Goal: Task Accomplishment & Management: Use online tool/utility

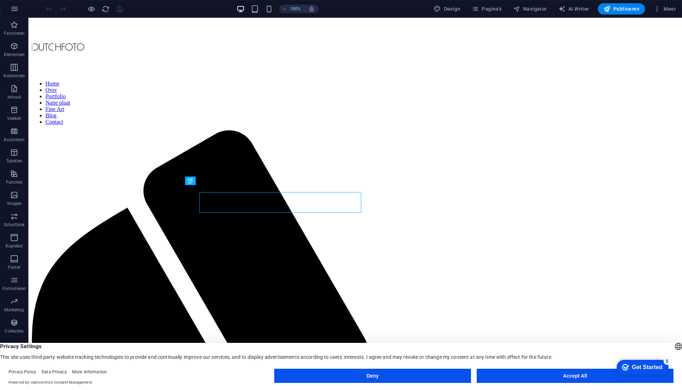
scroll to position [193, 0]
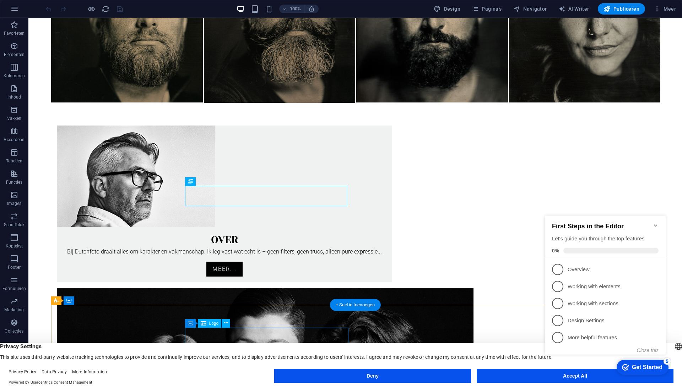
click div "checkmark Get Started 5 First Steps in the Editor Let's guide you through the t…"
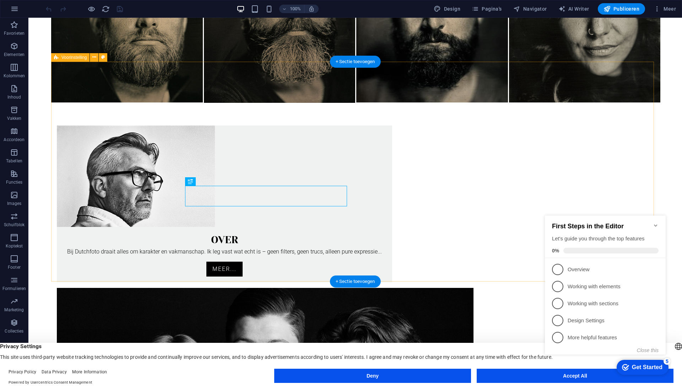
click at [656, 225] on icon "Minimize checklist" at bounding box center [655, 226] width 6 height 6
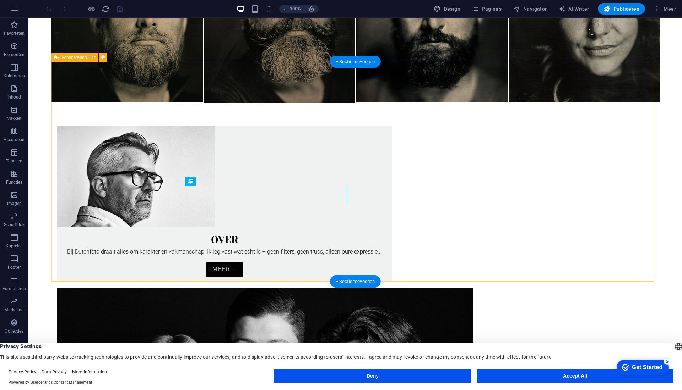
click at [571, 379] on button "Accept All" at bounding box center [574, 376] width 197 height 14
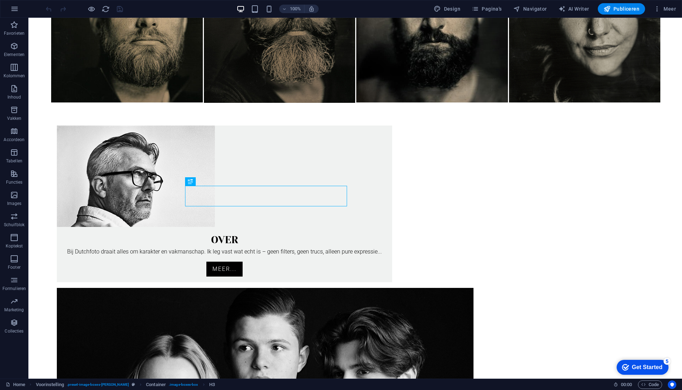
click at [635, 367] on div "Get Started" at bounding box center [647, 368] width 31 height 6
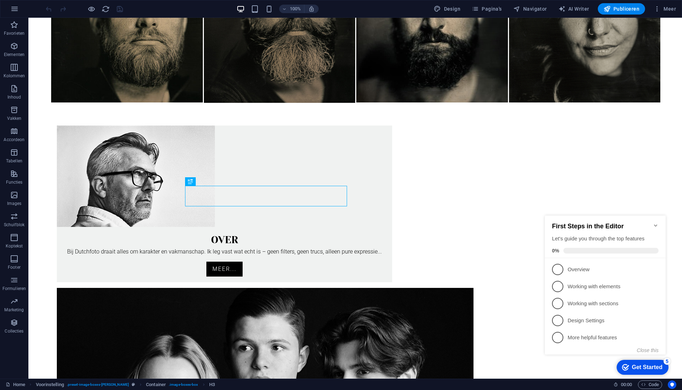
click at [644, 367] on div "Get Started" at bounding box center [647, 368] width 31 height 6
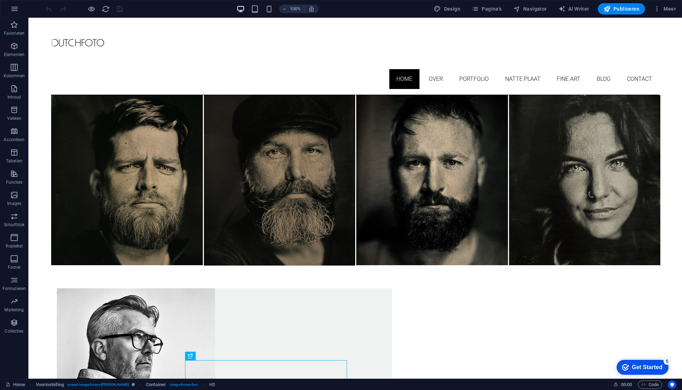
scroll to position [0, 0]
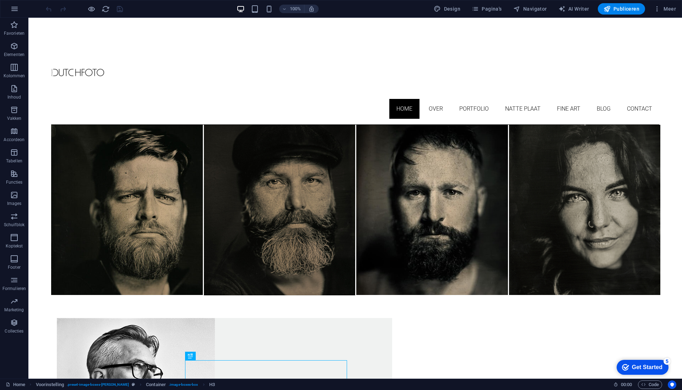
drag, startPoint x: 676, startPoint y: 136, endPoint x: 692, endPoint y: 26, distance: 110.8
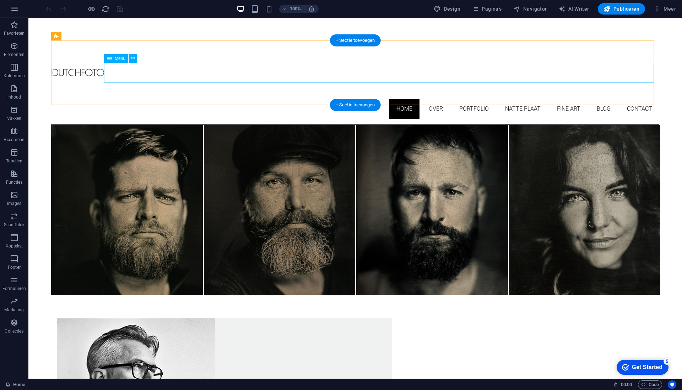
click at [515, 99] on nav "Home Over Portfolio Natte plaat Fine Art Blog Contact" at bounding box center [355, 109] width 608 height 20
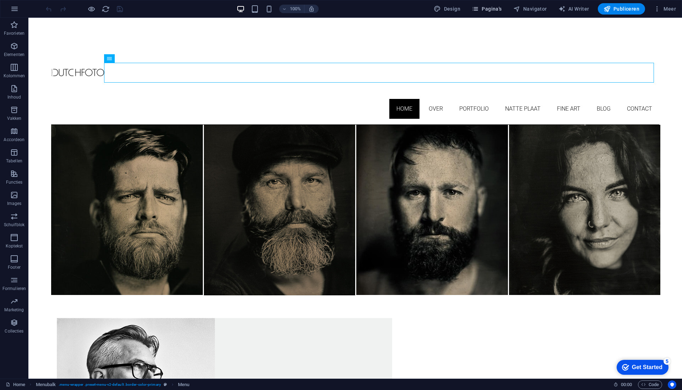
click at [493, 12] on span "Pagina's" at bounding box center [486, 8] width 30 height 7
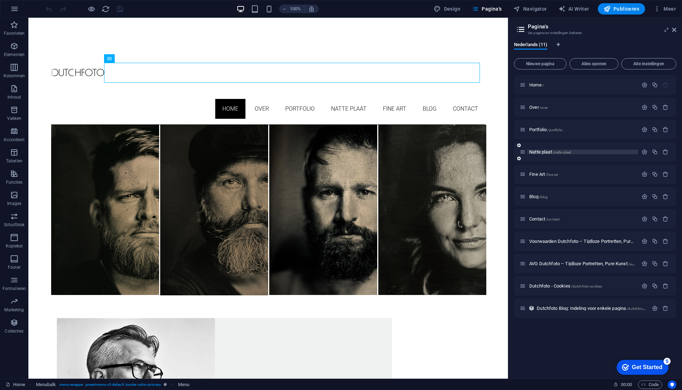
click at [589, 152] on p "Natte plaat /natte-plaat" at bounding box center [582, 152] width 106 height 5
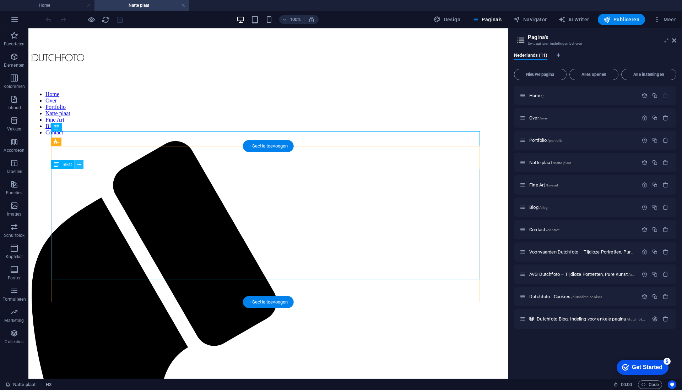
click at [79, 165] on icon at bounding box center [79, 164] width 4 height 7
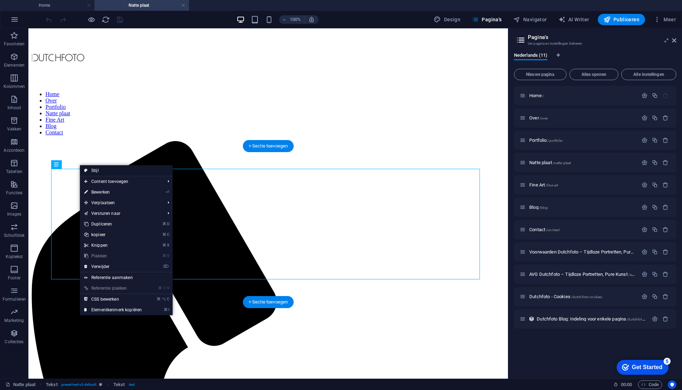
click at [100, 171] on link "Stijl" at bounding box center [126, 170] width 93 height 11
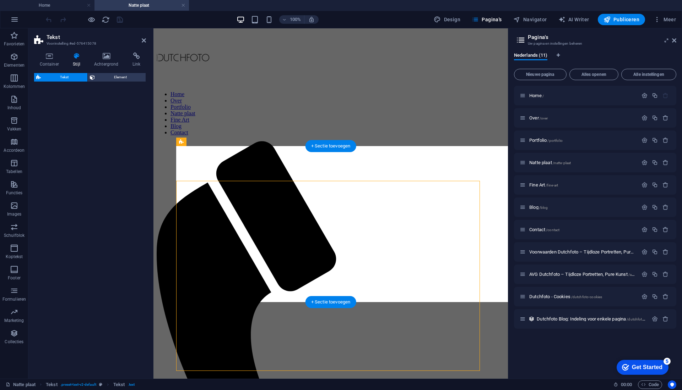
select select "rem"
select select "px"
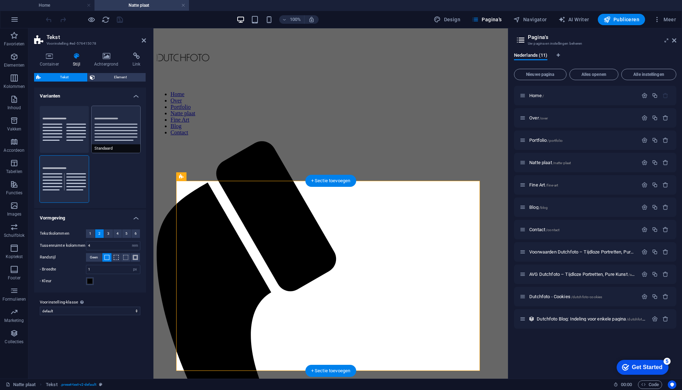
click at [119, 127] on button "Standaard" at bounding box center [116, 129] width 49 height 47
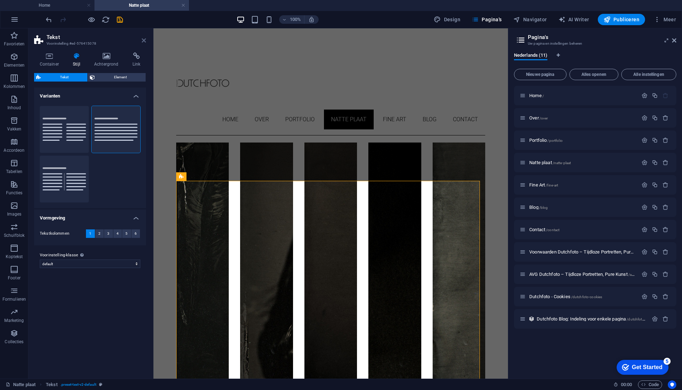
click at [145, 40] on icon at bounding box center [144, 41] width 4 height 6
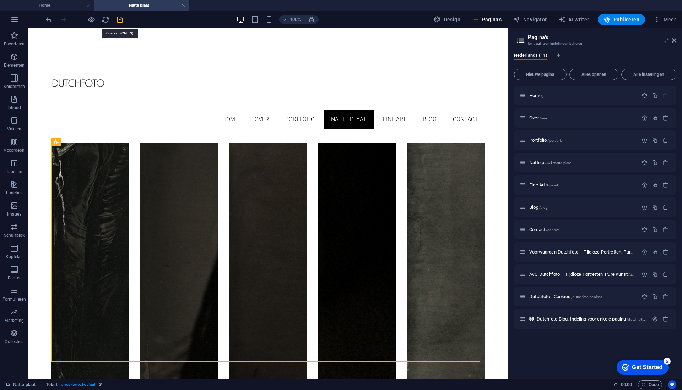
click at [121, 21] on icon "save" at bounding box center [120, 20] width 8 height 8
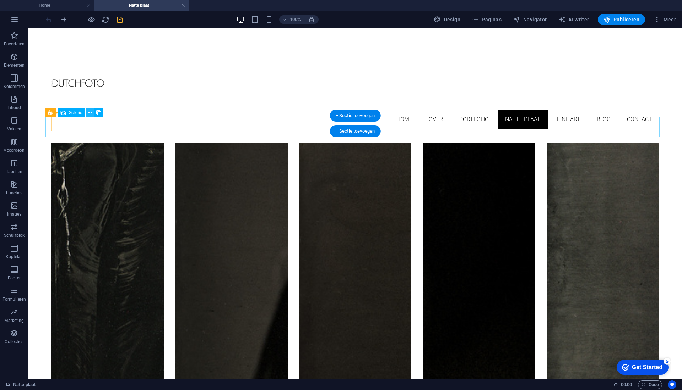
click at [89, 114] on icon at bounding box center [90, 112] width 4 height 7
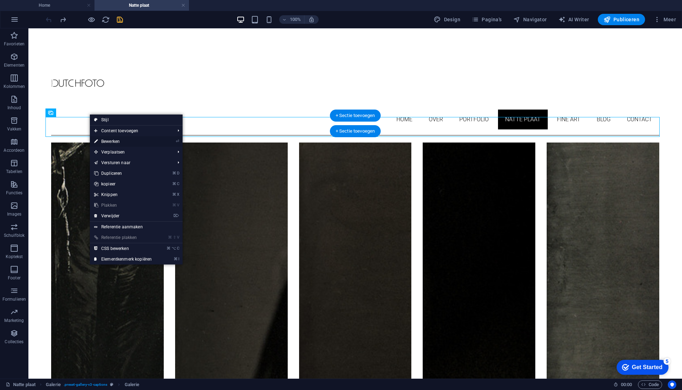
click at [109, 141] on link "⏎ Bewerken" at bounding box center [123, 141] width 66 height 11
select select "4"
select select "px"
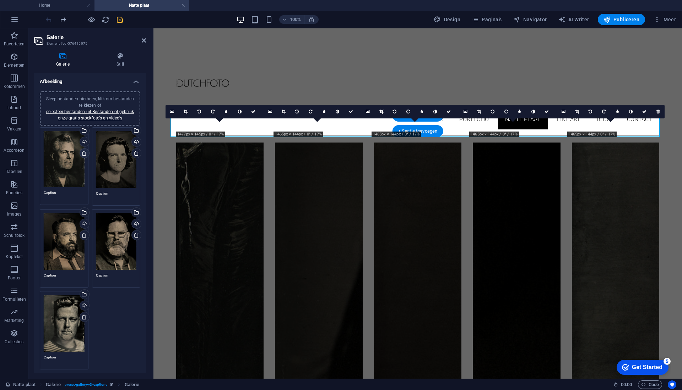
click at [84, 154] on icon at bounding box center [84, 154] width 6 height 6
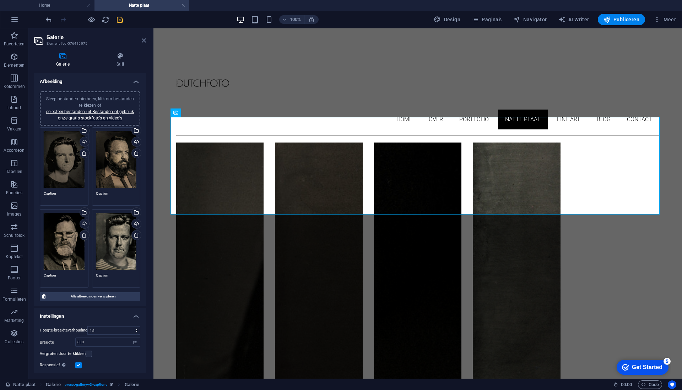
click at [146, 42] on icon at bounding box center [144, 41] width 4 height 6
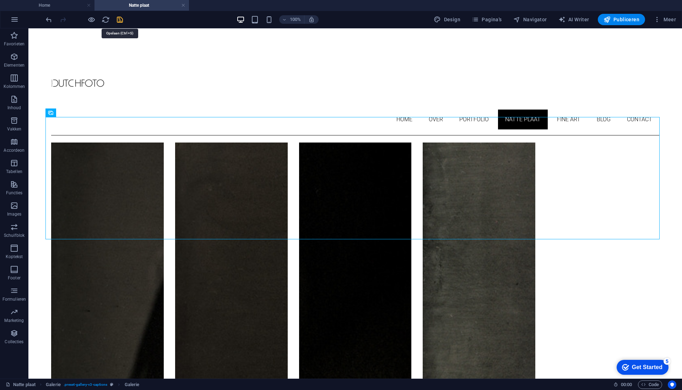
click at [121, 22] on icon "save" at bounding box center [120, 20] width 8 height 8
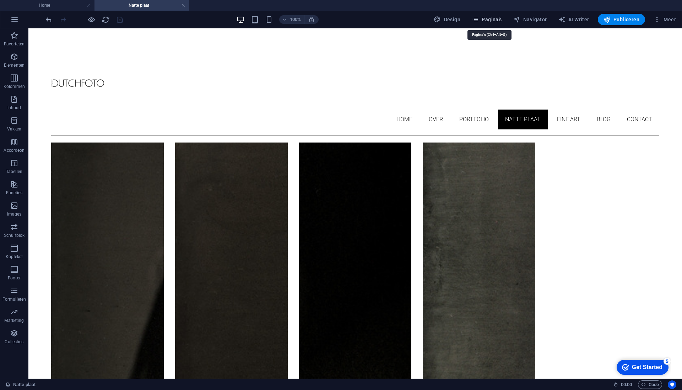
click at [497, 23] on button "Pagina's" at bounding box center [487, 19] width 36 height 11
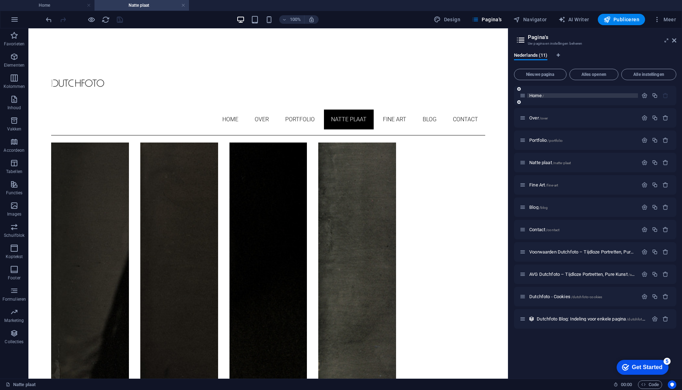
click at [573, 97] on p "Home /" at bounding box center [582, 95] width 106 height 5
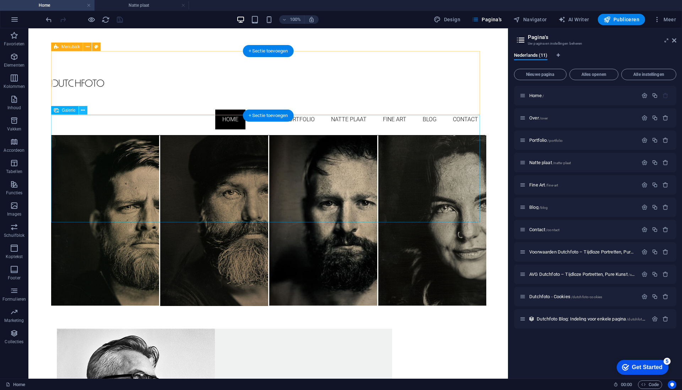
click at [86, 110] on button at bounding box center [83, 110] width 9 height 9
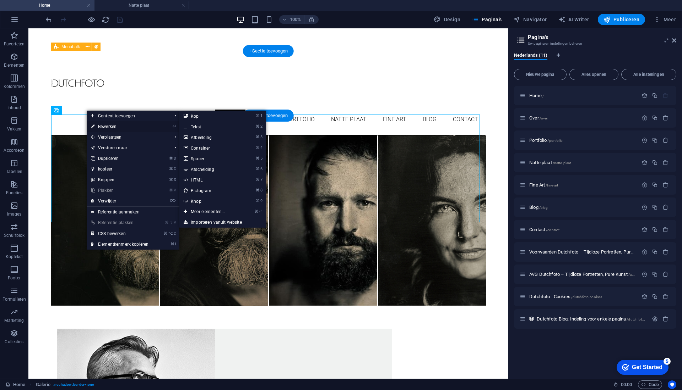
click at [104, 130] on link "⏎ Bewerken" at bounding box center [120, 126] width 66 height 11
select select "4"
select select "%"
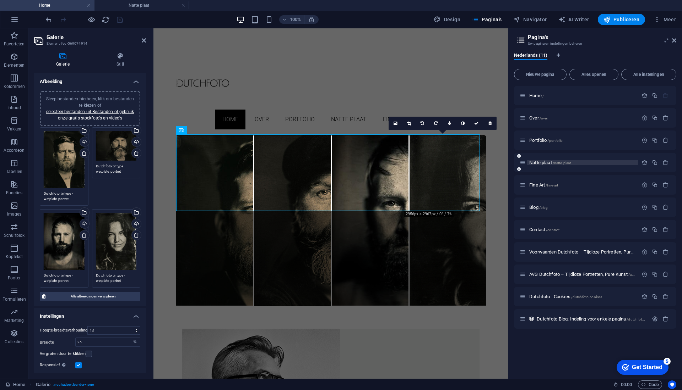
click at [594, 164] on p "Natte plaat /natte-plaat" at bounding box center [582, 162] width 106 height 5
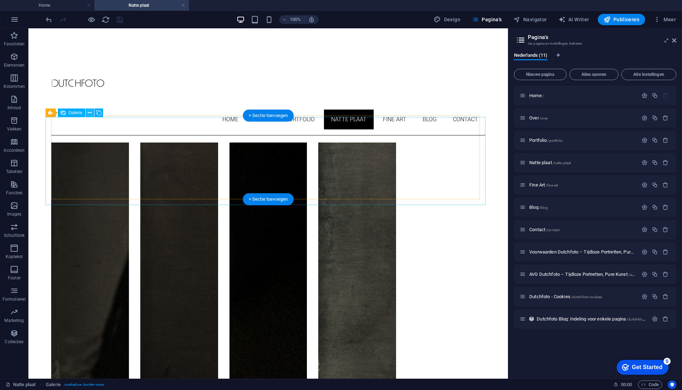
click at [89, 114] on icon at bounding box center [90, 112] width 4 height 7
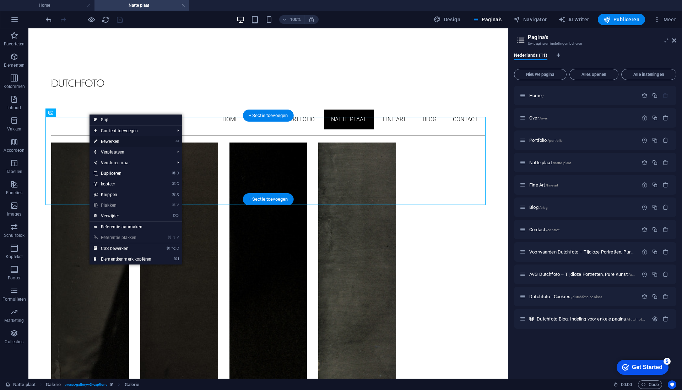
click at [110, 142] on link "⏎ Bewerken" at bounding box center [122, 141] width 66 height 11
select select "4"
select select "px"
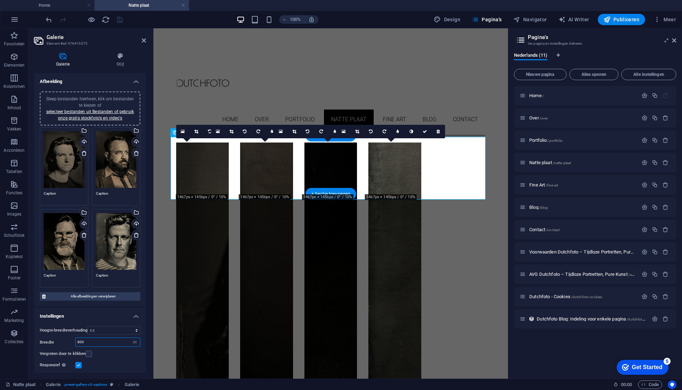
drag, startPoint x: 92, startPoint y: 342, endPoint x: 49, endPoint y: 334, distance: 43.5
click at [50, 335] on div "Hoogte-breedteverhouding Geen vaststaande hoogte-breedteverhouding 16:9 16:10 4…" at bounding box center [90, 366] width 112 height 90
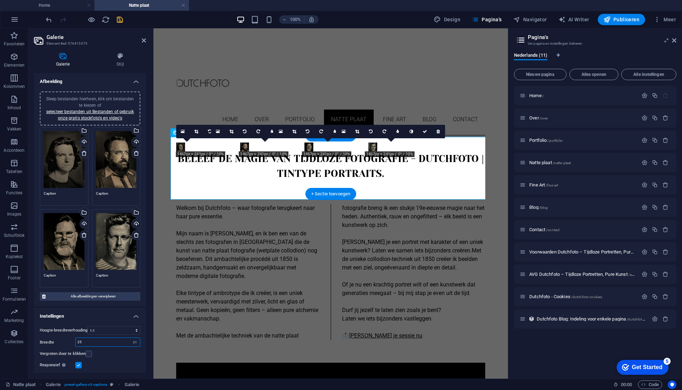
type input "25"
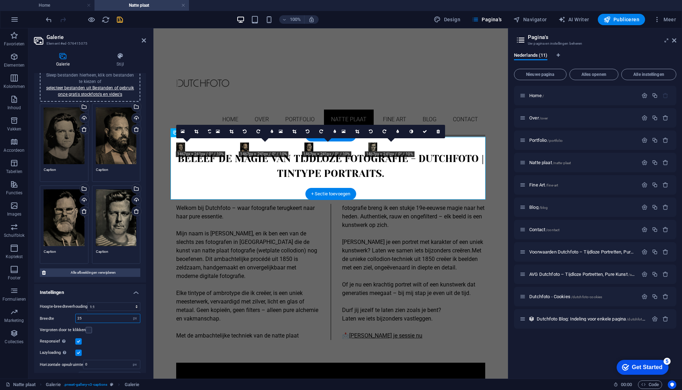
scroll to position [35, 0]
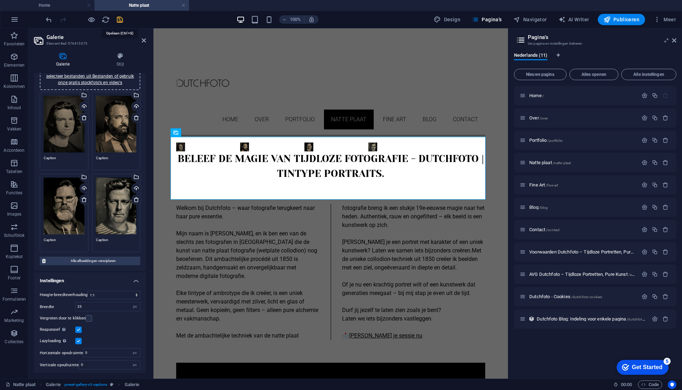
click at [120, 21] on icon "save" at bounding box center [120, 20] width 8 height 8
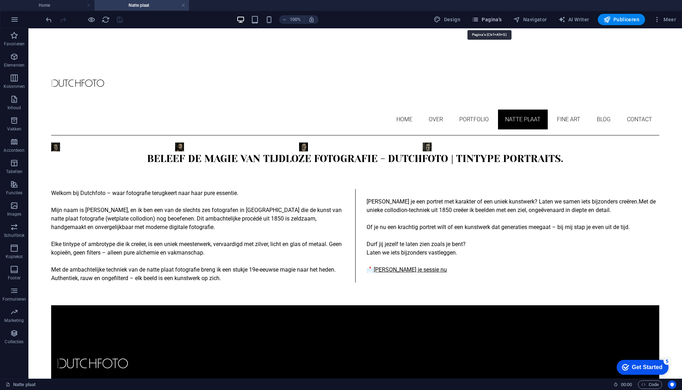
click at [486, 21] on span "Pagina's" at bounding box center [486, 19] width 30 height 7
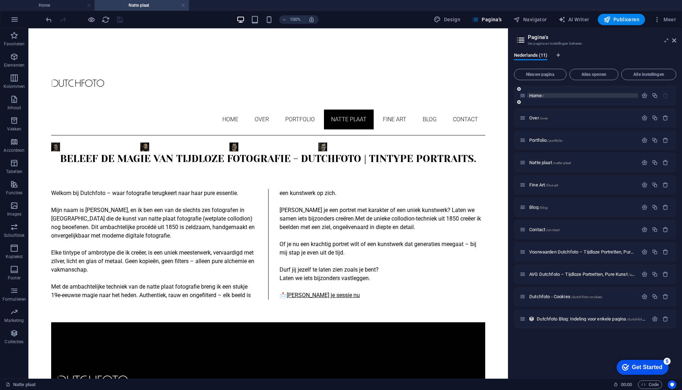
click at [592, 97] on p "Home /" at bounding box center [582, 95] width 106 height 5
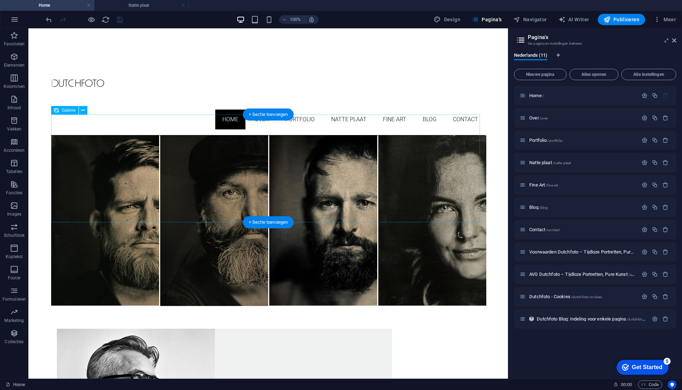
click at [69, 136] on img at bounding box center [136, 221] width 170 height 170
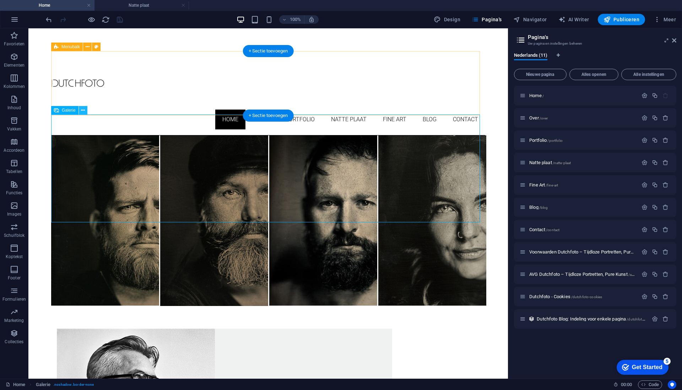
click at [83, 111] on icon at bounding box center [83, 110] width 4 height 7
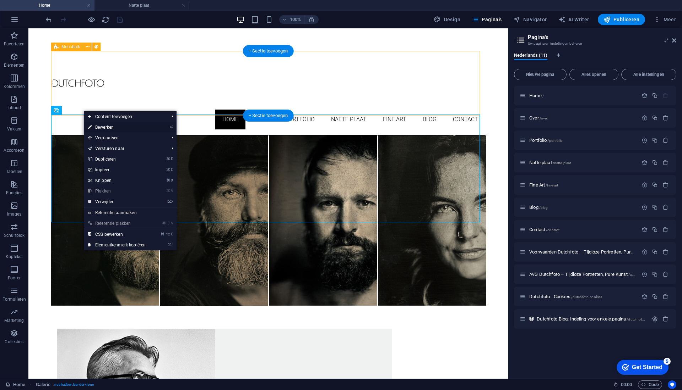
click at [104, 129] on link "⏎ Bewerken" at bounding box center [117, 127] width 66 height 11
select select "4"
select select "%"
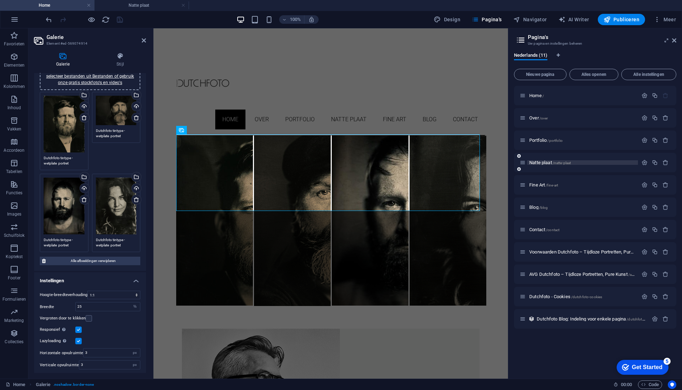
click at [597, 162] on p "Natte plaat /natte-plaat" at bounding box center [582, 162] width 106 height 5
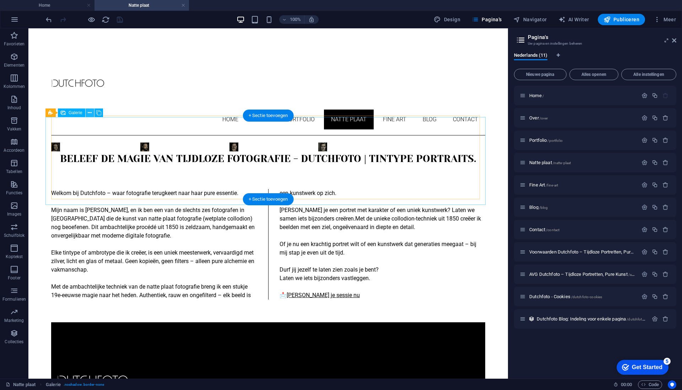
click at [91, 115] on icon at bounding box center [90, 112] width 4 height 7
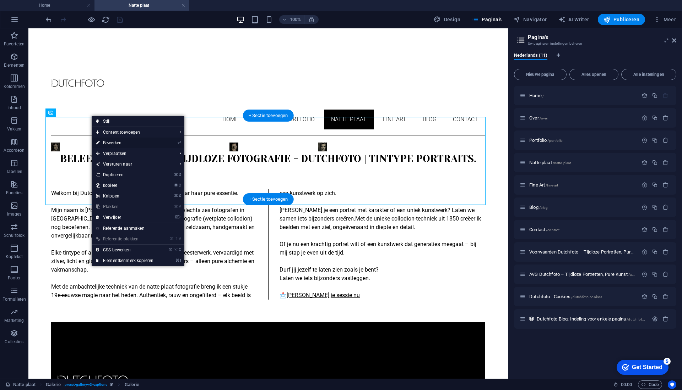
click at [114, 142] on link "⏎ Bewerken" at bounding box center [125, 143] width 66 height 11
select select "4"
select select "px"
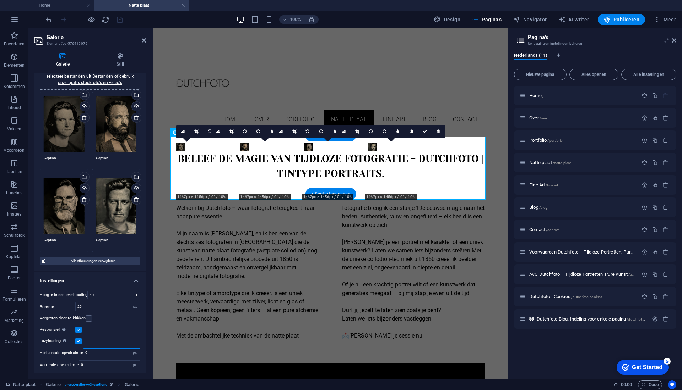
drag, startPoint x: 95, startPoint y: 353, endPoint x: 72, endPoint y: 349, distance: 23.7
click at [72, 349] on div "Horizontale opvulruimte 0 px" at bounding box center [90, 353] width 100 height 9
type input "3"
click at [94, 362] on input "0" at bounding box center [109, 365] width 61 height 9
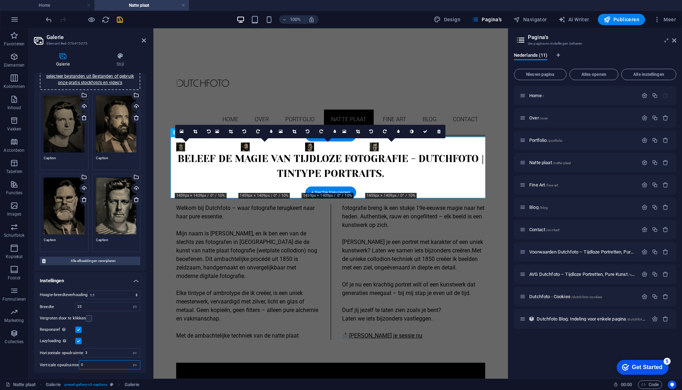
drag, startPoint x: 93, startPoint y: 362, endPoint x: 65, endPoint y: 362, distance: 28.4
click at [65, 362] on div "Verticale opvulruimte 0 px" at bounding box center [90, 365] width 100 height 9
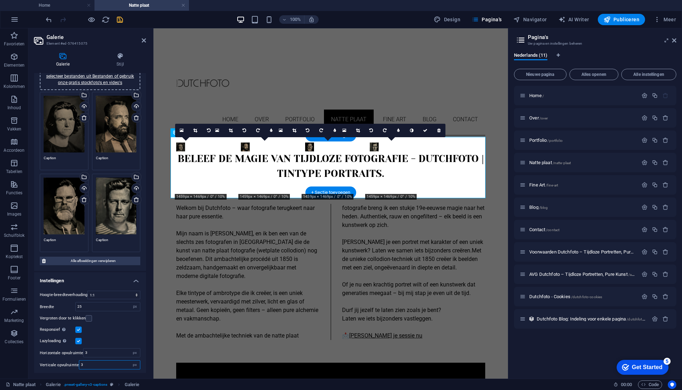
type input "3"
click at [98, 377] on div "Galerie Stijl Afbeelding Sleep bestanden hierheen, klik om bestanden te kiezen …" at bounding box center [89, 213] width 123 height 332
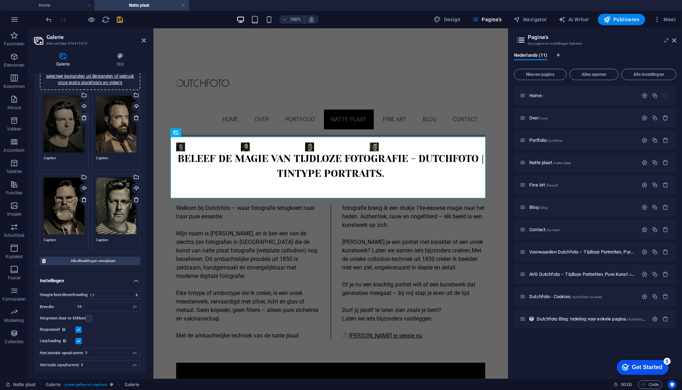
click at [85, 119] on icon at bounding box center [84, 118] width 6 height 6
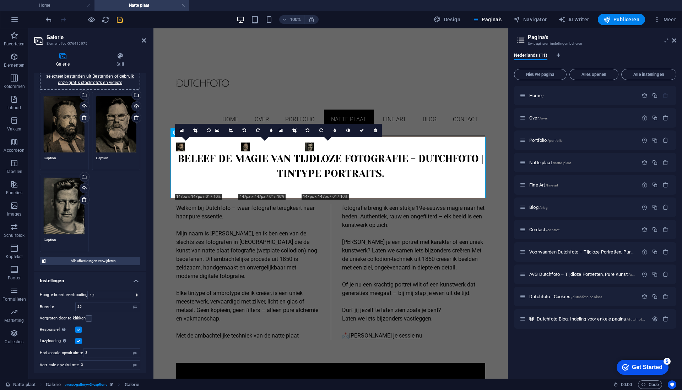
click at [85, 119] on icon at bounding box center [84, 118] width 6 height 6
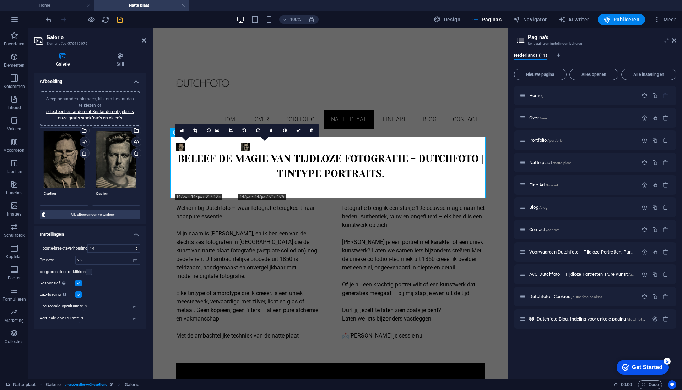
scroll to position [0, 0]
click at [84, 153] on icon at bounding box center [84, 154] width 6 height 6
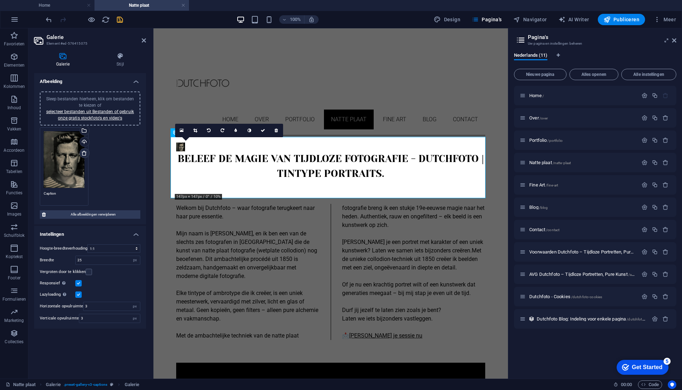
click at [84, 153] on icon at bounding box center [84, 154] width 6 height 6
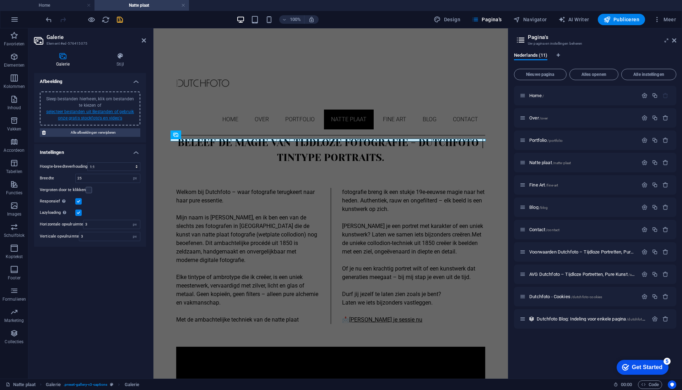
click at [87, 113] on link "selecteer bestanden uit Bestanden of gebruik onze gratis stockfoto's en video's" at bounding box center [90, 114] width 88 height 11
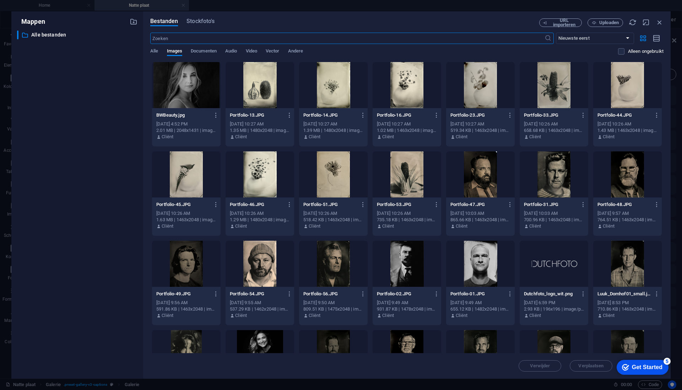
click at [183, 267] on div at bounding box center [186, 264] width 69 height 46
drag, startPoint x: 661, startPoint y: 163, endPoint x: 664, endPoint y: 182, distance: 18.7
click at [664, 182] on div "Bestanden Stockfoto's URL importeren Uploaden ​ Nieuwste eerst Oudste eerst Naa…" at bounding box center [406, 195] width 527 height 368
click at [478, 173] on div at bounding box center [480, 175] width 69 height 46
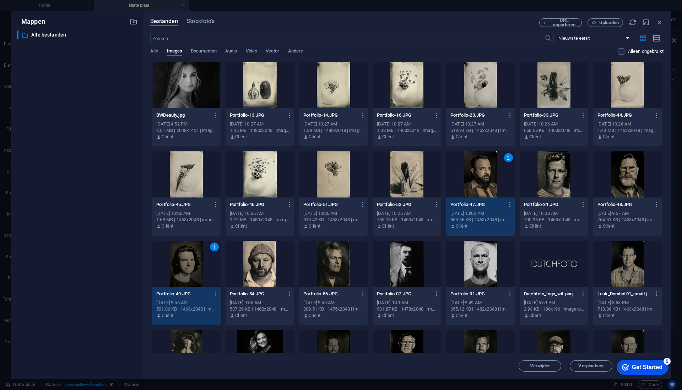
click at [479, 180] on div "2" at bounding box center [480, 175] width 69 height 46
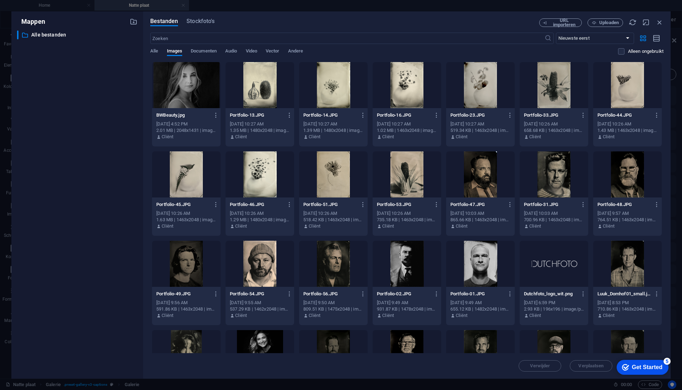
click at [477, 173] on div at bounding box center [480, 175] width 69 height 46
click at [185, 272] on div at bounding box center [186, 264] width 69 height 46
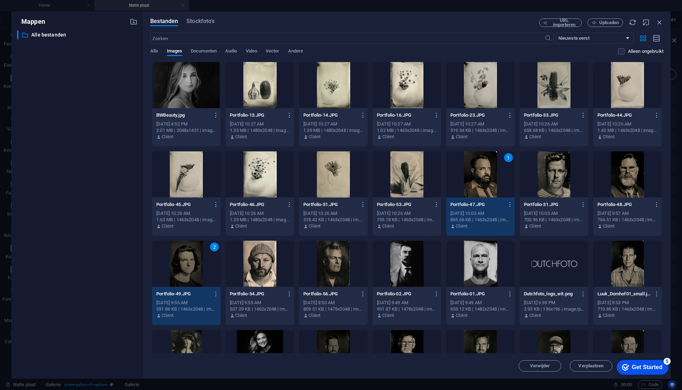
click at [620, 173] on div at bounding box center [627, 175] width 69 height 46
click at [553, 180] on div at bounding box center [553, 175] width 69 height 46
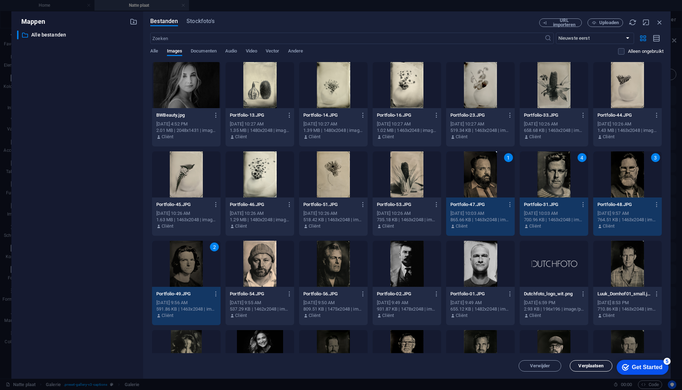
click at [590, 367] on span "Verplaatsen" at bounding box center [590, 366] width 25 height 4
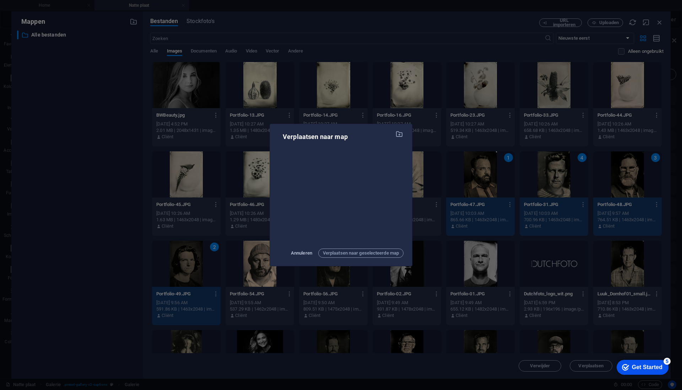
click at [303, 252] on span "Annuleren" at bounding box center [301, 253] width 21 height 9
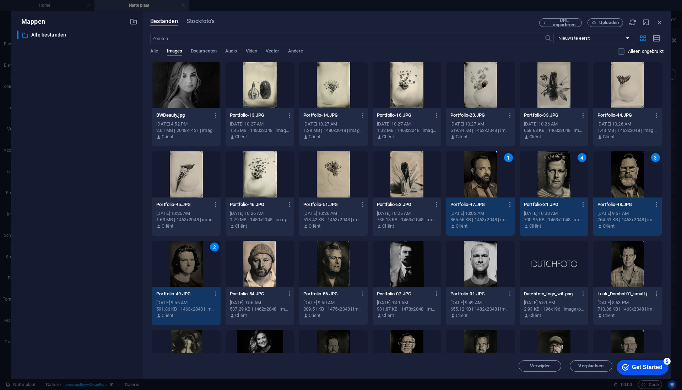
scroll to position [35, 0]
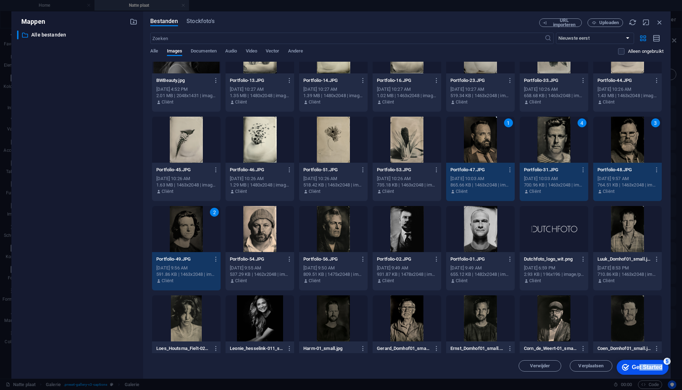
drag, startPoint x: 638, startPoint y: 367, endPoint x: 1198, endPoint y: 662, distance: 633.0
click html "checkmark Get Started 5 First Steps in the Editor Let's guide you through the t…"
click at [644, 368] on div "Get Started" at bounding box center [647, 368] width 31 height 6
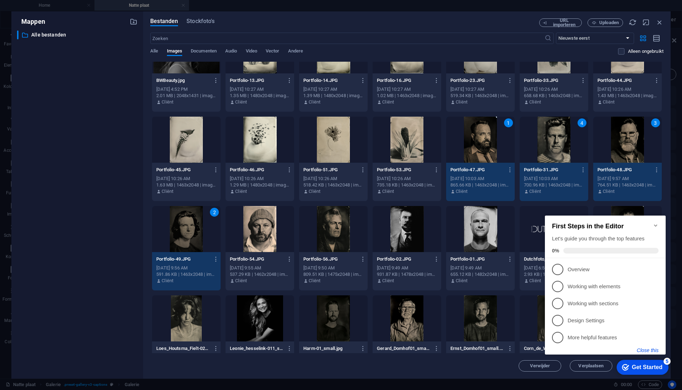
click at [652, 349] on button "Close this" at bounding box center [648, 351] width 22 height 6
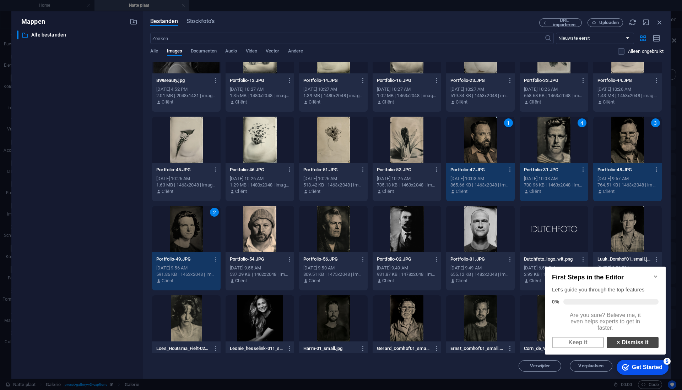
click at [622, 347] on link "× Dismiss it" at bounding box center [632, 342] width 52 height 11
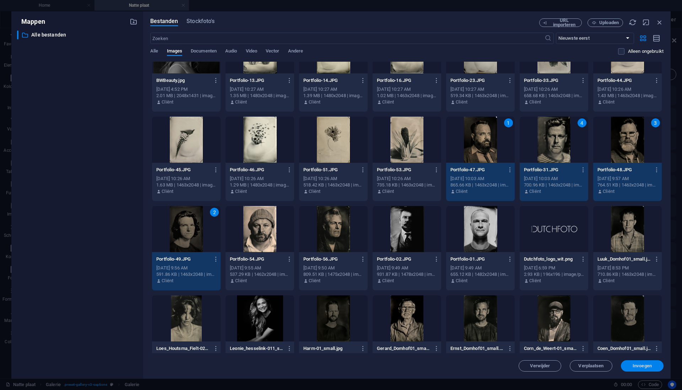
click at [642, 366] on span "Invoegen" at bounding box center [641, 366] width 19 height 4
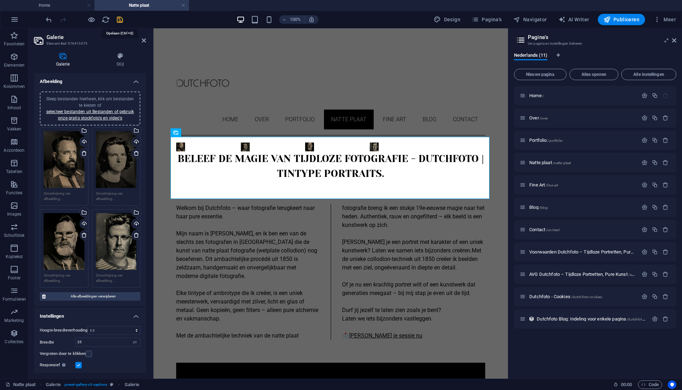
click at [119, 21] on icon "save" at bounding box center [120, 20] width 8 height 8
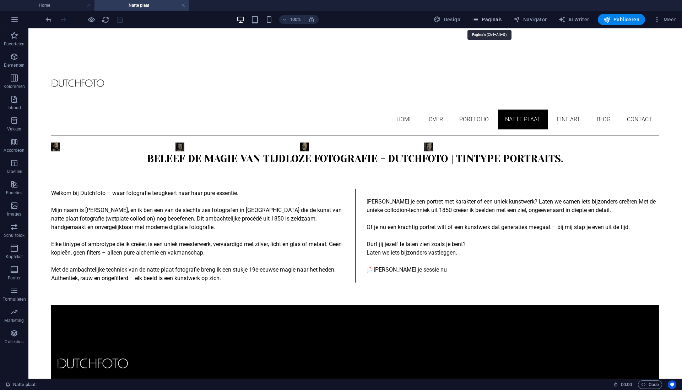
click at [493, 20] on span "Pagina's" at bounding box center [486, 19] width 30 height 7
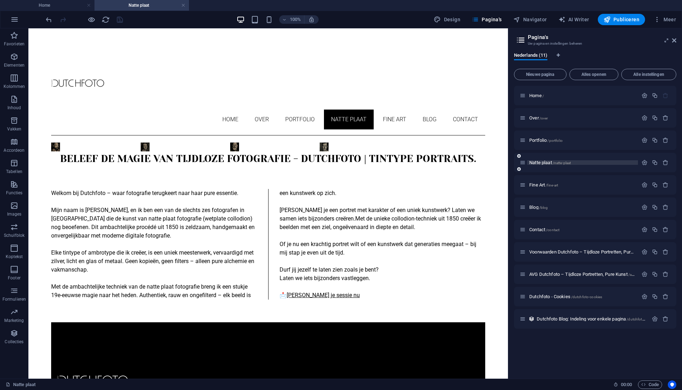
click at [604, 162] on p "Natte plaat /natte-plaat" at bounding box center [582, 162] width 106 height 5
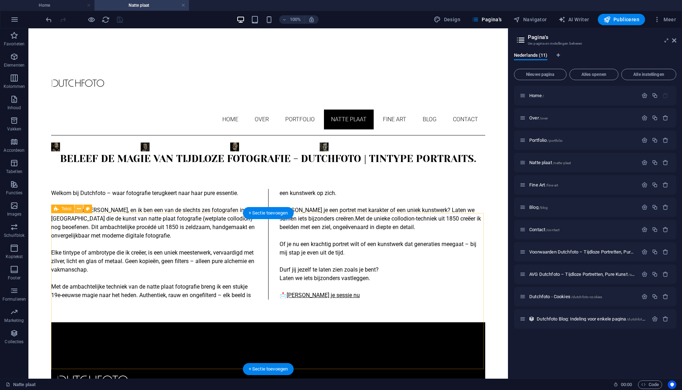
click at [80, 209] on icon at bounding box center [79, 209] width 4 height 7
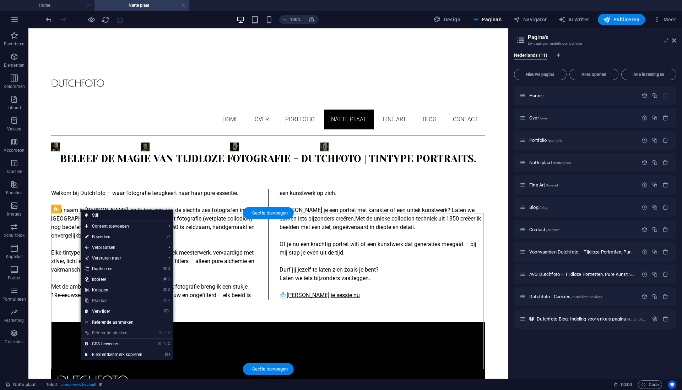
click at [105, 215] on link "Stijl" at bounding box center [127, 215] width 93 height 11
select select "rem"
select select "px"
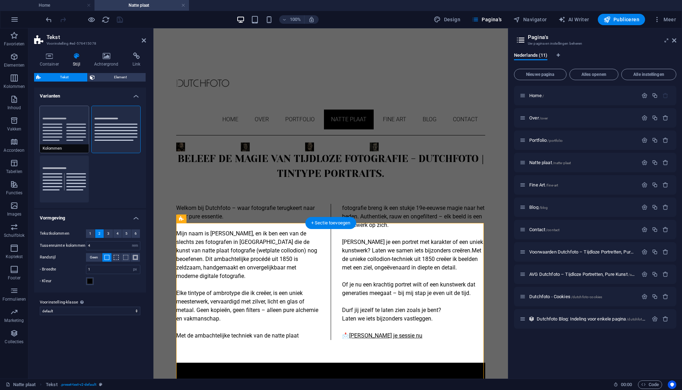
click at [72, 133] on button "Kolommen" at bounding box center [64, 129] width 49 height 47
type input "1"
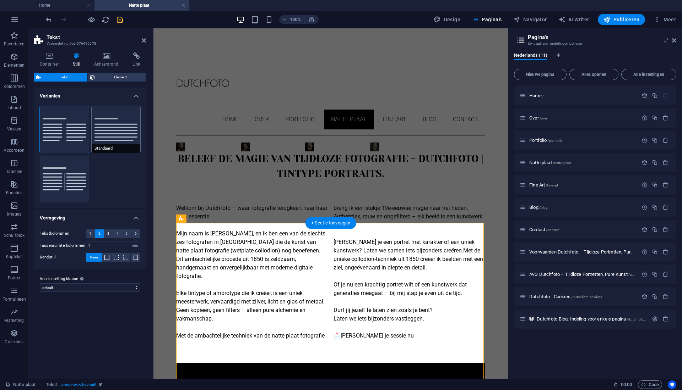
click at [118, 132] on button "Standaard" at bounding box center [116, 129] width 49 height 47
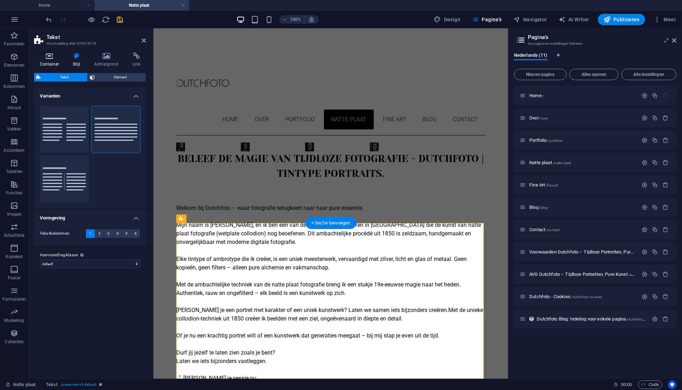
click at [49, 56] on icon at bounding box center [49, 56] width 31 height 7
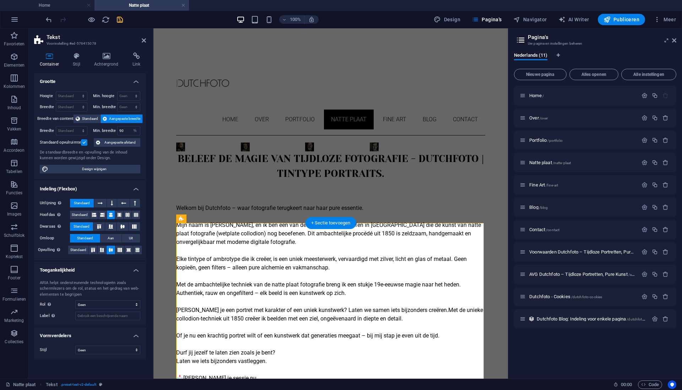
click at [141, 24] on div "100% Design Pagina's Navigator AI Writer Publiceren Meer" at bounding box center [361, 19] width 634 height 11
click at [121, 21] on icon "save" at bounding box center [120, 20] width 8 height 8
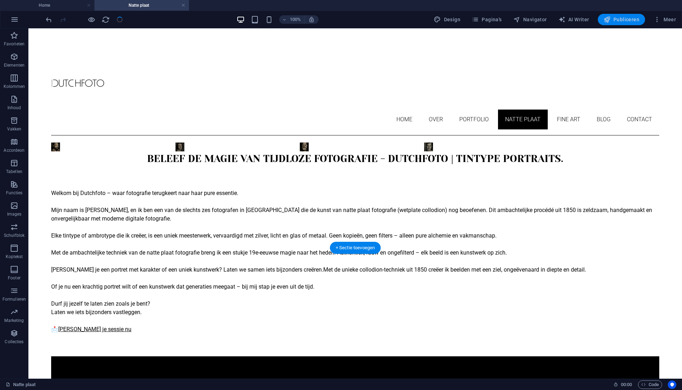
click at [620, 19] on span "Publiceren" at bounding box center [621, 19] width 36 height 7
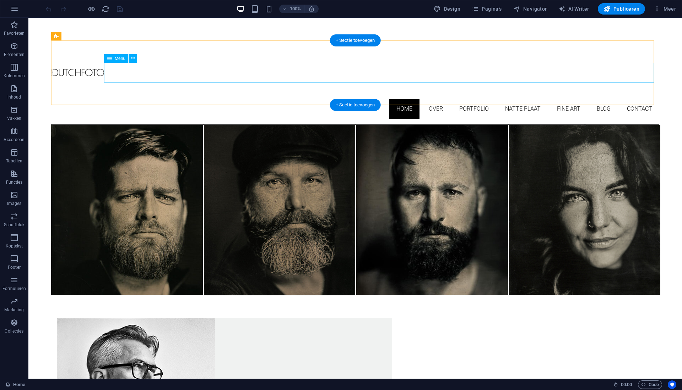
click at [516, 99] on nav "Home Over Portfolio Natte plaat Fine Art Blog Contact" at bounding box center [355, 109] width 608 height 20
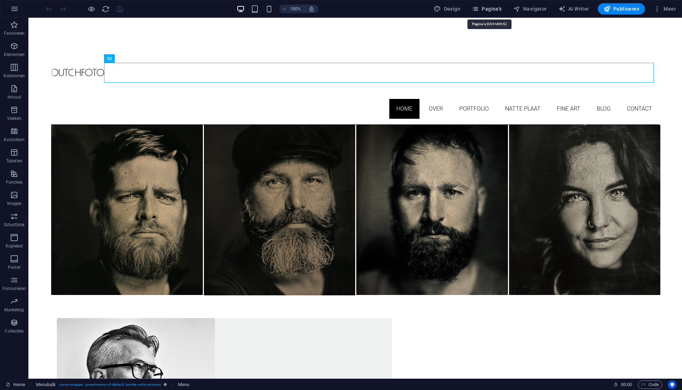
click at [492, 13] on button "Pagina's" at bounding box center [487, 8] width 36 height 11
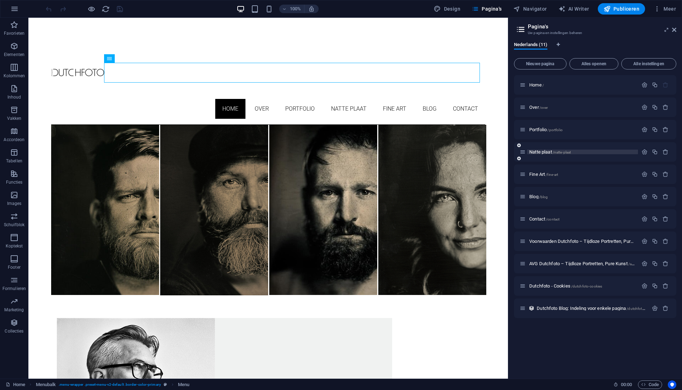
click at [599, 153] on p "Natte plaat /natte-plaat" at bounding box center [582, 152] width 106 height 5
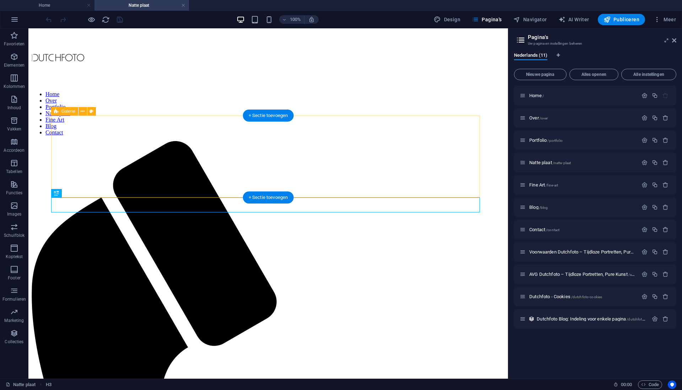
click at [73, 113] on span "Galerie" at bounding box center [68, 111] width 14 height 4
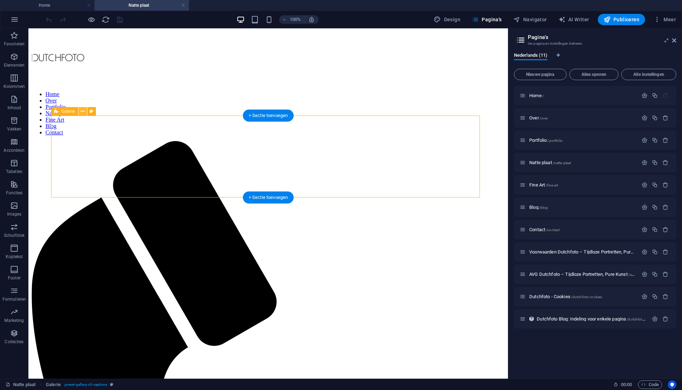
click at [83, 111] on icon at bounding box center [83, 111] width 4 height 7
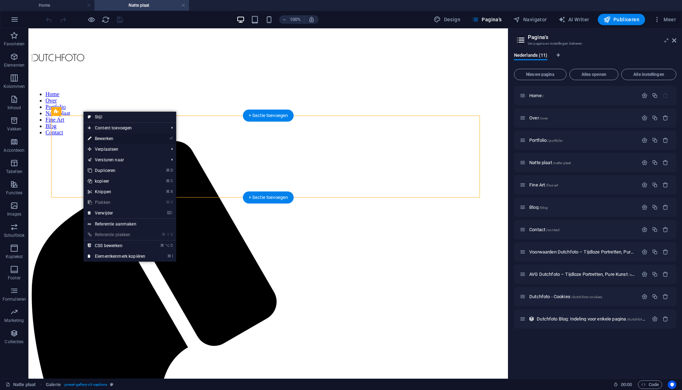
click at [98, 140] on link "⏎ Bewerken" at bounding box center [116, 138] width 66 height 11
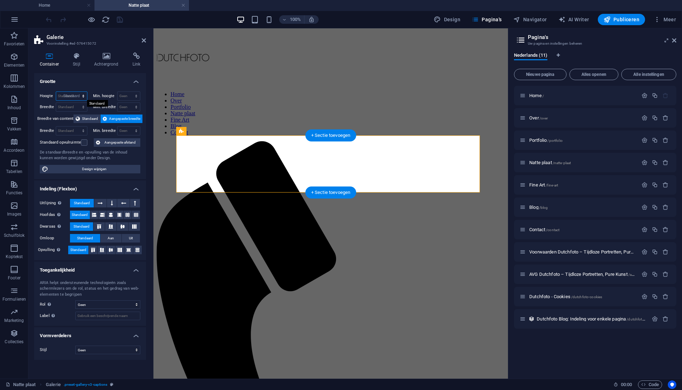
select select "DISABLED_OPTION_VALUE"
select select "%"
type input "100"
select select "%"
type input "100"
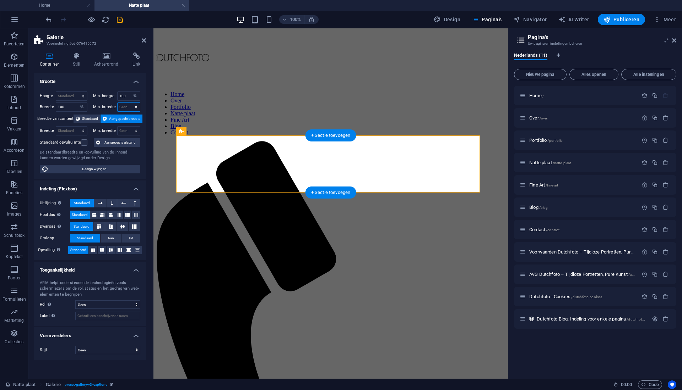
select select "%"
type input "100"
click at [90, 119] on span "Standaard" at bounding box center [90, 119] width 16 height 9
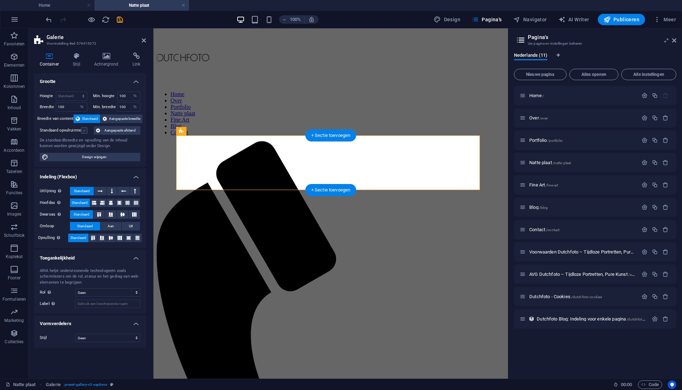
click at [84, 131] on label at bounding box center [84, 130] width 6 height 6
click at [0, 0] on input "Standaard opvulruimte" at bounding box center [0, 0] width 0 height 0
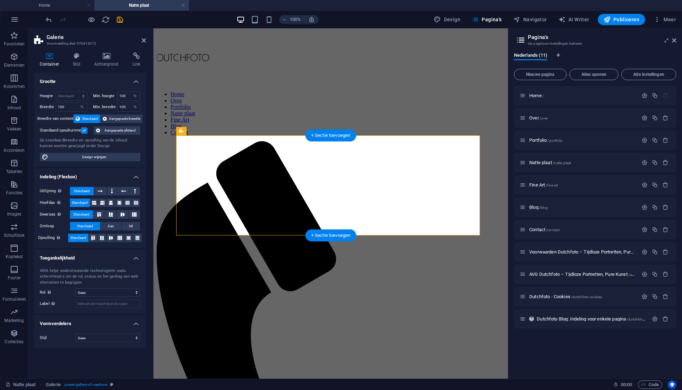
click at [84, 131] on label at bounding box center [84, 130] width 6 height 6
click at [0, 0] on input "Standaard opvulruimte" at bounding box center [0, 0] width 0 height 0
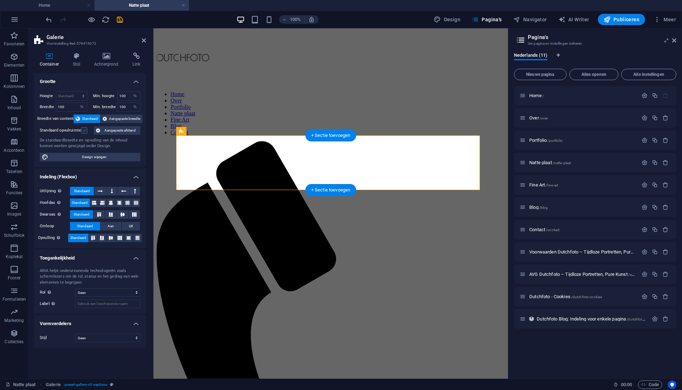
click at [84, 131] on label at bounding box center [84, 130] width 6 height 6
click at [0, 0] on input "Standaard opvulruimte" at bounding box center [0, 0] width 0 height 0
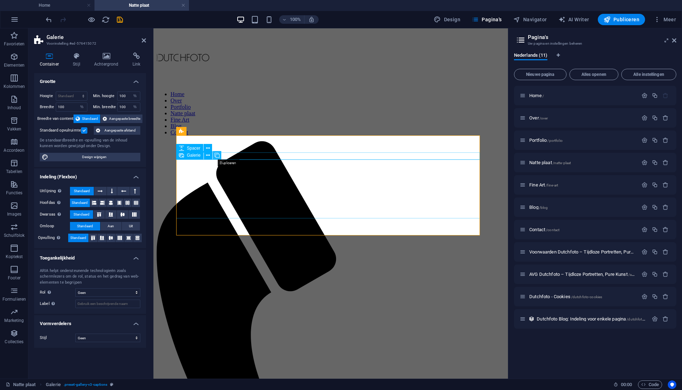
click at [218, 156] on icon at bounding box center [216, 155] width 5 height 7
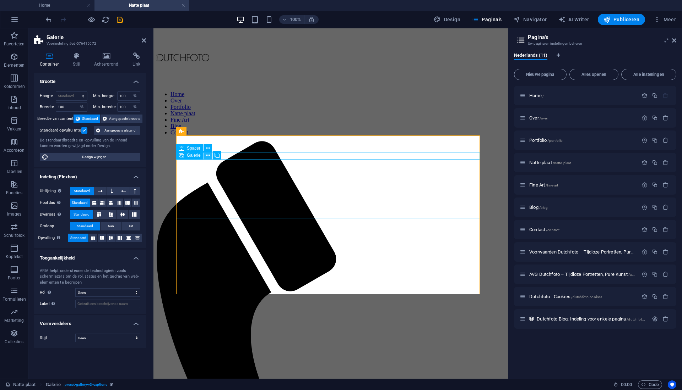
click at [208, 157] on icon at bounding box center [208, 155] width 4 height 7
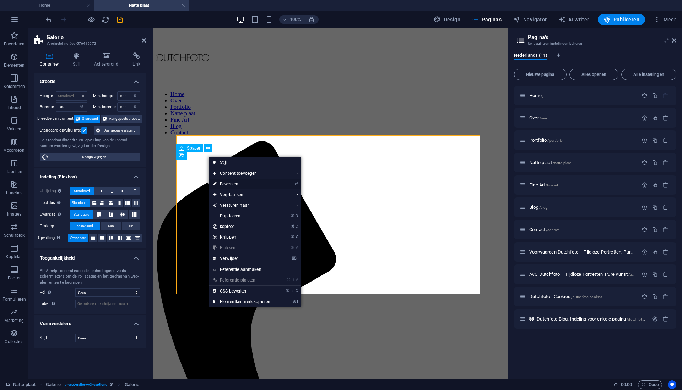
click at [233, 184] on link "⏎ Bewerken" at bounding box center [241, 184] width 66 height 11
select select "4"
select select "px"
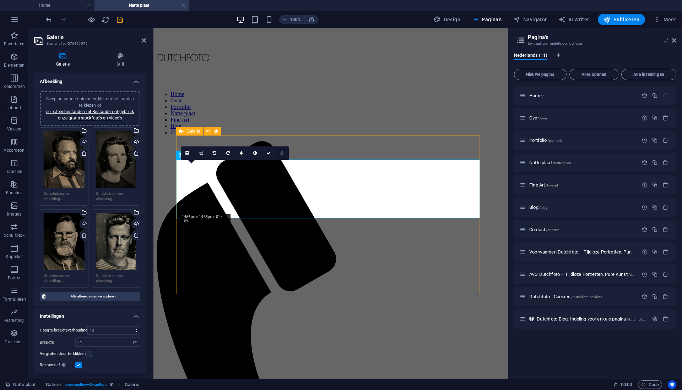
click at [282, 154] on icon at bounding box center [281, 153] width 3 height 4
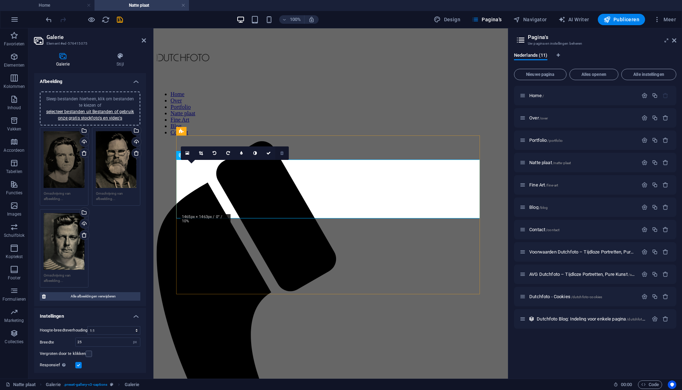
click at [281, 153] on icon at bounding box center [281, 153] width 3 height 4
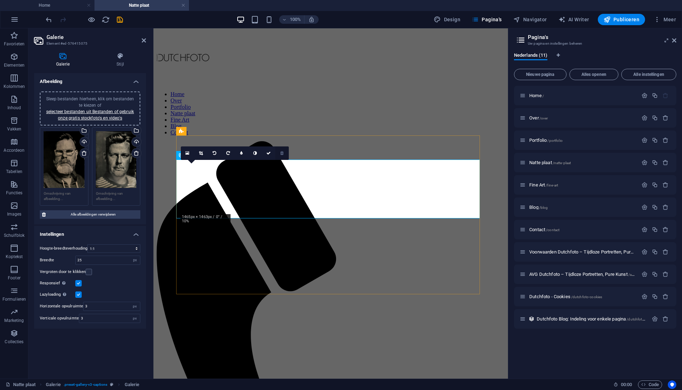
click at [282, 155] on icon at bounding box center [281, 153] width 3 height 4
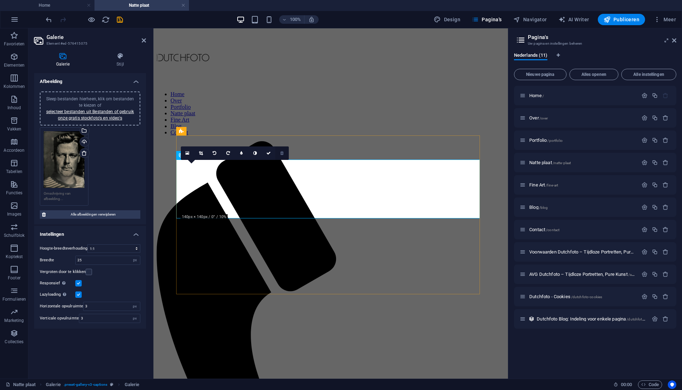
click at [281, 153] on icon at bounding box center [281, 153] width 3 height 4
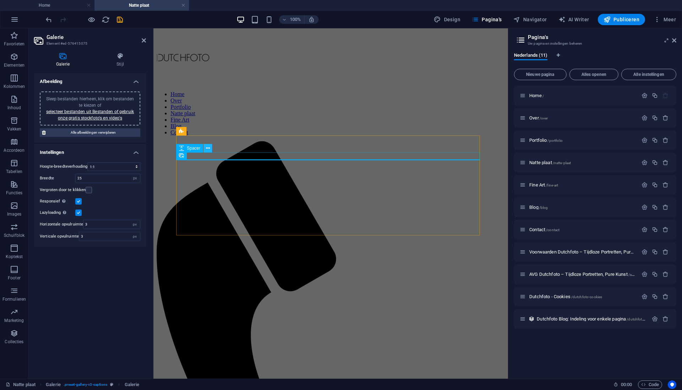
click at [209, 149] on icon at bounding box center [208, 148] width 4 height 7
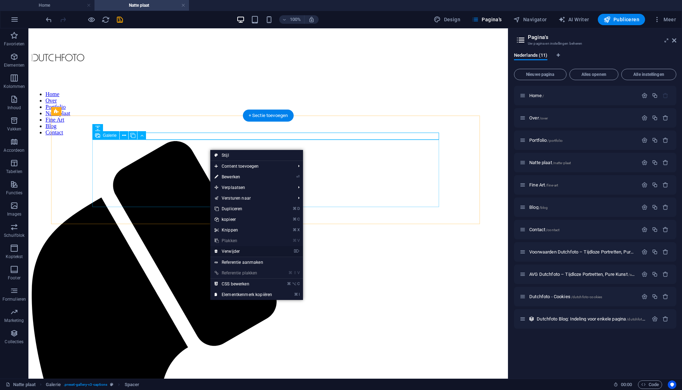
click at [243, 252] on link "⌦ Verwijder" at bounding box center [243, 251] width 66 height 11
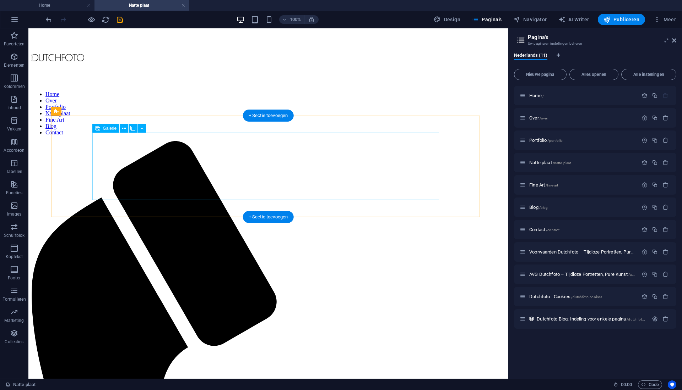
click at [111, 128] on span "Galerie" at bounding box center [110, 128] width 14 height 4
click at [124, 129] on icon at bounding box center [124, 128] width 4 height 7
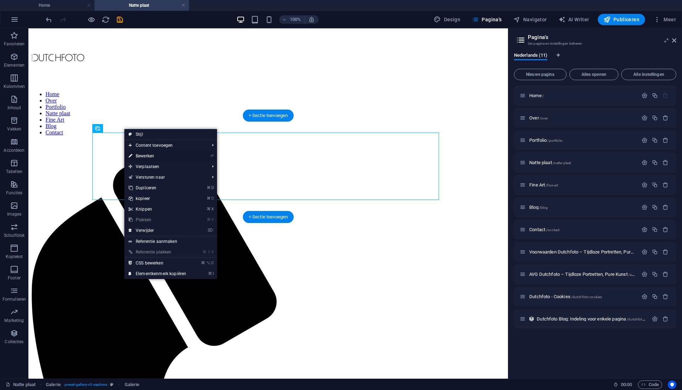
click at [141, 156] on link "⏎ Bewerken" at bounding box center [157, 156] width 66 height 11
select select "4"
select select "px"
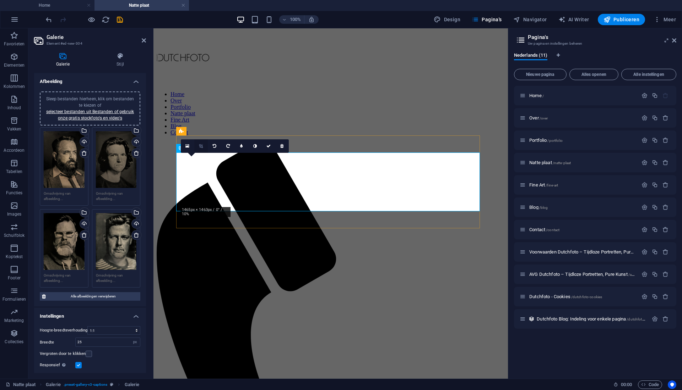
click at [202, 146] on icon at bounding box center [201, 146] width 4 height 4
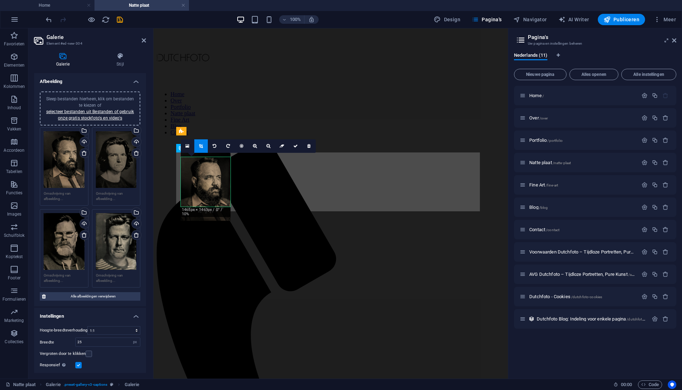
drag, startPoint x: 214, startPoint y: 183, endPoint x: 214, endPoint y: 187, distance: 4.3
click at [214, 187] on div at bounding box center [206, 187] width 50 height 70
click at [293, 146] on icon at bounding box center [295, 146] width 4 height 4
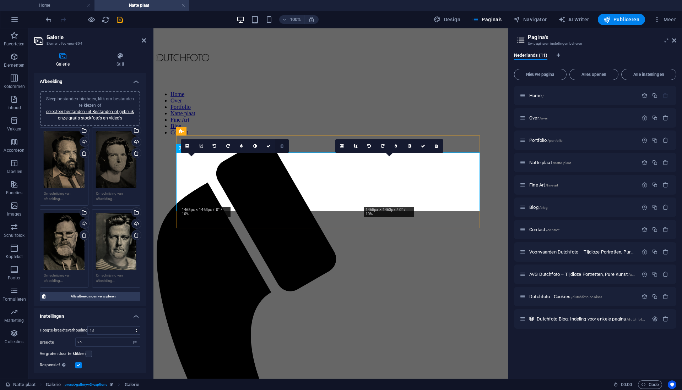
click at [280, 147] on icon at bounding box center [281, 146] width 3 height 4
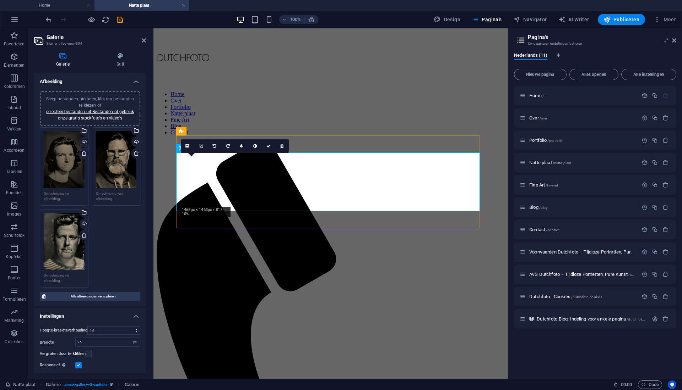
click at [283, 146] on icon at bounding box center [281, 146] width 3 height 4
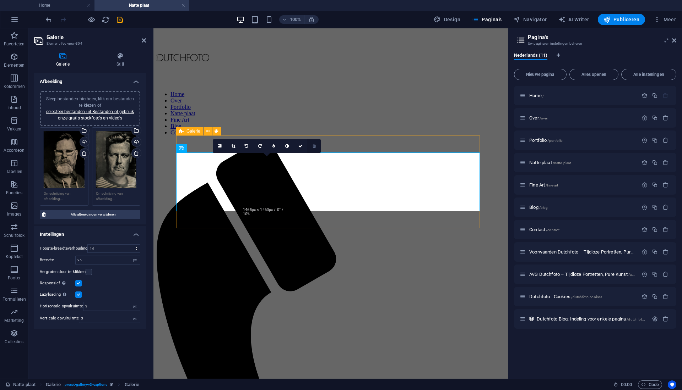
drag, startPoint x: 314, startPoint y: 144, endPoint x: 145, endPoint y: 118, distance: 170.7
click at [314, 144] on icon at bounding box center [313, 146] width 3 height 4
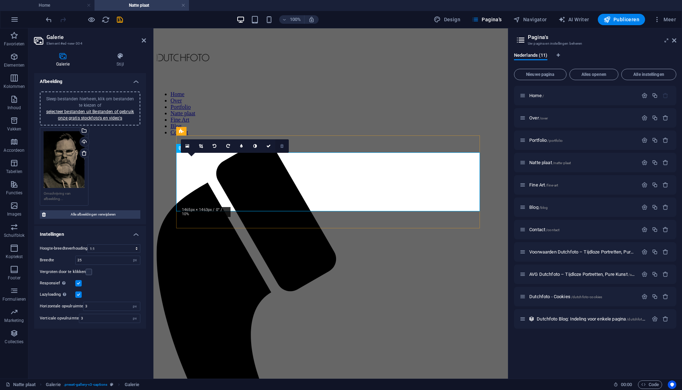
drag, startPoint x: 282, startPoint y: 148, endPoint x: 128, endPoint y: 120, distance: 156.3
click at [282, 148] on icon at bounding box center [281, 146] width 3 height 4
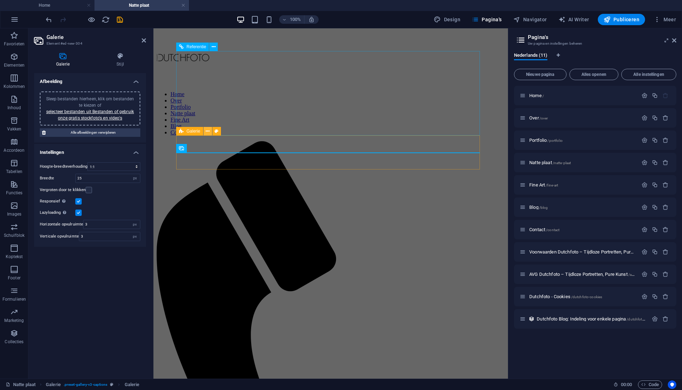
click at [207, 132] on icon at bounding box center [208, 131] width 4 height 7
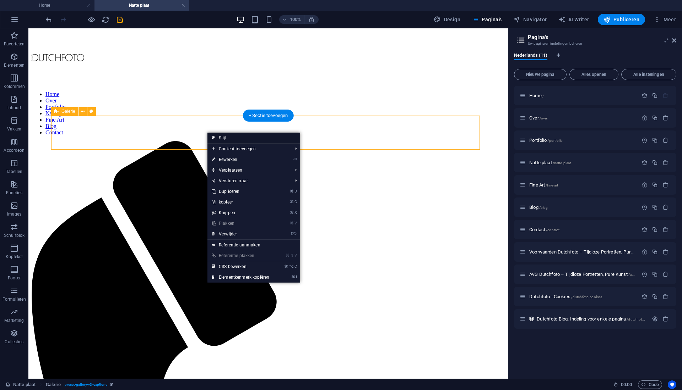
click at [220, 138] on link "Stijl" at bounding box center [253, 138] width 93 height 11
select select "rem"
select select "preset-gallery-v3-captions"
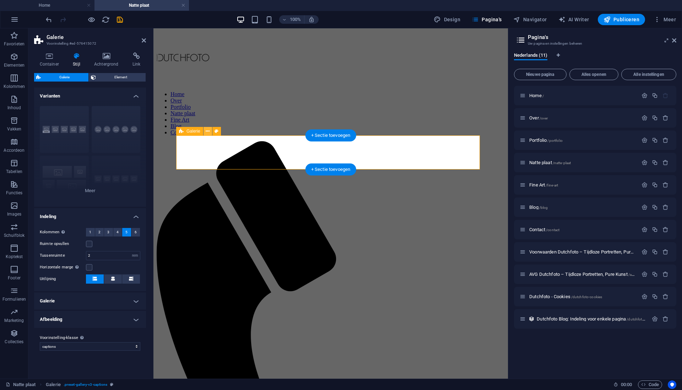
click at [207, 134] on icon at bounding box center [208, 131] width 4 height 7
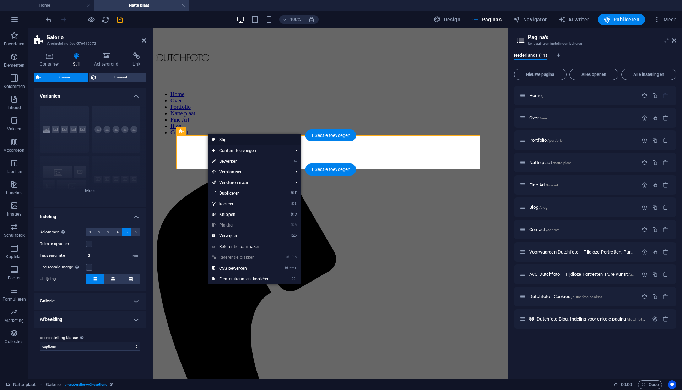
click at [217, 138] on link "Stijl" at bounding box center [254, 140] width 93 height 11
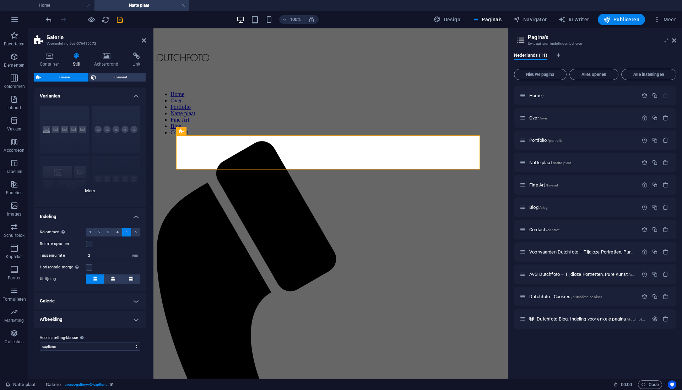
click at [111, 132] on div "Onderschriften Cirkel Collage Standaard Grid Verschoven grid" at bounding box center [90, 153] width 112 height 106
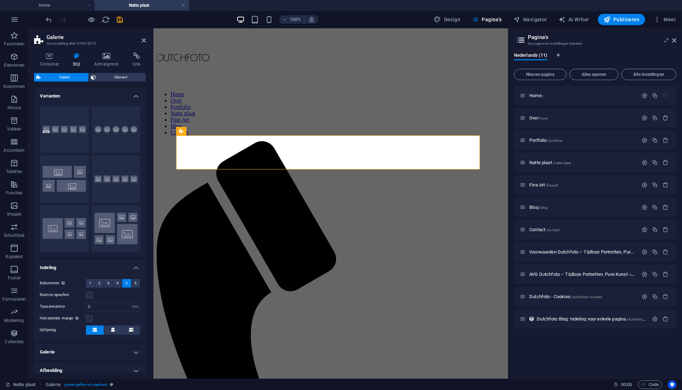
click at [111, 132] on button "Cirkel" at bounding box center [116, 129] width 49 height 47
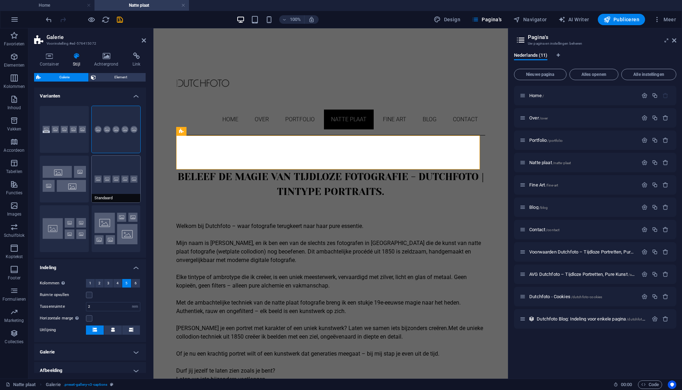
click at [121, 175] on button "Standaard" at bounding box center [116, 179] width 49 height 47
click at [65, 227] on button "Grid" at bounding box center [64, 229] width 49 height 47
click at [98, 283] on span "2" at bounding box center [99, 283] width 2 height 9
click at [90, 297] on label at bounding box center [89, 295] width 6 height 6
click at [0, 0] on input "Ruimte opvullen" at bounding box center [0, 0] width 0 height 0
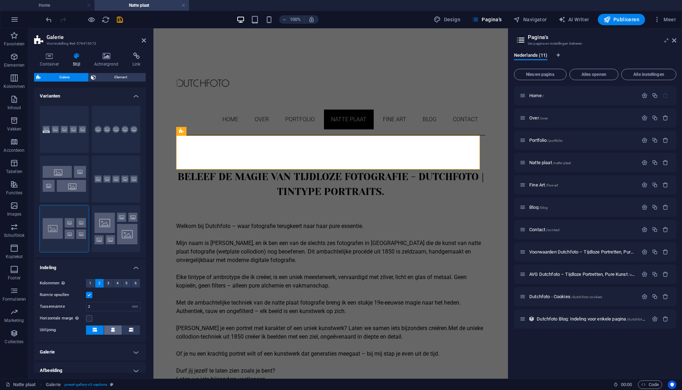
click at [113, 331] on icon at bounding box center [113, 330] width 4 height 4
click at [133, 353] on h4 "Galerie" at bounding box center [90, 352] width 112 height 17
click at [48, 56] on icon at bounding box center [49, 56] width 31 height 7
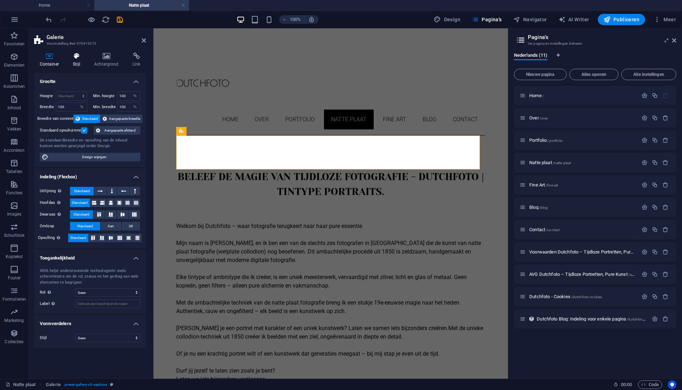
click at [81, 56] on icon at bounding box center [76, 56] width 18 height 7
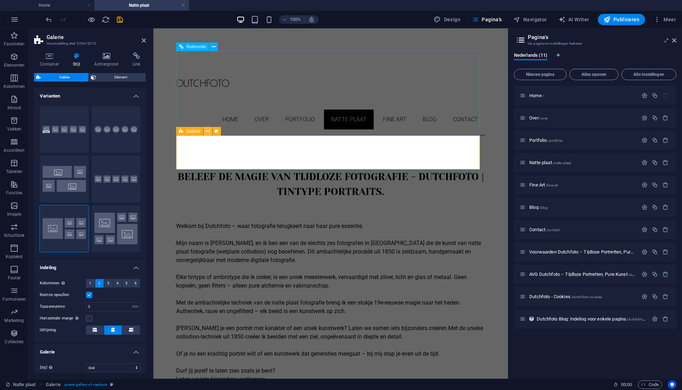
click at [205, 133] on button at bounding box center [207, 131] width 9 height 9
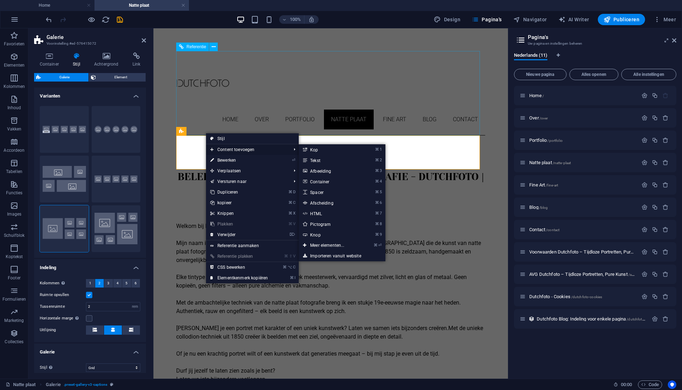
click at [224, 151] on span "Content toevoegen" at bounding box center [247, 149] width 82 height 11
click at [317, 171] on link "⌘ 3 Afbeelding" at bounding box center [329, 171] width 60 height 11
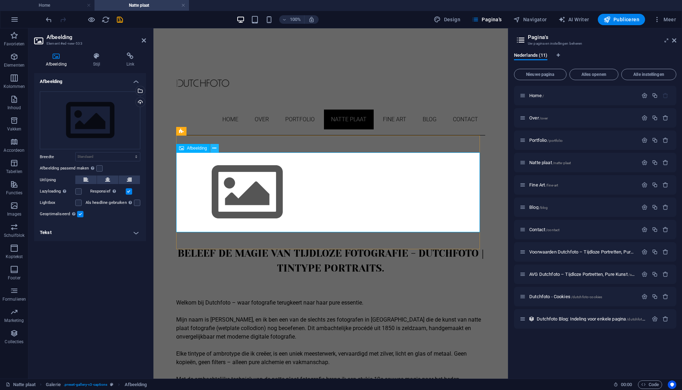
click at [213, 149] on icon at bounding box center [214, 148] width 4 height 7
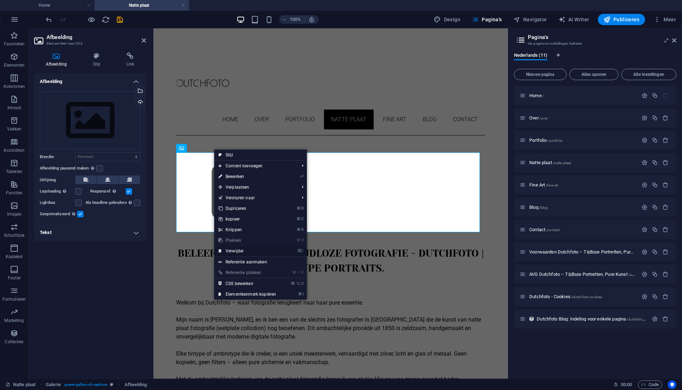
click at [246, 251] on link "⌦ Verwijder" at bounding box center [247, 251] width 66 height 11
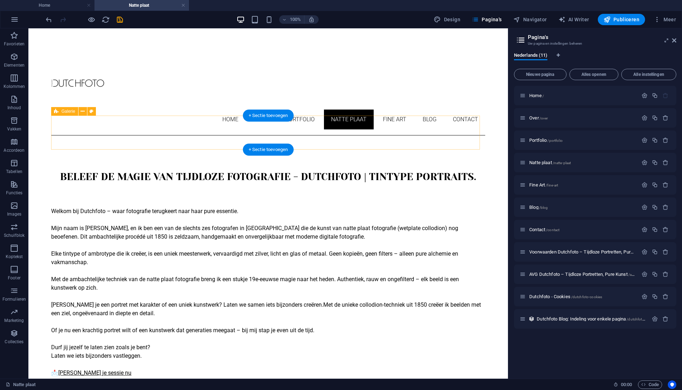
click at [101, 136] on div at bounding box center [268, 153] width 434 height 34
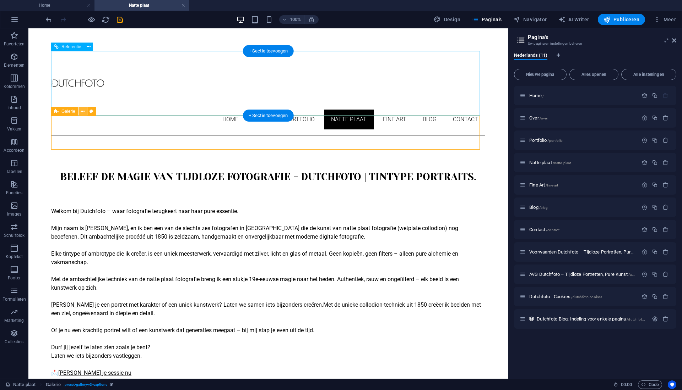
click at [85, 110] on button at bounding box center [82, 111] width 9 height 9
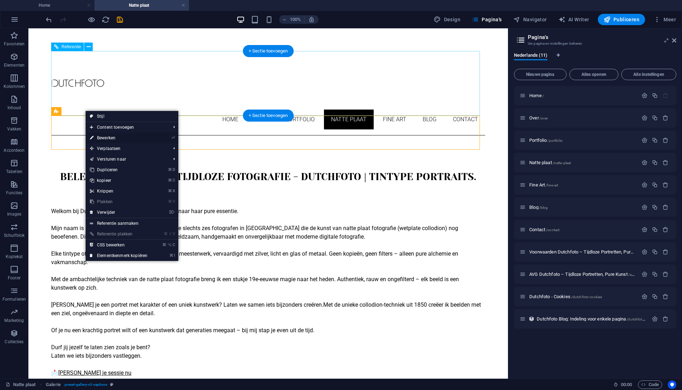
click at [109, 138] on link "⏎ Bewerken" at bounding box center [119, 138] width 66 height 11
select select "rem"
select select "grid"
select select "fade"
select select "preset-gallery-v3-captions"
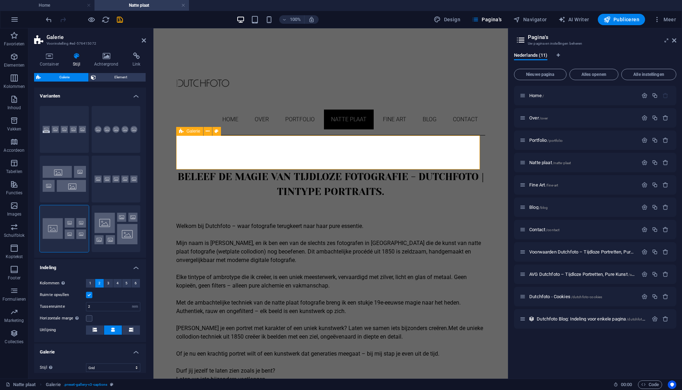
click at [209, 146] on div at bounding box center [330, 153] width 309 height 34
click at [145, 41] on icon at bounding box center [144, 41] width 4 height 6
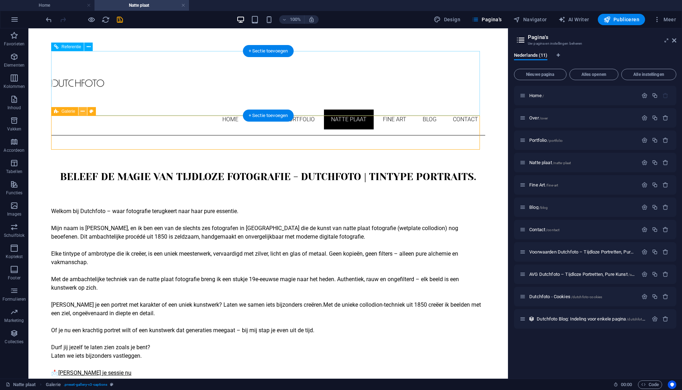
click at [83, 112] on icon at bounding box center [83, 111] width 4 height 7
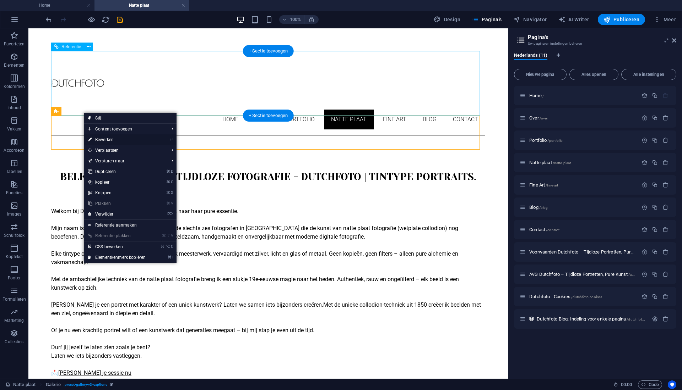
click at [103, 141] on link "⏎ Bewerken" at bounding box center [117, 140] width 66 height 11
select select "rem"
select select "grid"
select select "fade"
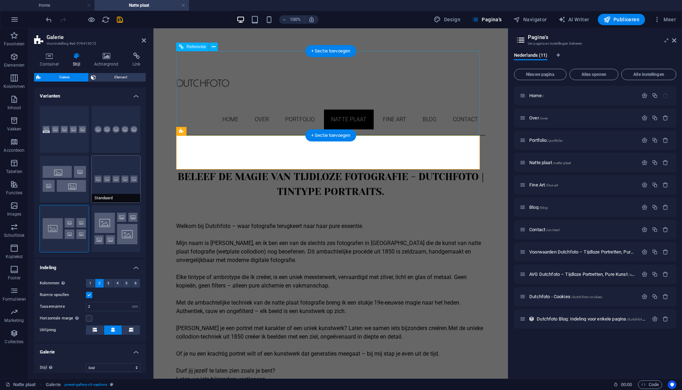
scroll to position [100, 0]
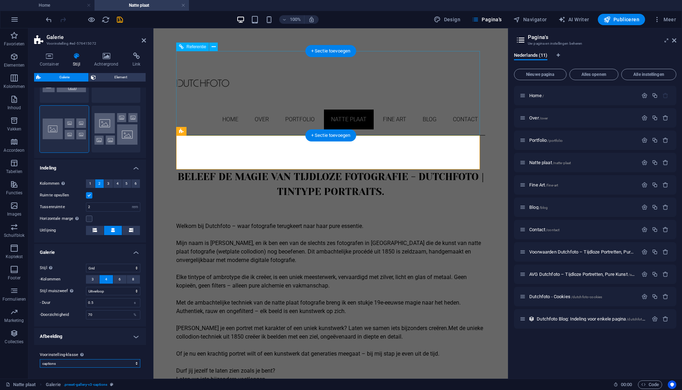
select select "preset-gallery-v3-grid"
click at [114, 76] on span "Element" at bounding box center [121, 77] width 46 height 9
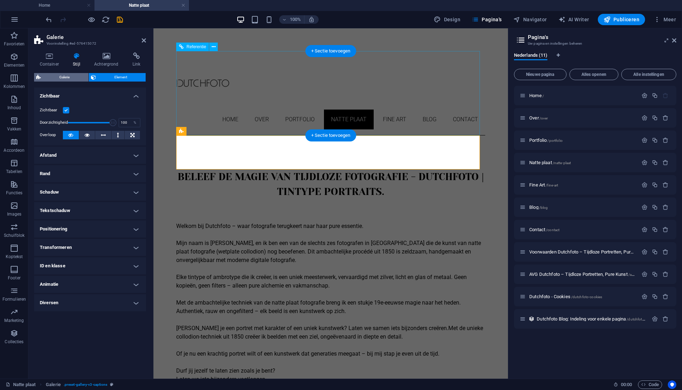
click at [61, 78] on span "Galerie" at bounding box center [64, 77] width 43 height 9
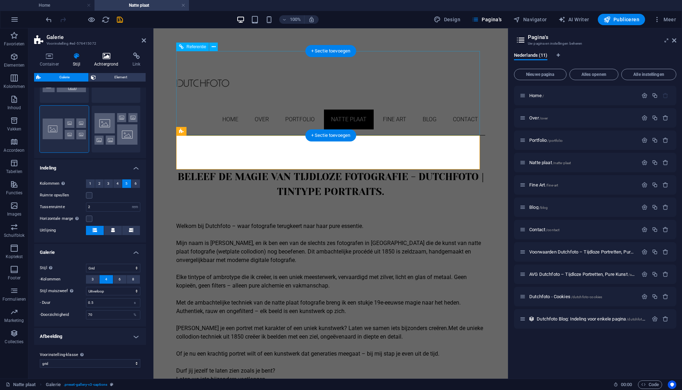
click at [108, 57] on icon at bounding box center [105, 56] width 35 height 7
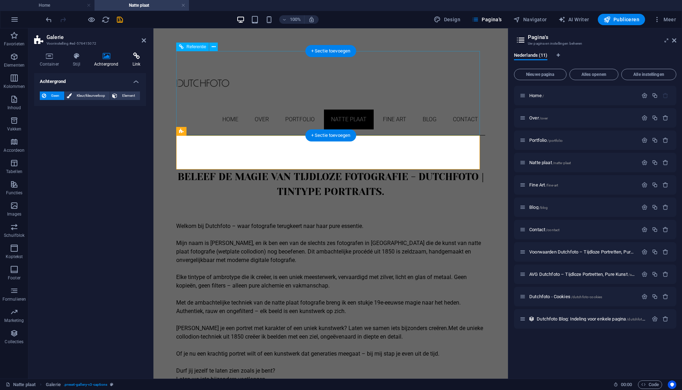
click at [134, 56] on icon at bounding box center [136, 56] width 19 height 7
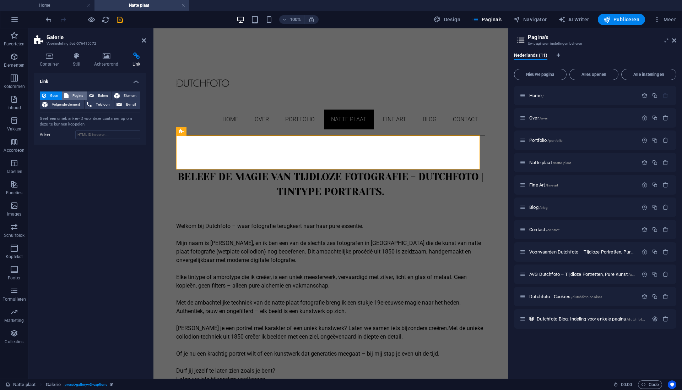
click at [74, 95] on span "Pagina" at bounding box center [78, 96] width 14 height 9
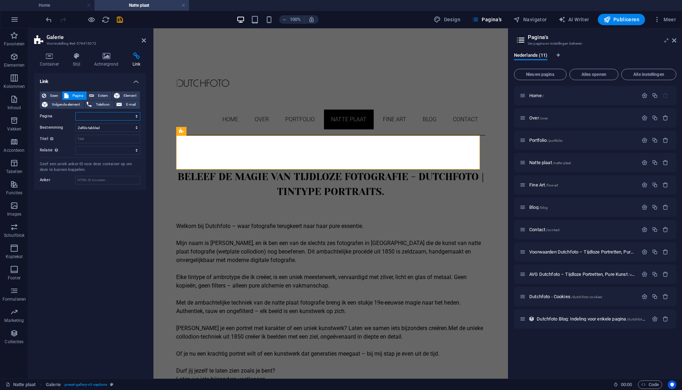
select select "0"
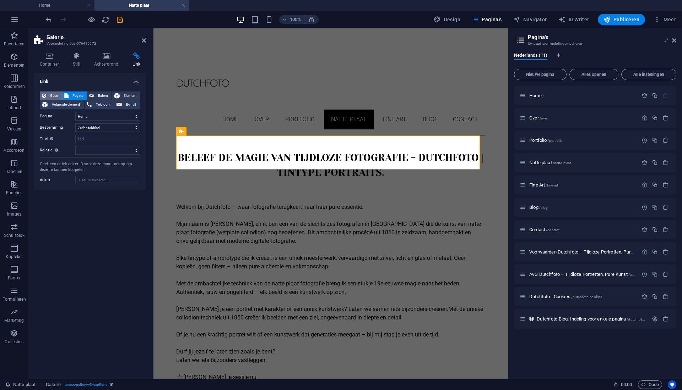
click at [53, 95] on span "Geen" at bounding box center [53, 96] width 11 height 9
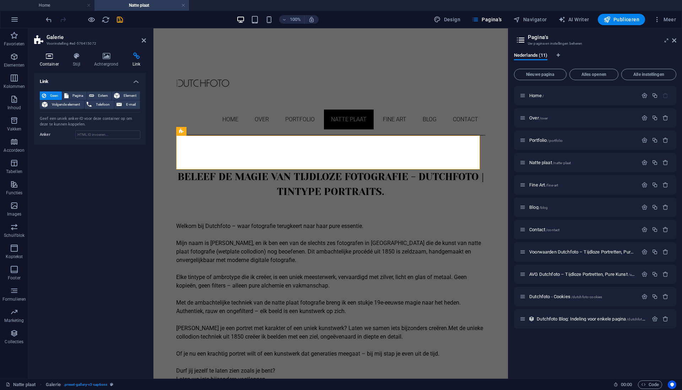
click at [48, 59] on icon at bounding box center [49, 56] width 31 height 7
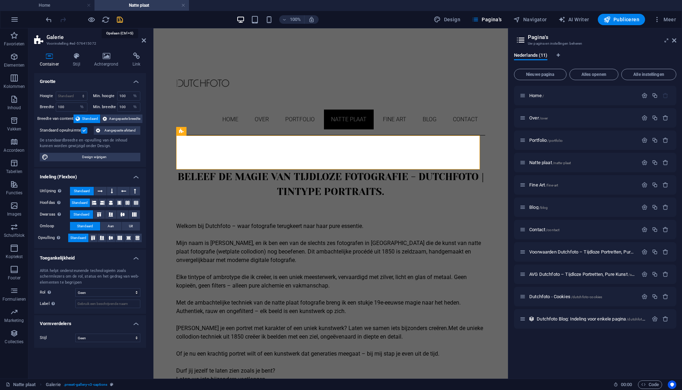
click at [120, 19] on icon "save" at bounding box center [120, 20] width 8 height 8
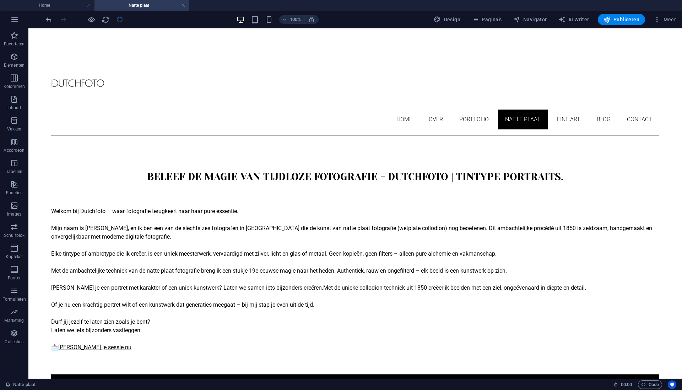
click at [120, 19] on div at bounding box center [84, 19] width 80 height 11
click at [471, 110] on nav "Home Over Portfolio Natte plaat Fine Art Blog Contact" at bounding box center [355, 120] width 608 height 20
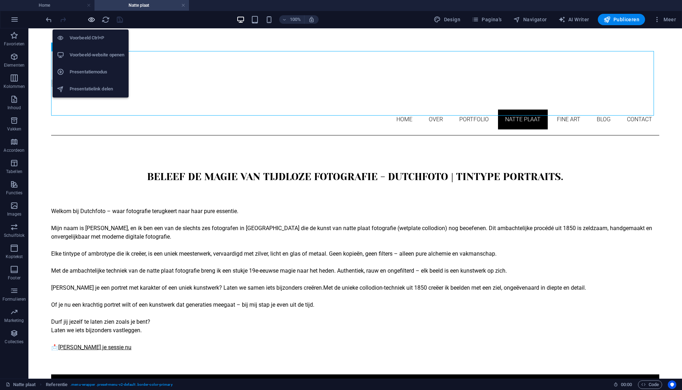
click at [91, 22] on icon "button" at bounding box center [91, 20] width 8 height 8
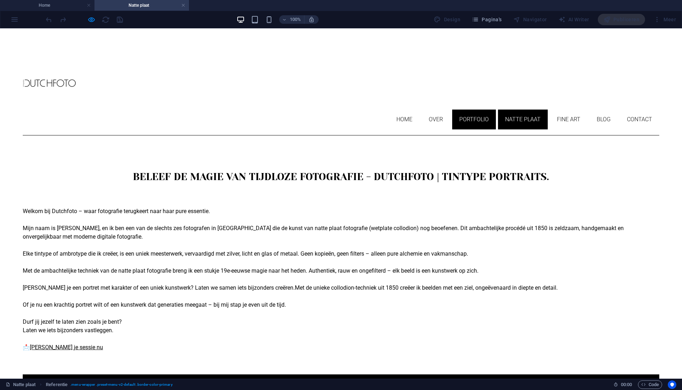
click at [458, 110] on link "Portfolio" at bounding box center [474, 120] width 44 height 20
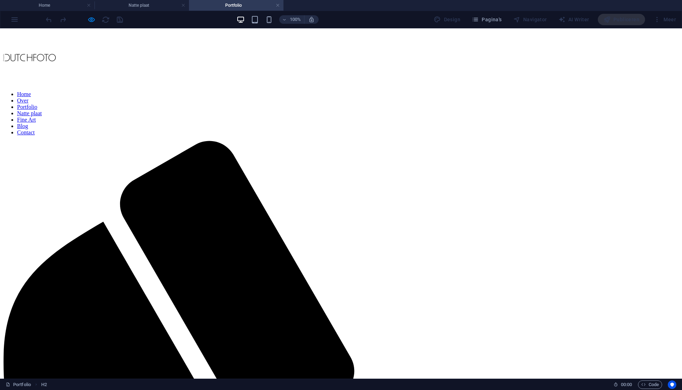
scroll to position [0, 0]
click at [517, 91] on nav "Home Over Portfolio Natte plaat Fine Art Blog Contact" at bounding box center [341, 113] width 676 height 45
click at [516, 91] on nav "Home Over Portfolio Natte plaat Fine Art Blog Contact" at bounding box center [341, 113] width 676 height 45
click at [513, 91] on nav "Home Over Portfolio Natte plaat Fine Art Blog Contact" at bounding box center [341, 113] width 676 height 45
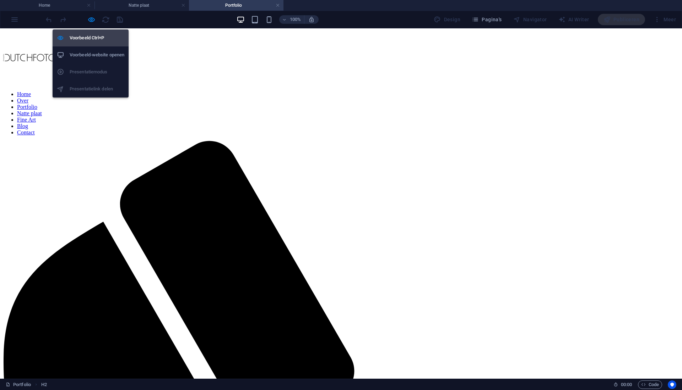
click at [91, 40] on h6 "Voorbeeld Ctrl+P" at bounding box center [97, 38] width 55 height 9
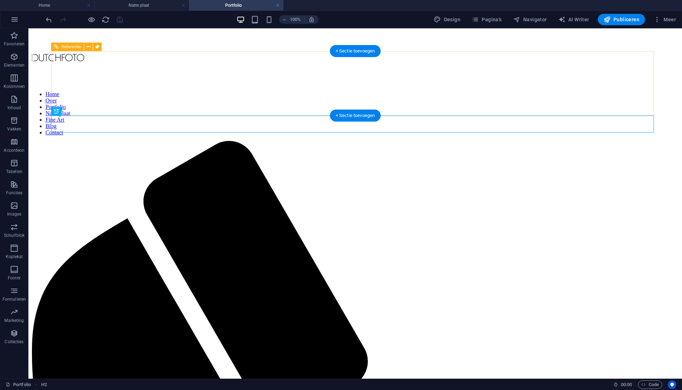
click at [512, 91] on nav "Home Over Portfolio Natte plaat Fine Art Blog Contact" at bounding box center [355, 113] width 648 height 45
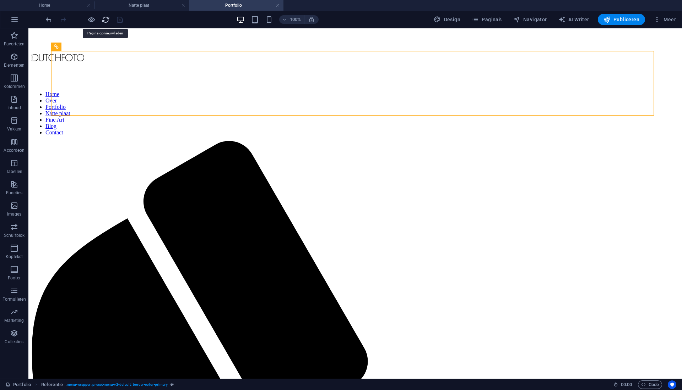
click at [104, 20] on icon "reload" at bounding box center [106, 20] width 8 height 8
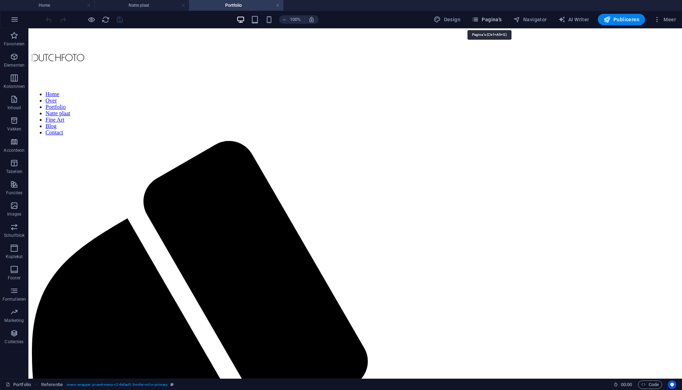
click at [490, 21] on span "Pagina's" at bounding box center [486, 19] width 30 height 7
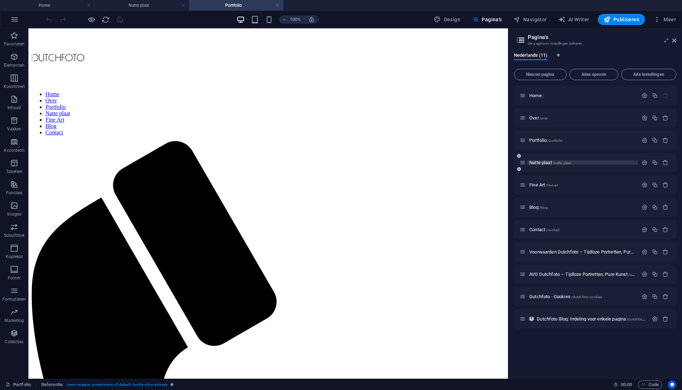
click at [609, 164] on p "Natte plaat /natte-plaat" at bounding box center [582, 162] width 106 height 5
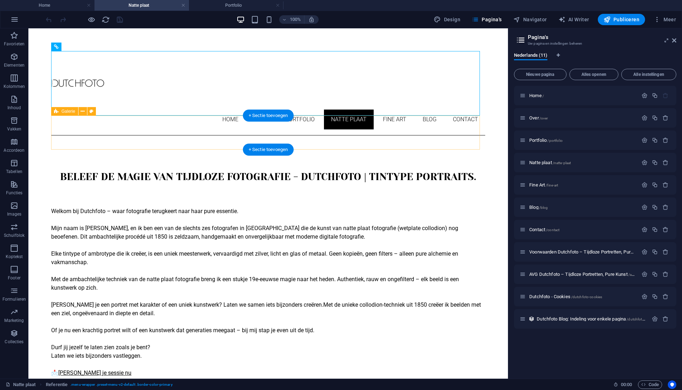
click at [63, 112] on span "Galerie" at bounding box center [68, 111] width 14 height 4
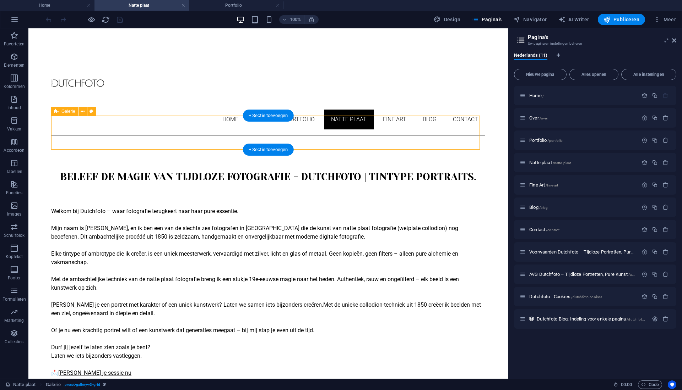
click at [63, 112] on span "Galerie" at bounding box center [68, 111] width 14 height 4
select select "%"
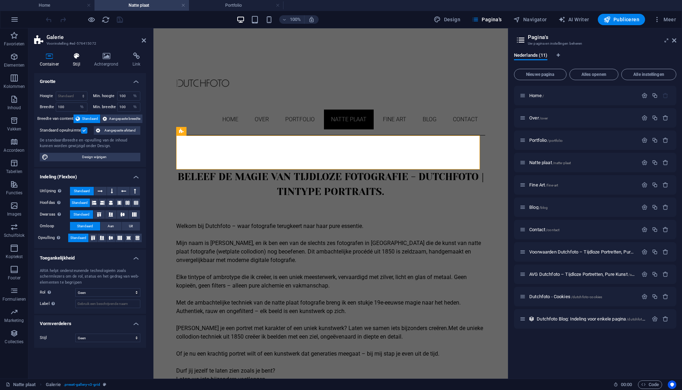
click at [81, 59] on icon at bounding box center [76, 56] width 18 height 7
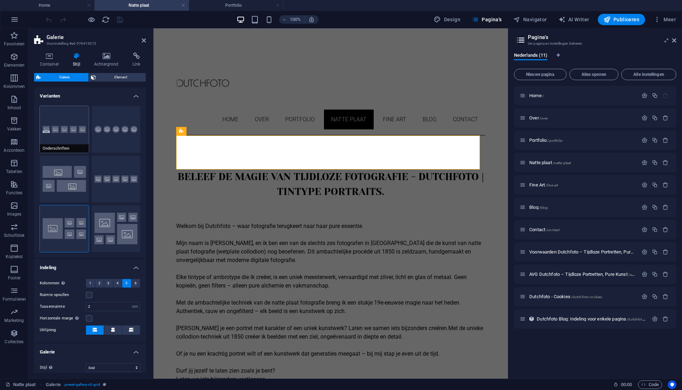
click at [67, 141] on button "Onderschriften" at bounding box center [64, 129] width 49 height 47
select select "default"
select select "captions"
click at [64, 227] on button "Grid" at bounding box center [64, 229] width 49 height 47
select select "grid"
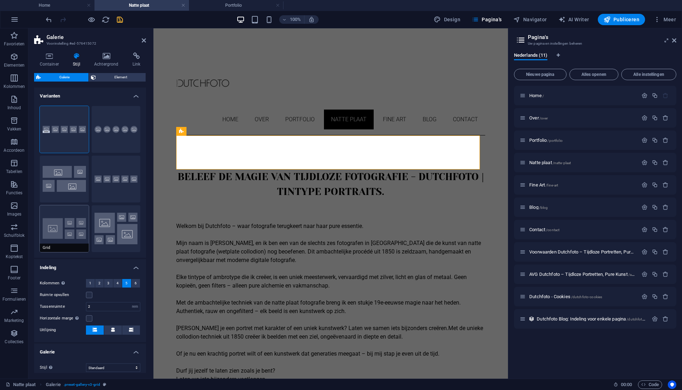
select select "fade"
click at [140, 59] on icon at bounding box center [136, 56] width 19 height 7
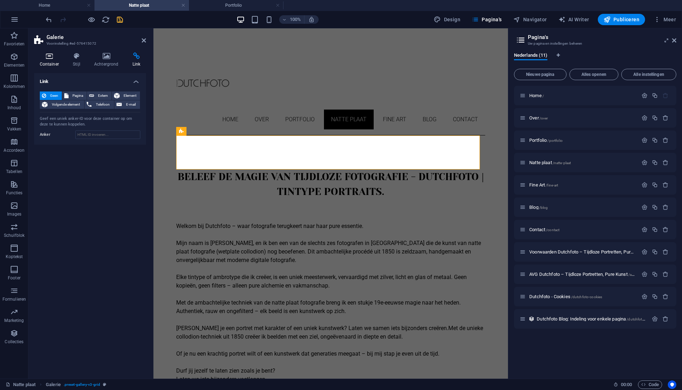
click at [42, 61] on h4 "Container" at bounding box center [50, 60] width 33 height 15
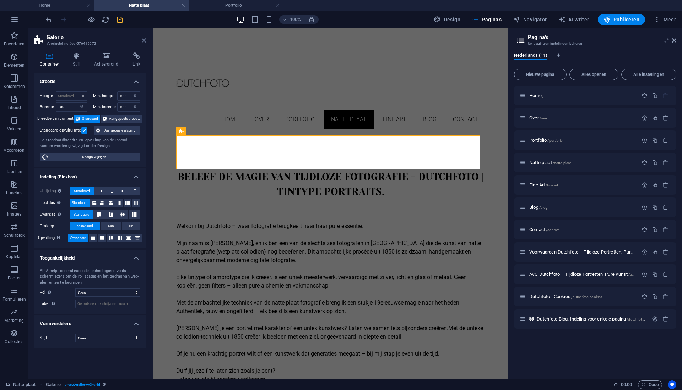
drag, startPoint x: 144, startPoint y: 42, endPoint x: 114, endPoint y: 13, distance: 41.4
click at [144, 42] on icon at bounding box center [144, 41] width 4 height 6
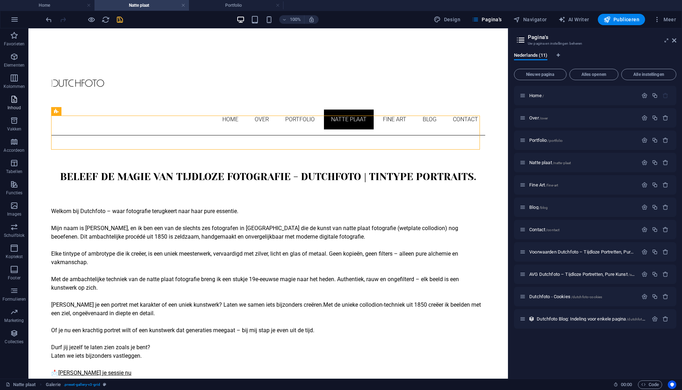
click at [13, 98] on icon "button" at bounding box center [14, 99] width 9 height 9
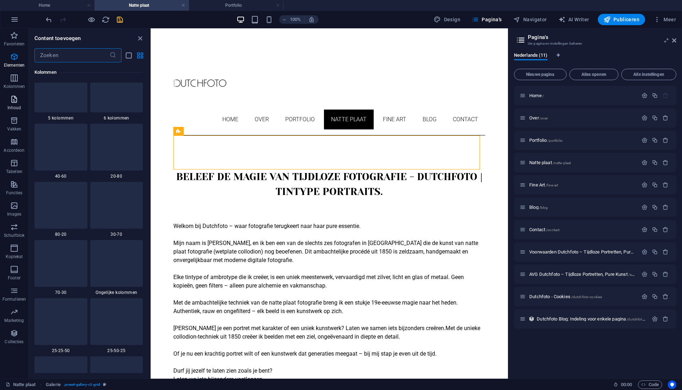
scroll to position [1242, 0]
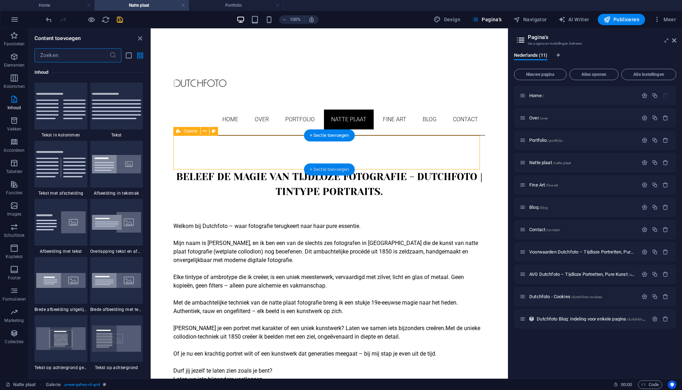
click at [321, 169] on div "+ Sectie toevoegen" at bounding box center [329, 170] width 51 height 12
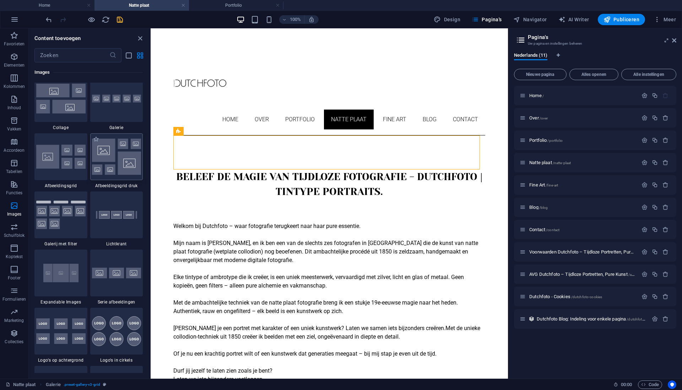
scroll to position [3676, 0]
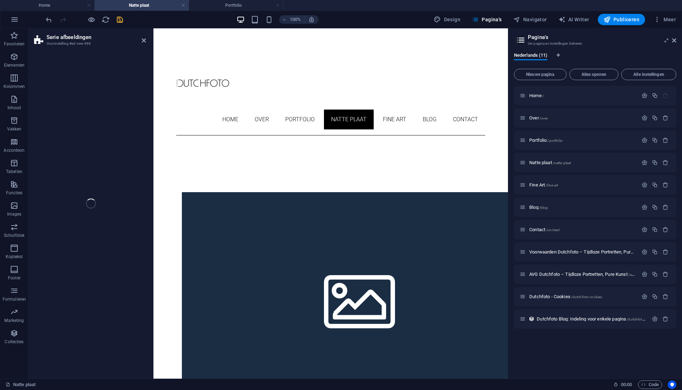
select select "rem"
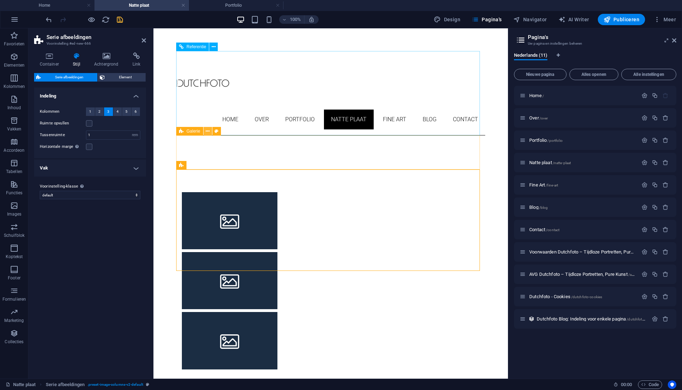
click at [207, 132] on icon at bounding box center [208, 131] width 4 height 7
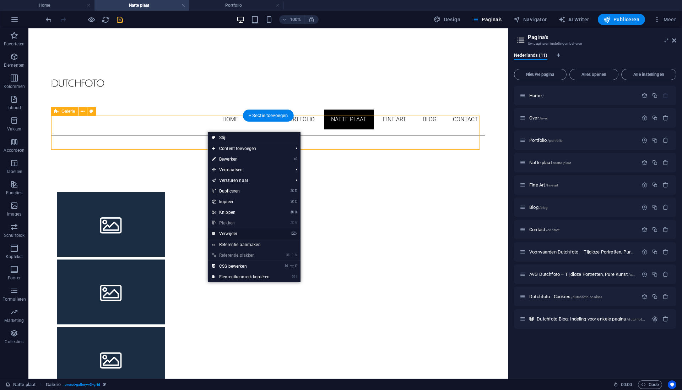
click at [234, 234] on link "⌦ Verwijder" at bounding box center [241, 234] width 66 height 11
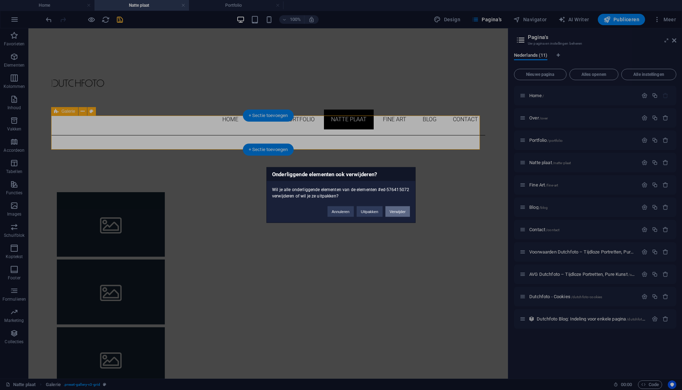
click at [401, 212] on button "Verwijder" at bounding box center [397, 212] width 24 height 11
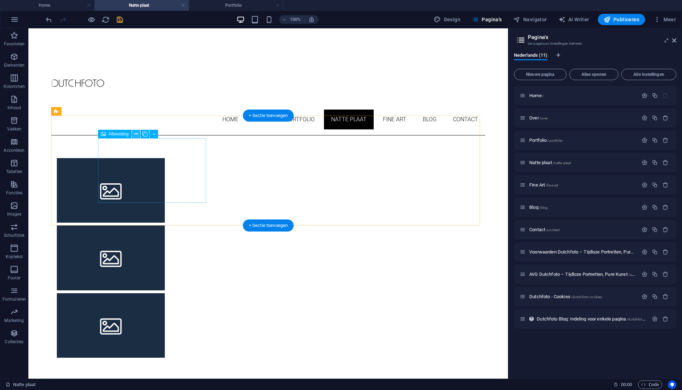
click at [136, 134] on icon at bounding box center [136, 134] width 4 height 7
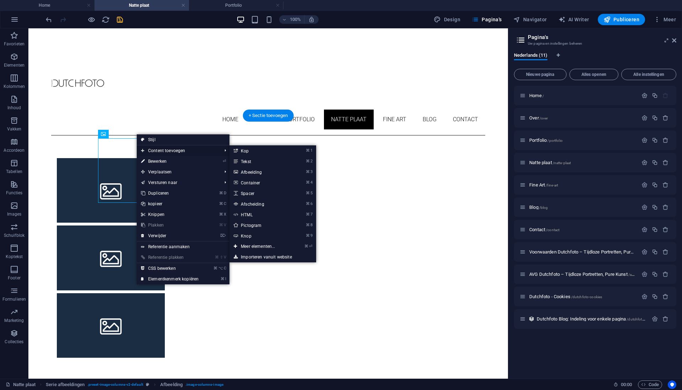
click at [158, 152] on span "Content toevoegen" at bounding box center [178, 151] width 82 height 11
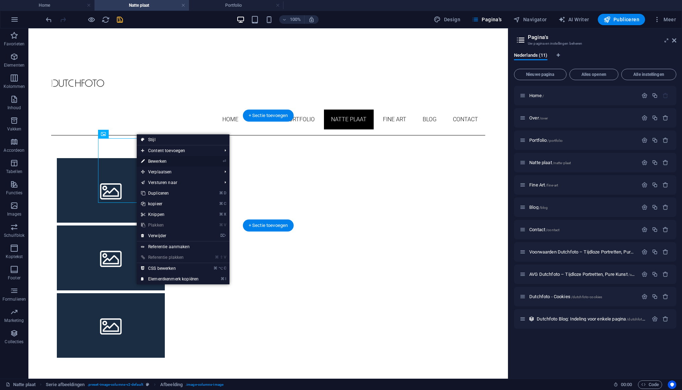
click at [165, 162] on link "⏎ Bewerken" at bounding box center [170, 161] width 66 height 11
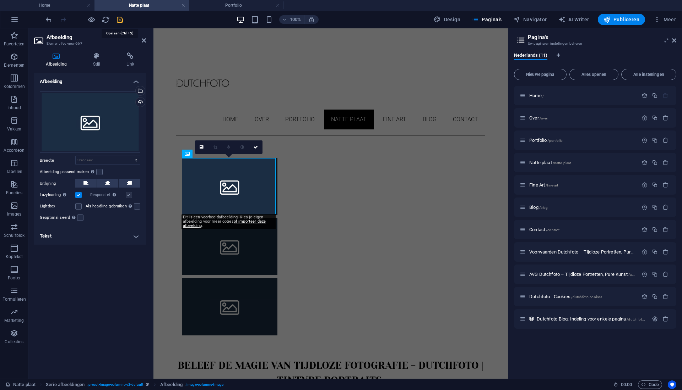
drag, startPoint x: 119, startPoint y: 21, endPoint x: 89, endPoint y: 12, distance: 30.8
click at [119, 21] on icon "save" at bounding box center [120, 20] width 8 height 8
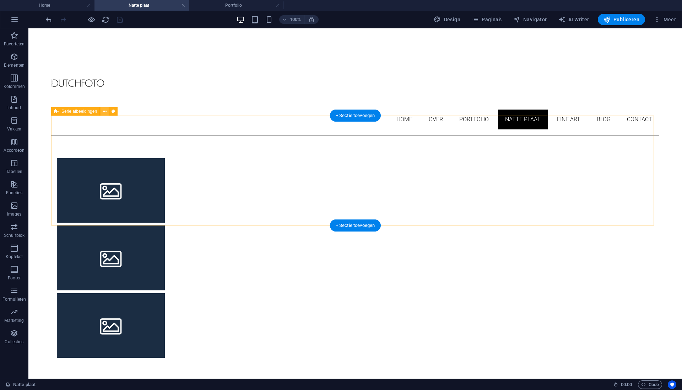
click at [106, 113] on icon at bounding box center [105, 111] width 4 height 7
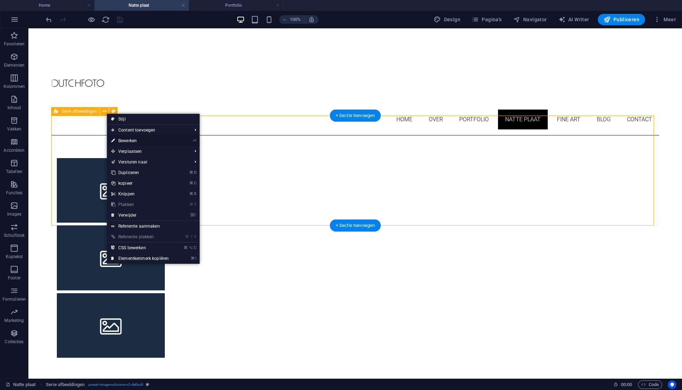
click at [125, 141] on link "⏎ Bewerken" at bounding box center [140, 141] width 66 height 11
select select "rem"
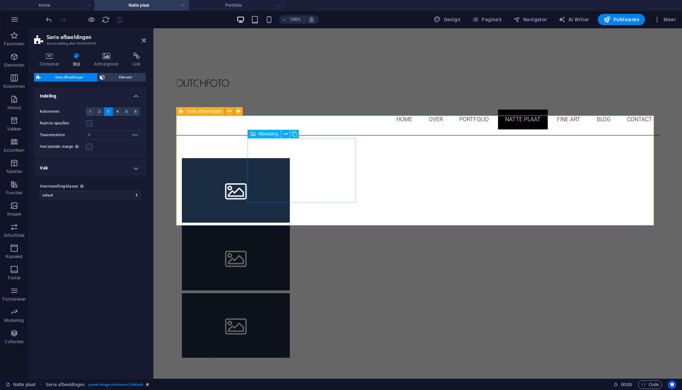
click at [269, 135] on span "Afbeelding" at bounding box center [268, 134] width 20 height 4
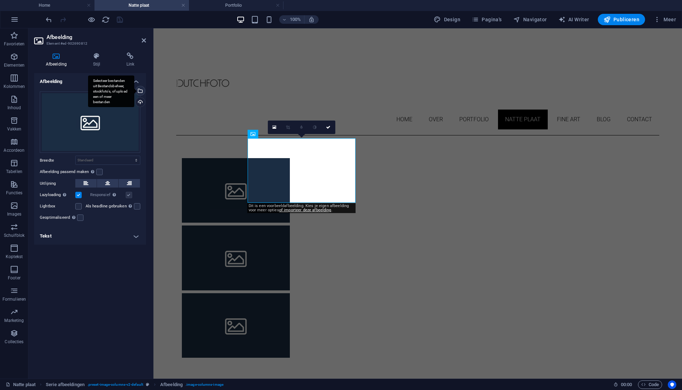
click at [141, 91] on div "Selecteer bestanden uit Bestandsbeheer, stockfoto's, of upload een of meer best…" at bounding box center [139, 91] width 11 height 11
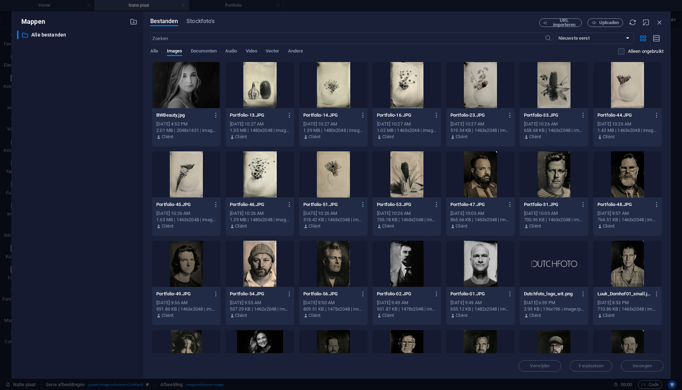
click at [476, 173] on div at bounding box center [480, 175] width 69 height 46
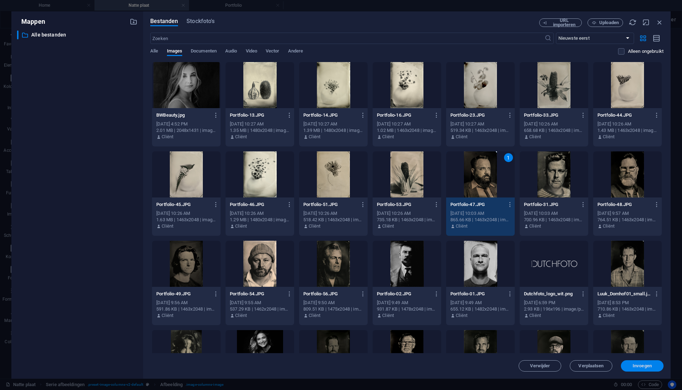
drag, startPoint x: 644, startPoint y: 366, endPoint x: 343, endPoint y: 260, distance: 319.5
click at [644, 366] on span "Invoegen" at bounding box center [641, 366] width 19 height 4
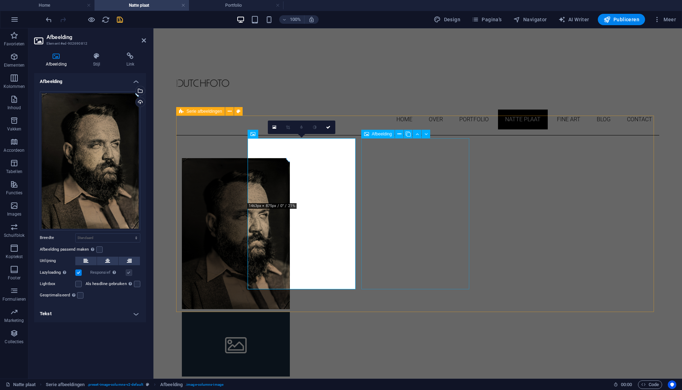
click at [381, 135] on span "Afbeelding" at bounding box center [382, 134] width 20 height 4
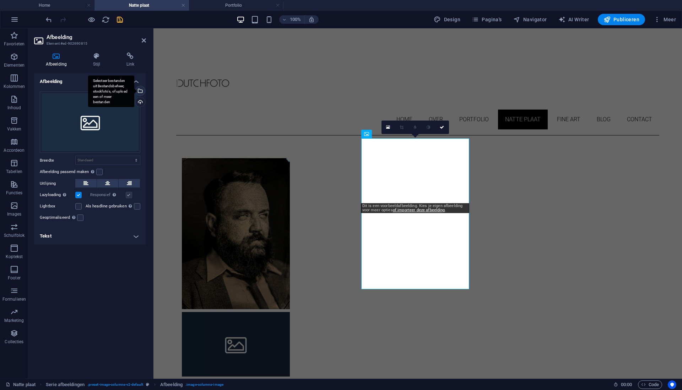
click at [140, 92] on div "Selecteer bestanden uit Bestandsbeheer, stockfoto's, of upload een of meer best…" at bounding box center [139, 91] width 11 height 11
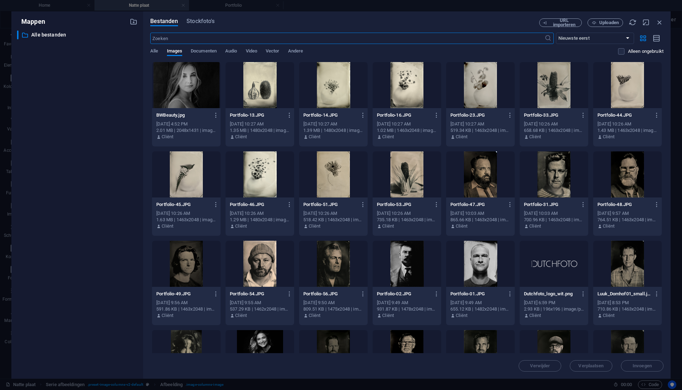
click at [618, 170] on div at bounding box center [627, 175] width 69 height 46
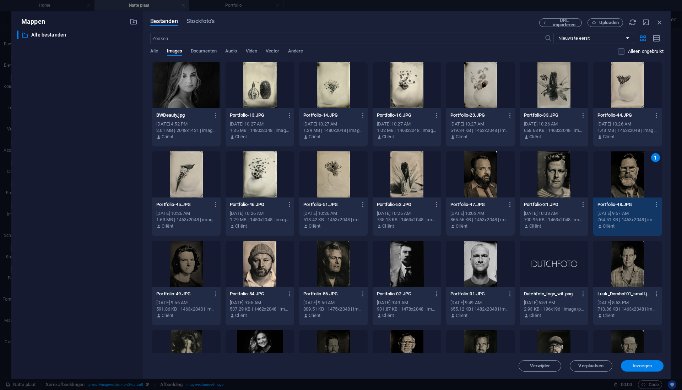
click at [643, 364] on span "Invoegen" at bounding box center [641, 366] width 19 height 4
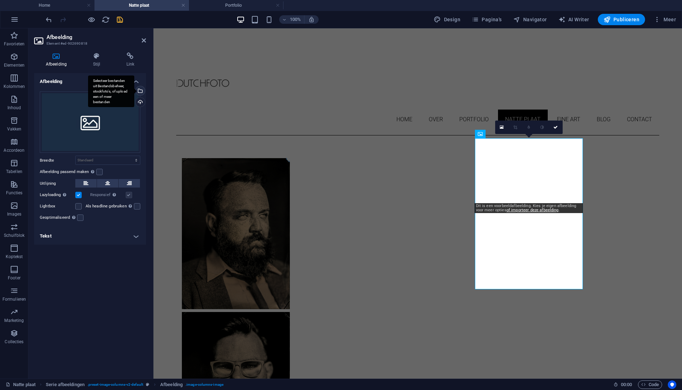
click at [140, 92] on div "Selecteer bestanden uit Bestandsbeheer, stockfoto's, of upload een of meer best…" at bounding box center [139, 91] width 11 height 11
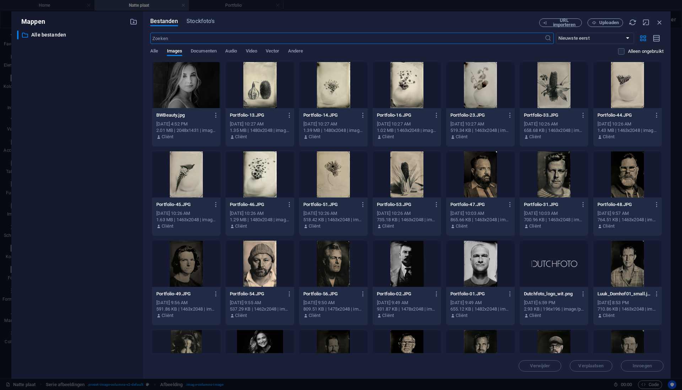
scroll to position [1, 0]
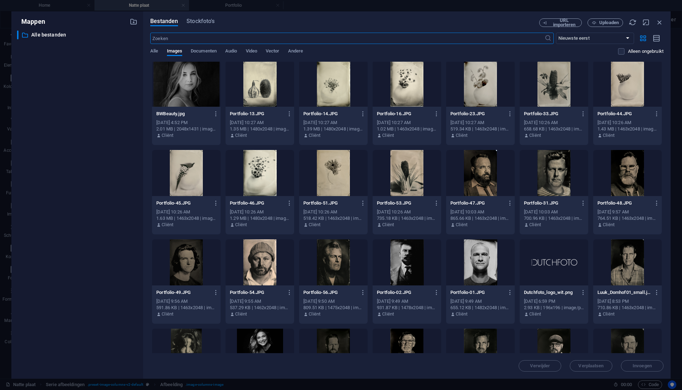
click at [180, 269] on div at bounding box center [186, 263] width 69 height 46
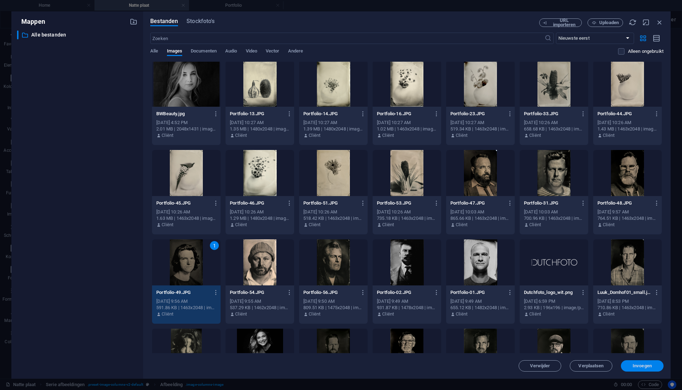
click at [650, 365] on span "Invoegen" at bounding box center [641, 366] width 19 height 4
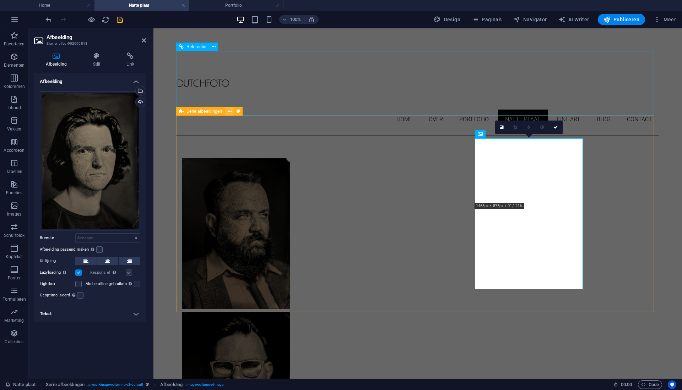
click at [229, 112] on icon at bounding box center [230, 111] width 4 height 7
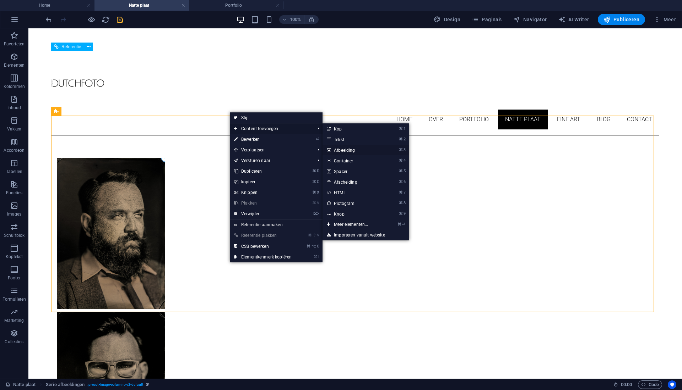
click at [342, 150] on link "⌘ 3 Afbeelding" at bounding box center [352, 150] width 60 height 11
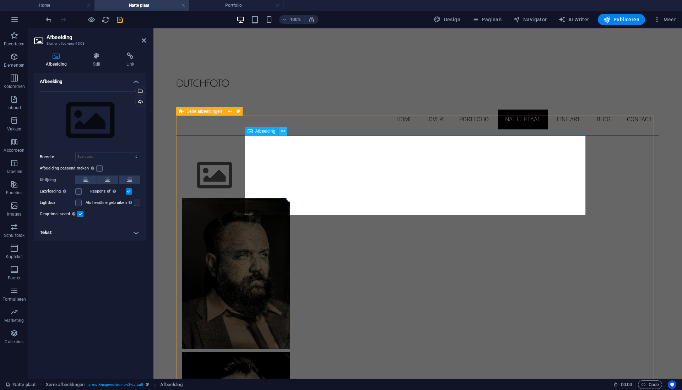
click at [282, 130] on icon at bounding box center [283, 131] width 4 height 7
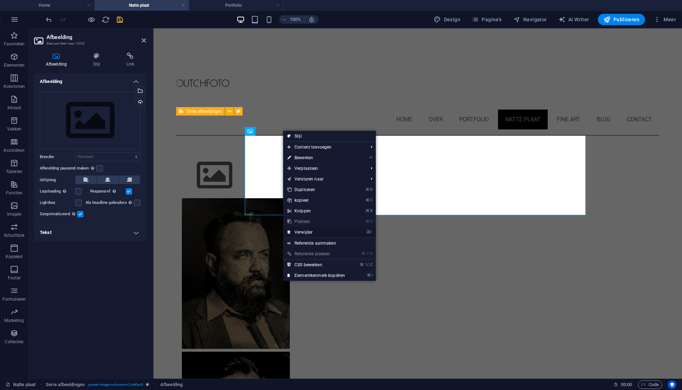
click at [305, 232] on link "⌦ Verwijder" at bounding box center [316, 232] width 66 height 11
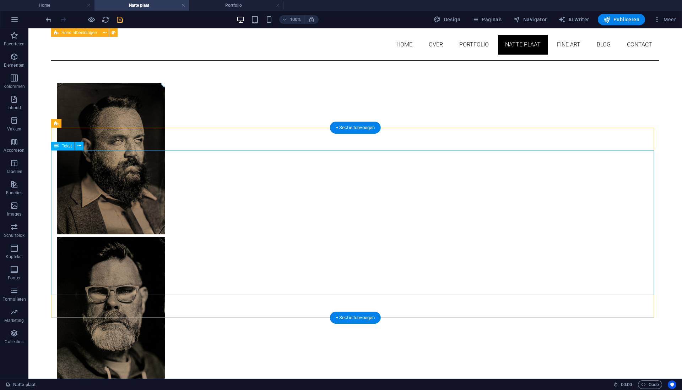
scroll to position [0, 0]
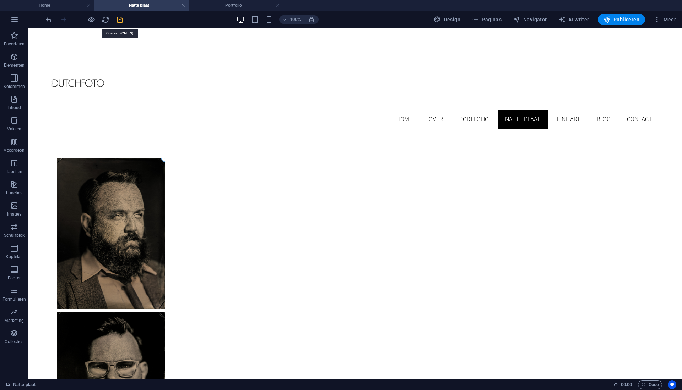
click at [120, 20] on icon "save" at bounding box center [120, 20] width 8 height 8
click at [624, 21] on span "Publiceren" at bounding box center [621, 19] width 36 height 7
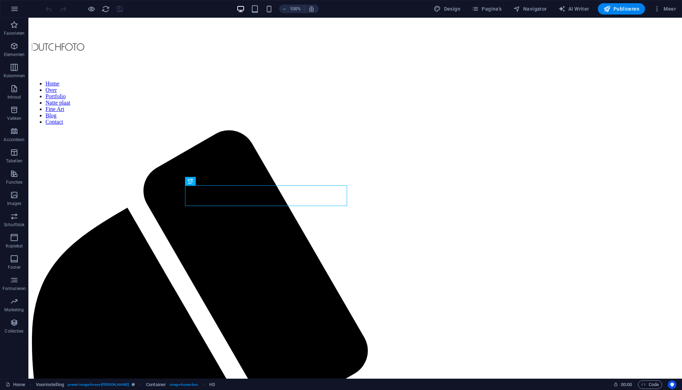
scroll to position [193, 0]
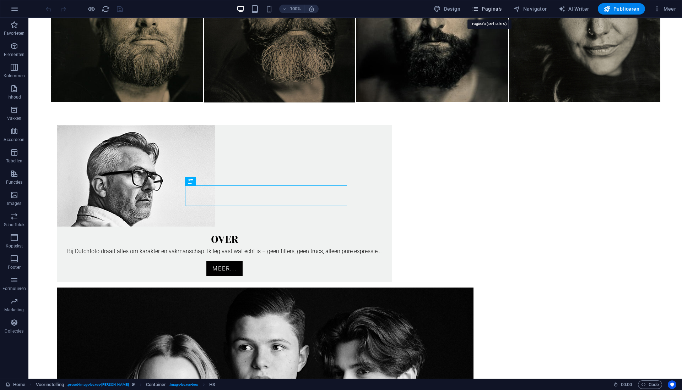
click at [486, 11] on span "Pagina's" at bounding box center [486, 8] width 30 height 7
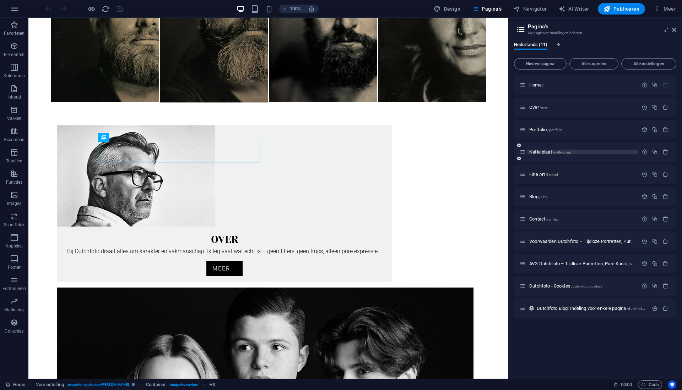
click at [595, 154] on p "Natte plaat /natte-plaat" at bounding box center [582, 152] width 106 height 5
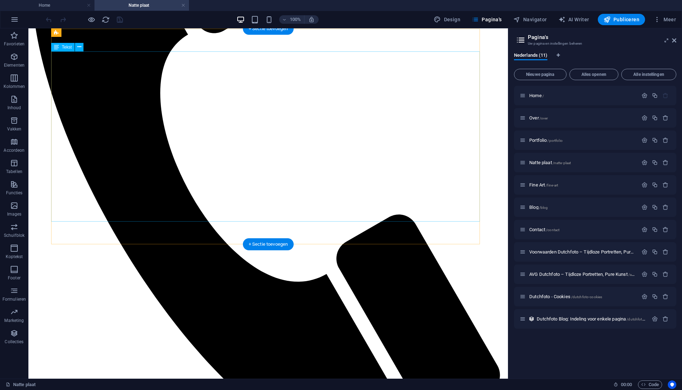
scroll to position [253, 0]
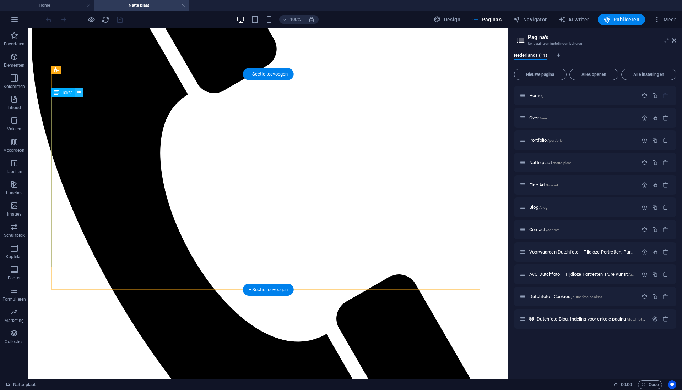
click at [79, 93] on icon at bounding box center [79, 92] width 4 height 7
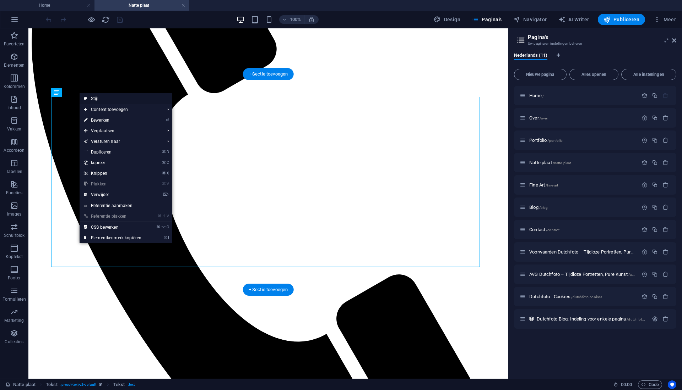
click at [95, 98] on link "Stijl" at bounding box center [126, 98] width 93 height 11
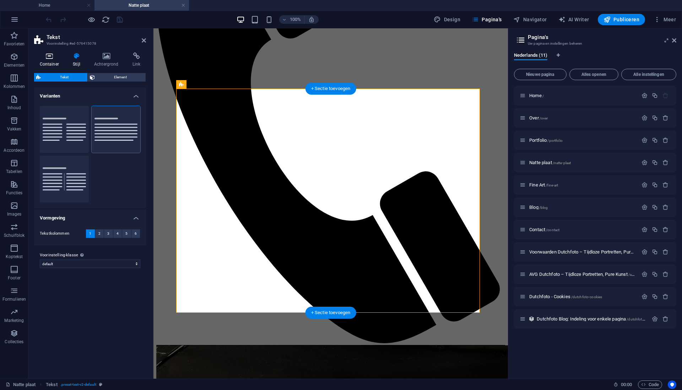
click at [48, 59] on icon at bounding box center [49, 56] width 31 height 7
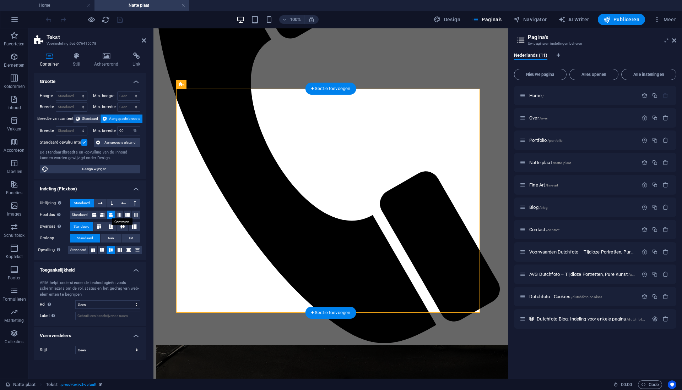
click at [113, 216] on button at bounding box center [111, 215] width 8 height 9
click at [102, 204] on icon at bounding box center [100, 203] width 5 height 9
click at [87, 204] on span "Standaard" at bounding box center [82, 203] width 16 height 9
click at [82, 141] on label at bounding box center [84, 143] width 6 height 6
click at [0, 0] on input "Standaard opvulruimte" at bounding box center [0, 0] width 0 height 0
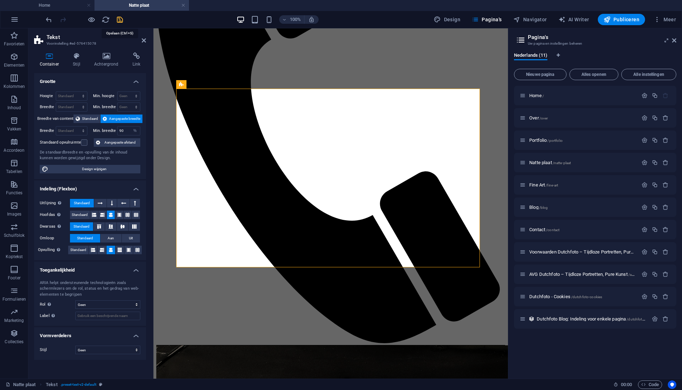
click at [121, 21] on icon "save" at bounding box center [120, 20] width 8 height 8
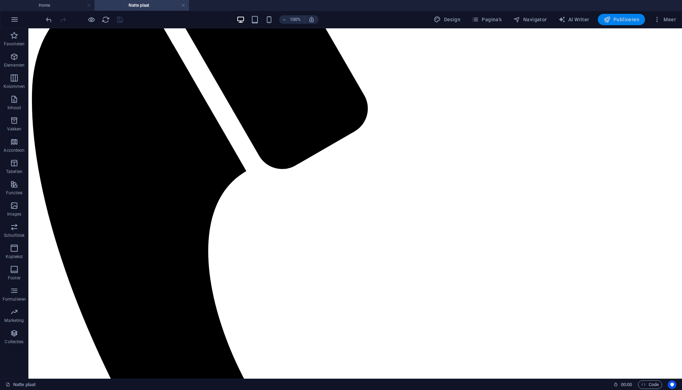
click at [633, 22] on span "Publiceren" at bounding box center [621, 19] width 36 height 7
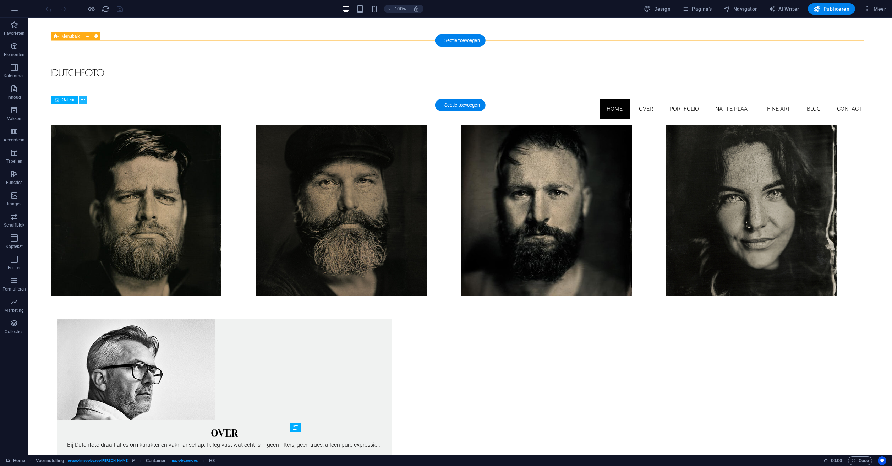
click at [82, 99] on icon at bounding box center [83, 99] width 4 height 7
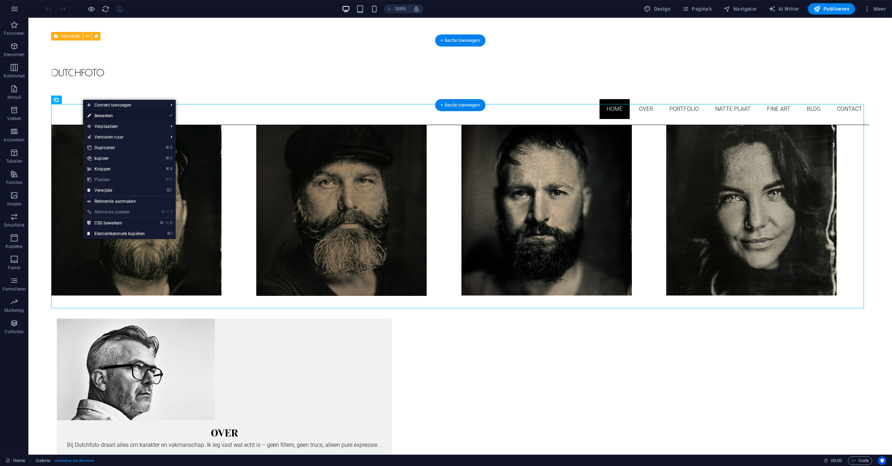
click at [98, 115] on link "⏎ Bewerken" at bounding box center [116, 115] width 66 height 11
select select "4"
select select "%"
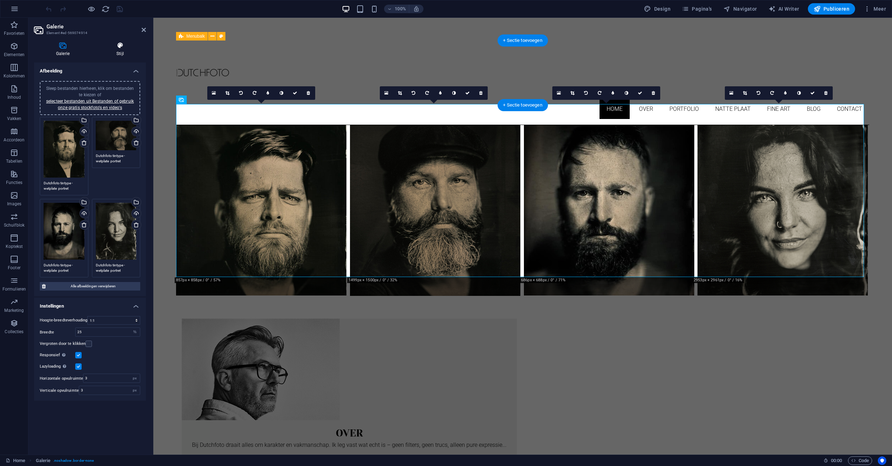
click at [122, 47] on icon at bounding box center [119, 45] width 51 height 7
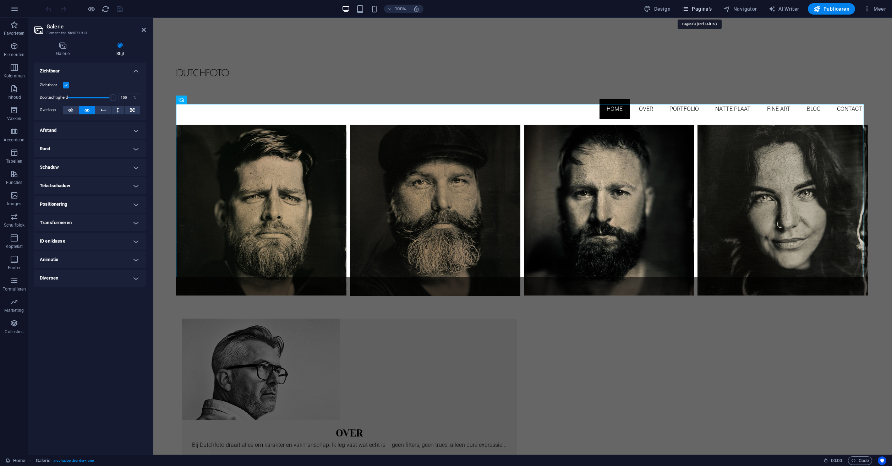
click at [709, 11] on span "Pagina's" at bounding box center [697, 8] width 30 height 7
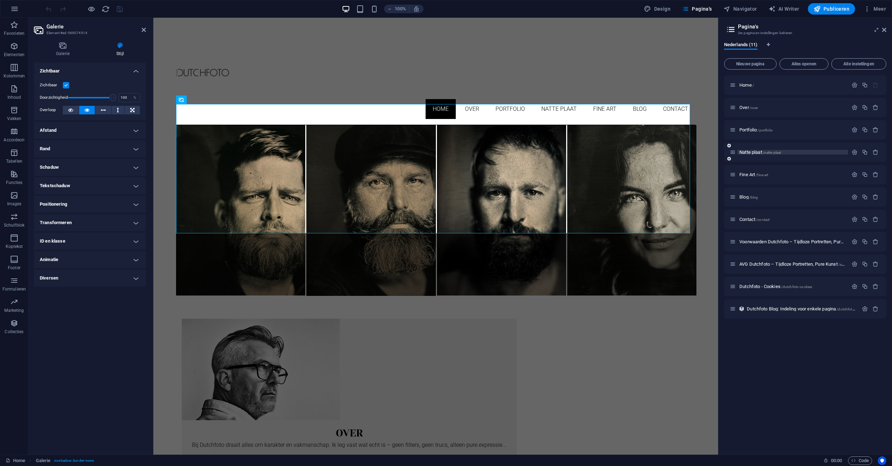
click at [816, 153] on p "Natte plaat /natte-plaat" at bounding box center [792, 152] width 106 height 5
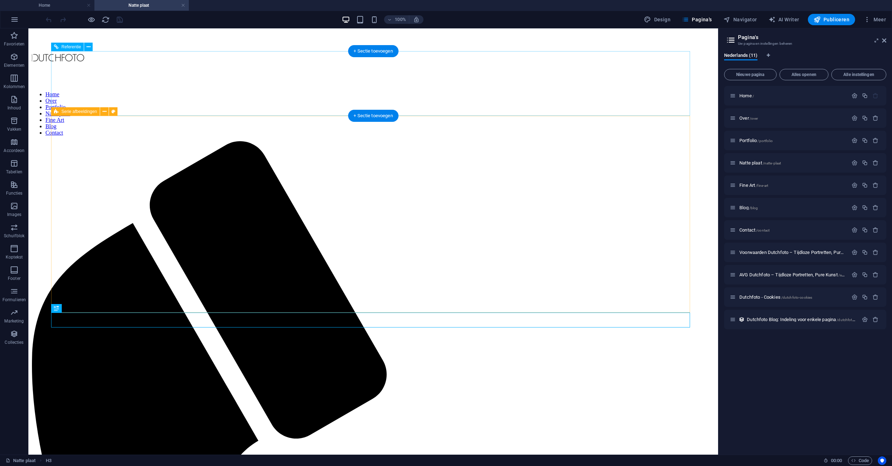
click at [73, 112] on span "Serie afbeeldingen" at bounding box center [78, 111] width 35 height 4
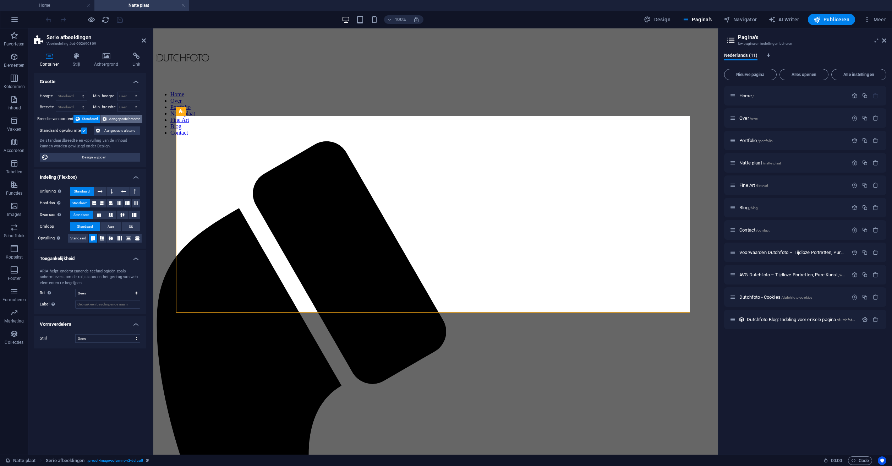
click at [126, 120] on span "Aangepaste breedte" at bounding box center [124, 119] width 31 height 9
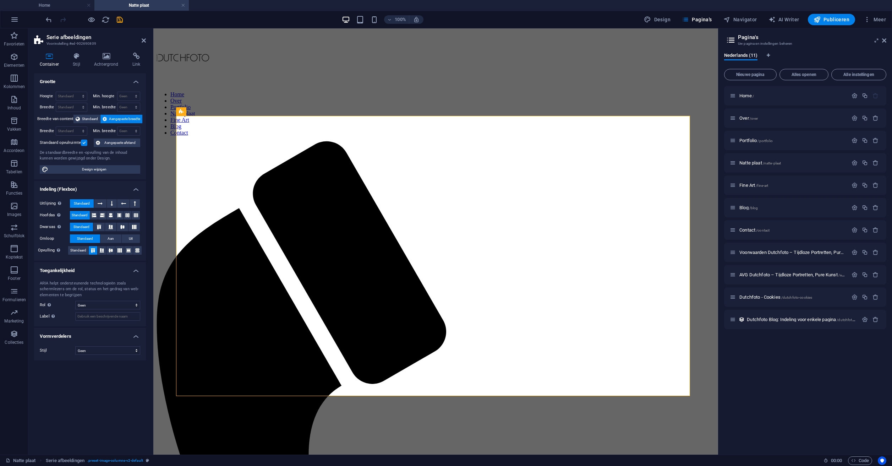
click at [121, 20] on icon "save" at bounding box center [120, 20] width 8 height 8
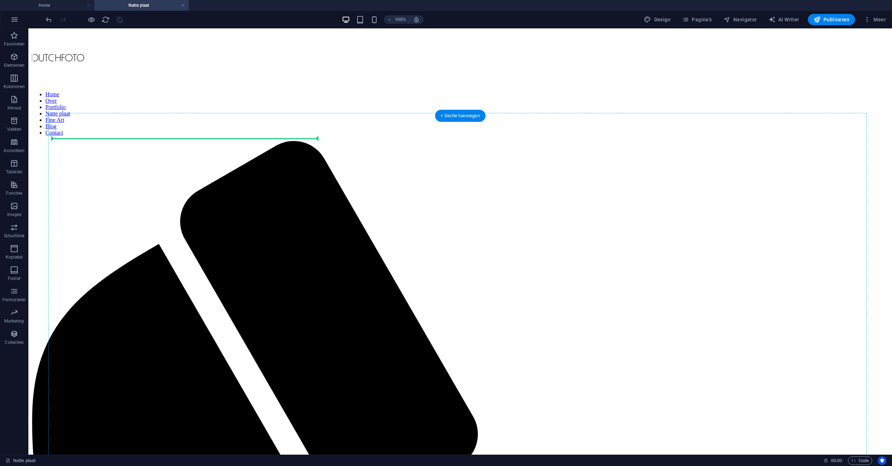
drag, startPoint x: 91, startPoint y: 275, endPoint x: 88, endPoint y: 144, distance: 131.0
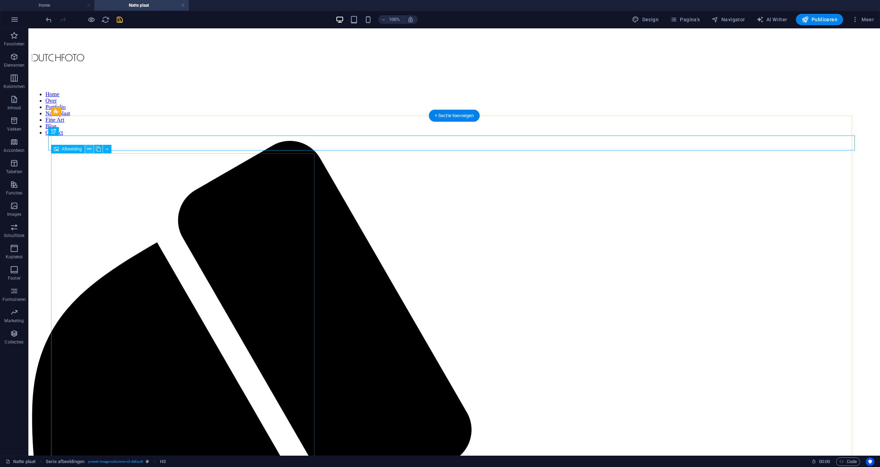
click at [88, 149] on icon at bounding box center [89, 149] width 4 height 7
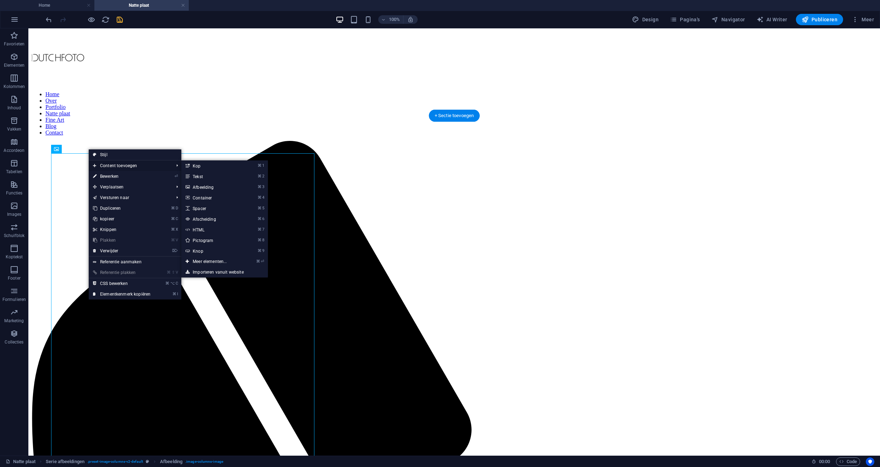
click at [110, 166] on span "Content toevoegen" at bounding box center [130, 165] width 82 height 11
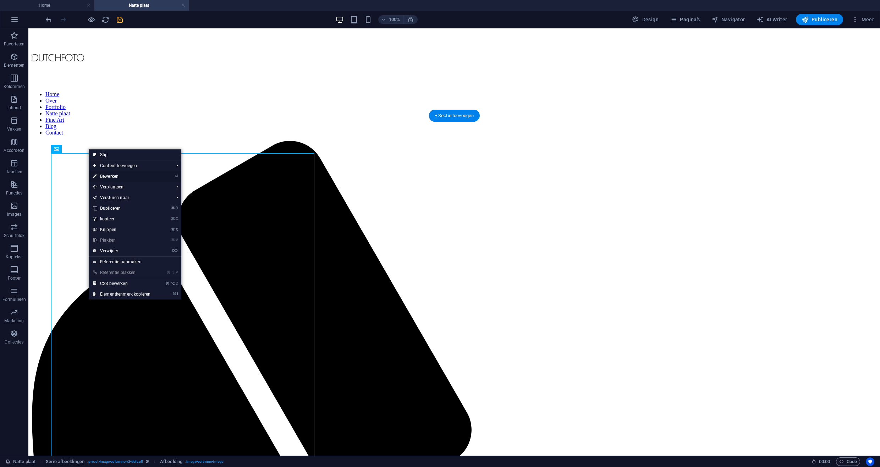
click at [110, 177] on link "⏎ Bewerken" at bounding box center [122, 176] width 66 height 11
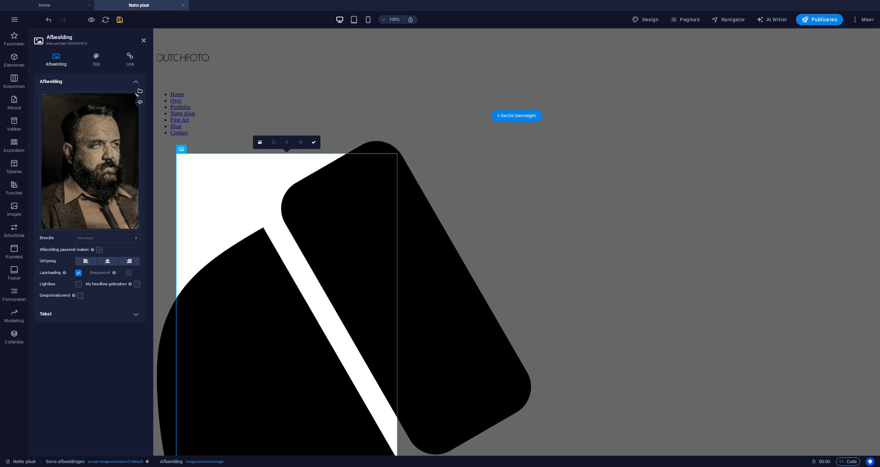
click at [98, 248] on label at bounding box center [99, 250] width 6 height 6
click at [0, 0] on input "Afbeelding passend maken Afbeelding automatisch passen binnen een vaststaande b…" at bounding box center [0, 0] width 0 height 0
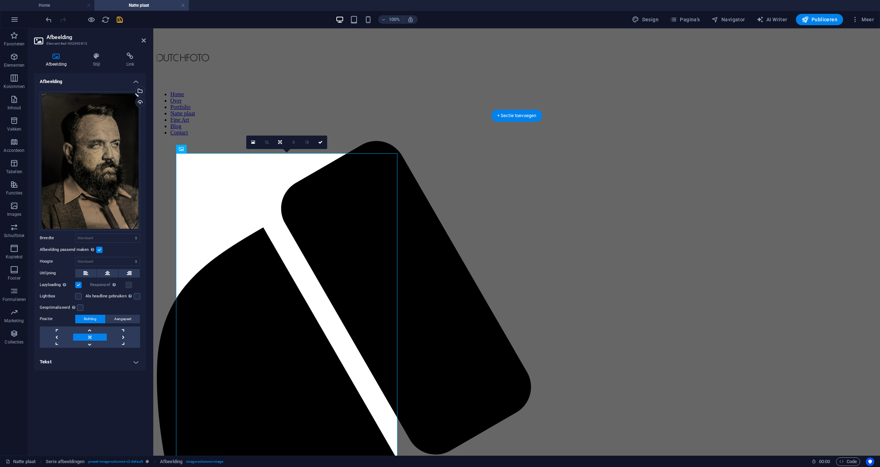
click at [98, 248] on label at bounding box center [99, 250] width 6 height 6
click at [0, 0] on input "Afbeelding passend maken Afbeelding automatisch passen binnen een vaststaande b…" at bounding box center [0, 0] width 0 height 0
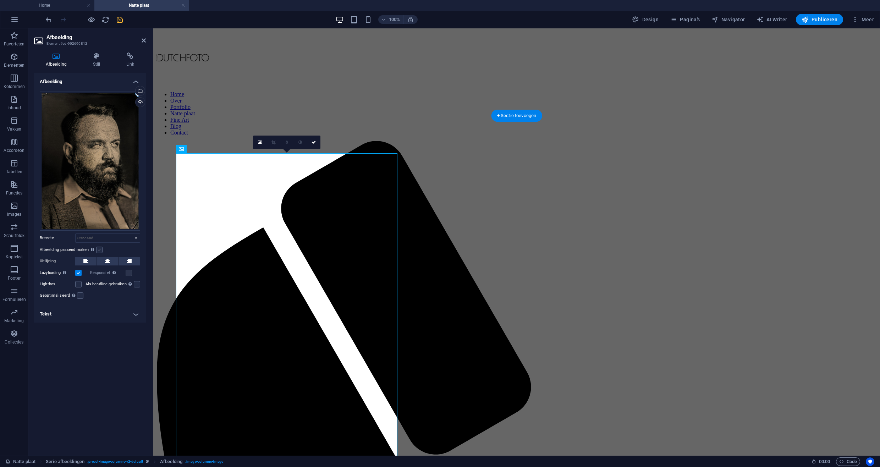
click at [98, 248] on label at bounding box center [99, 250] width 6 height 6
click at [0, 0] on input "Afbeelding passend maken Afbeelding automatisch passen binnen een vaststaande b…" at bounding box center [0, 0] width 0 height 0
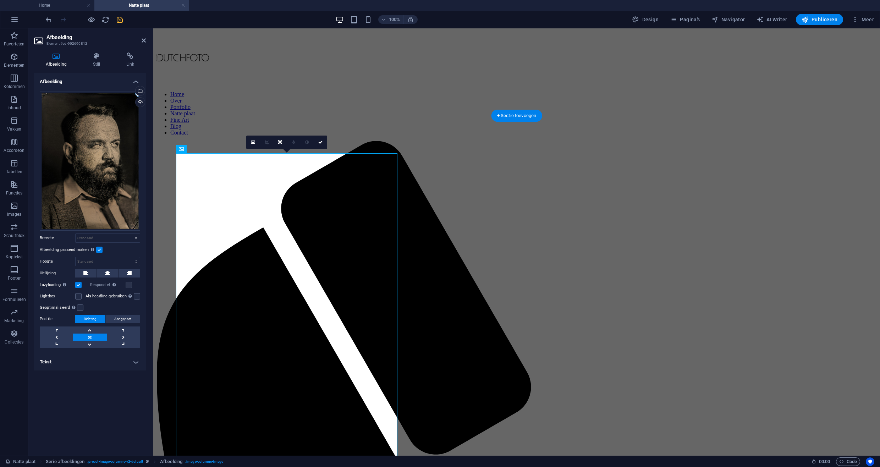
click at [98, 251] on label at bounding box center [99, 250] width 6 height 6
click at [0, 0] on input "Afbeelding passend maken Afbeelding automatisch passen binnen een vaststaande b…" at bounding box center [0, 0] width 0 height 0
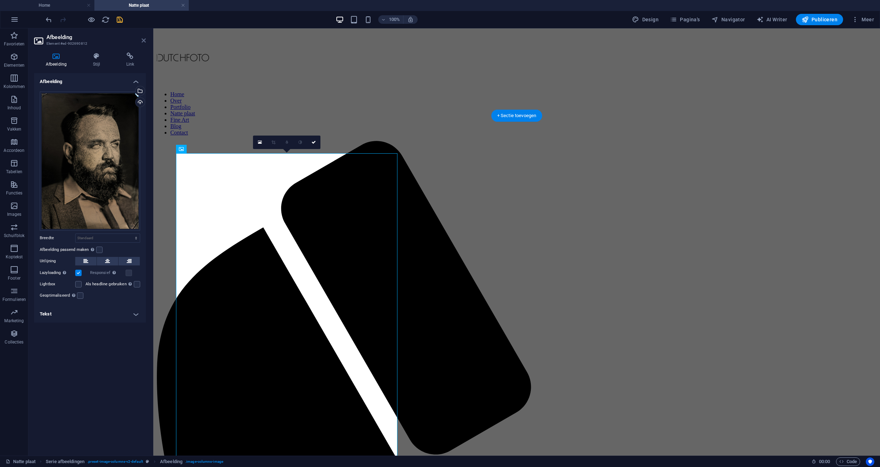
click at [144, 42] on icon at bounding box center [144, 41] width 4 height 6
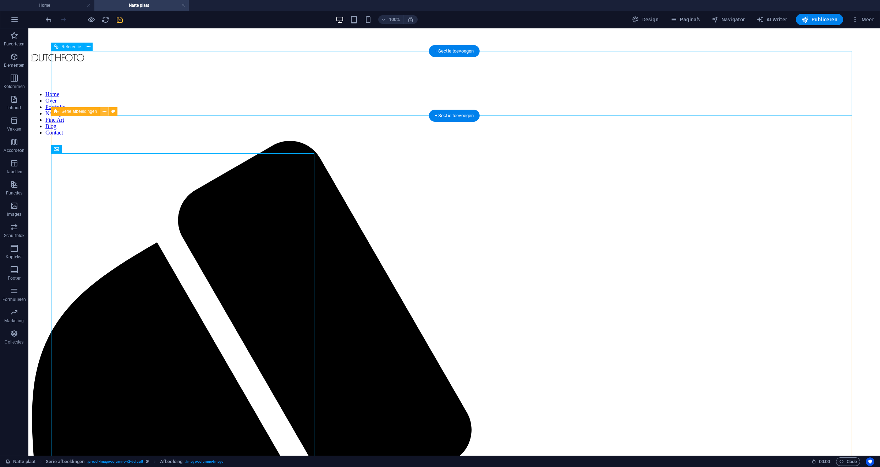
click at [104, 110] on icon at bounding box center [105, 111] width 4 height 7
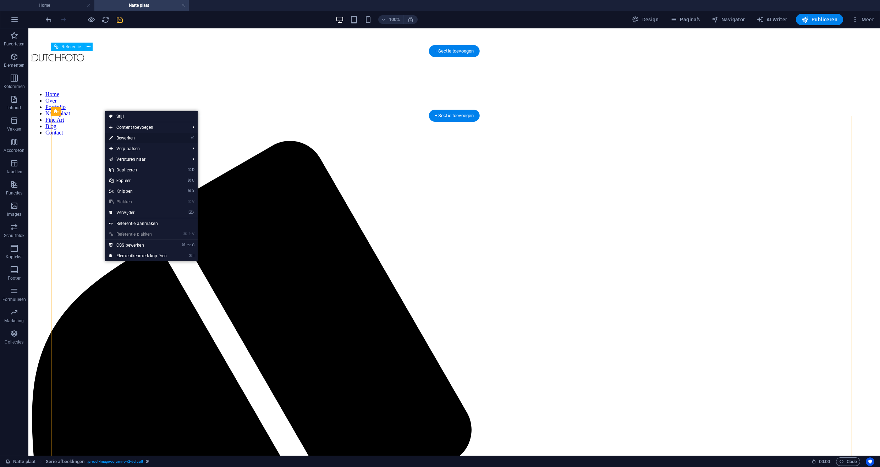
click at [122, 139] on link "⏎ Bewerken" at bounding box center [138, 138] width 66 height 11
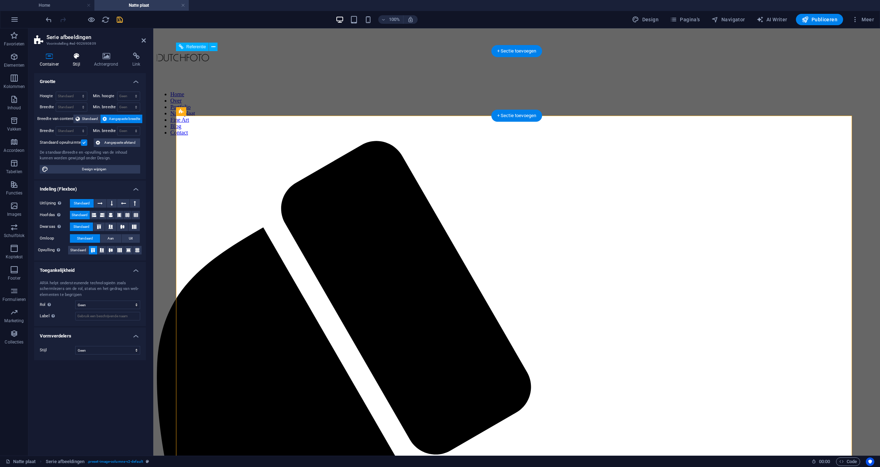
click at [77, 61] on h4 "Stijl" at bounding box center [77, 60] width 21 height 15
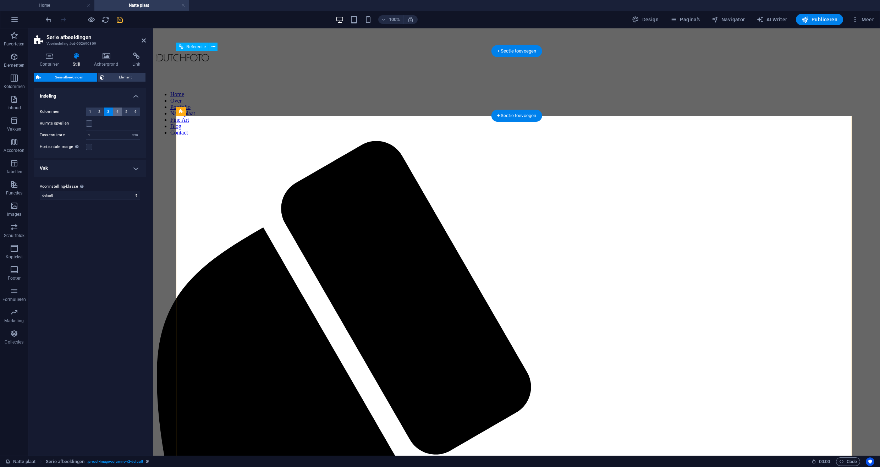
click at [116, 111] on button "4" at bounding box center [117, 112] width 9 height 9
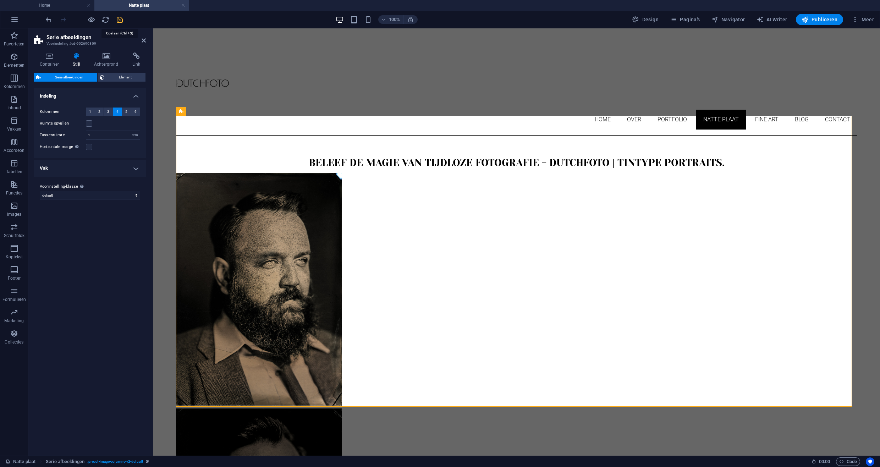
click at [121, 22] on icon "save" at bounding box center [120, 20] width 8 height 8
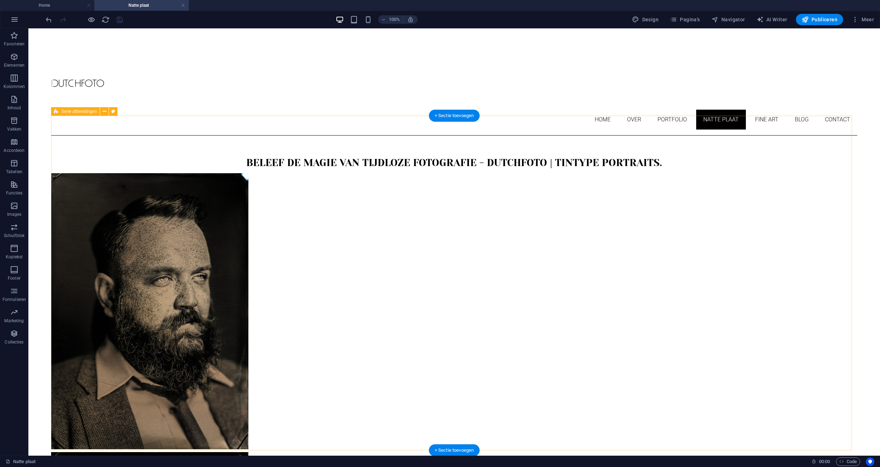
click at [73, 112] on span "Serie afbeeldingen" at bounding box center [78, 111] width 35 height 4
select select "rem"
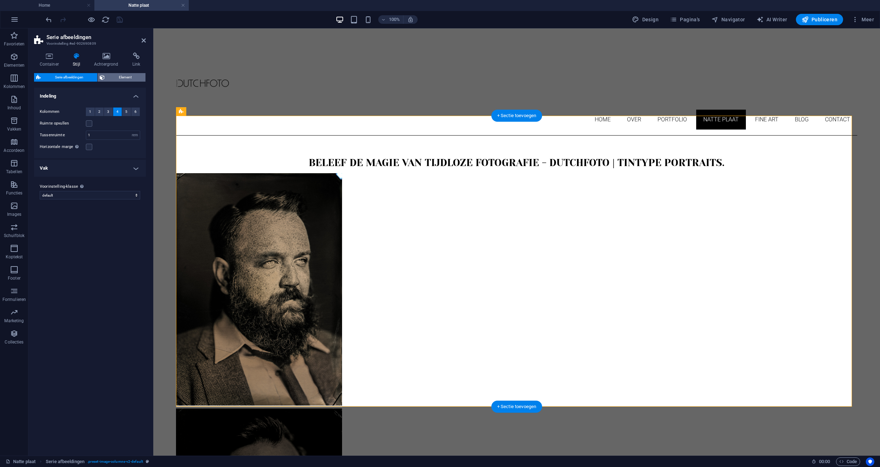
click at [116, 76] on span "Element" at bounding box center [125, 77] width 37 height 9
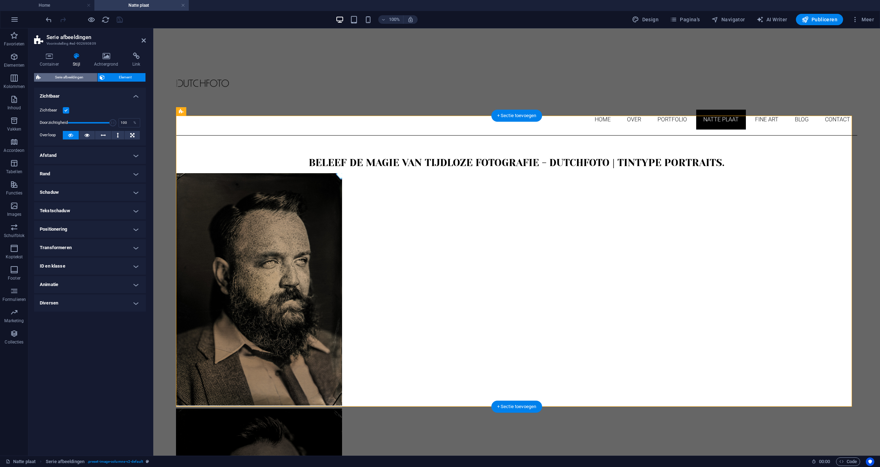
click at [72, 77] on span "Serie afbeeldingen" at bounding box center [69, 77] width 52 height 9
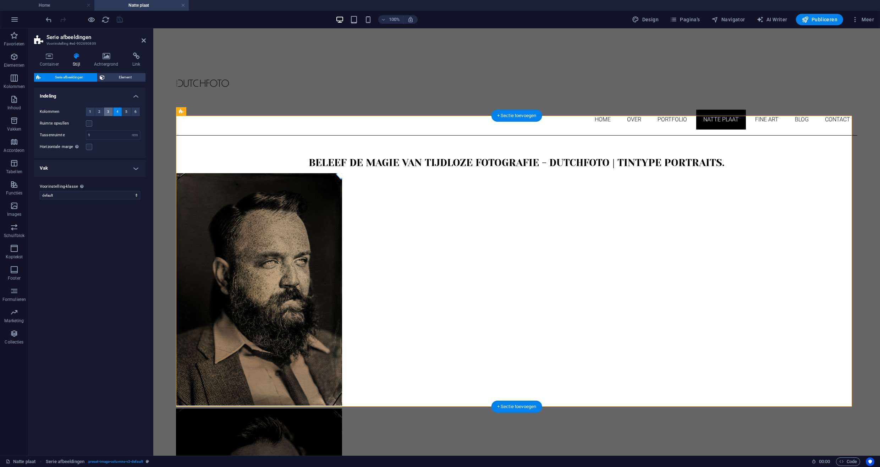
click at [108, 110] on span "3" at bounding box center [108, 112] width 2 height 9
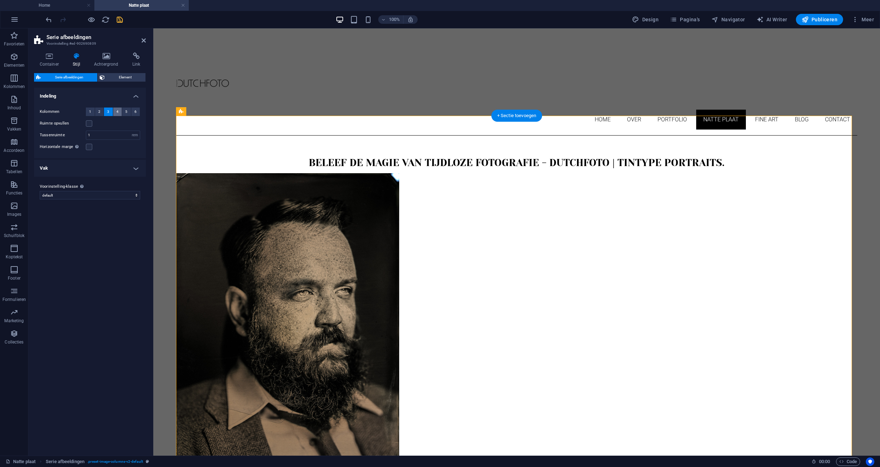
click at [115, 111] on button "4" at bounding box center [117, 112] width 9 height 9
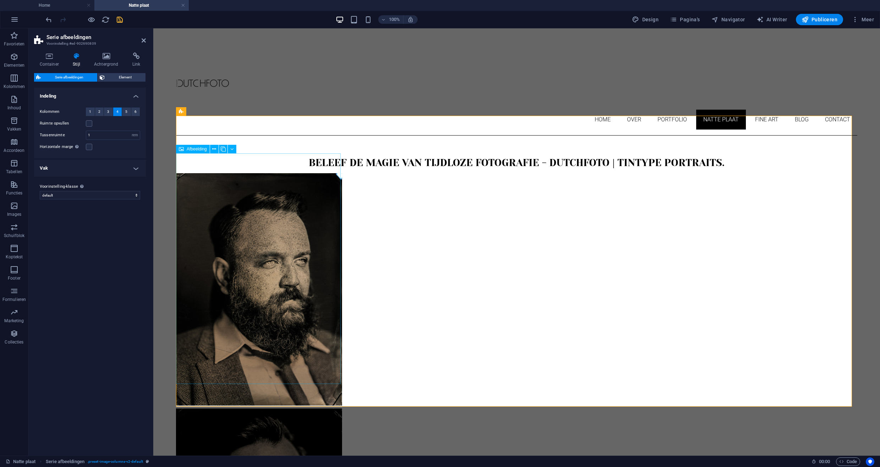
click at [196, 149] on span "Afbeelding" at bounding box center [197, 149] width 20 height 4
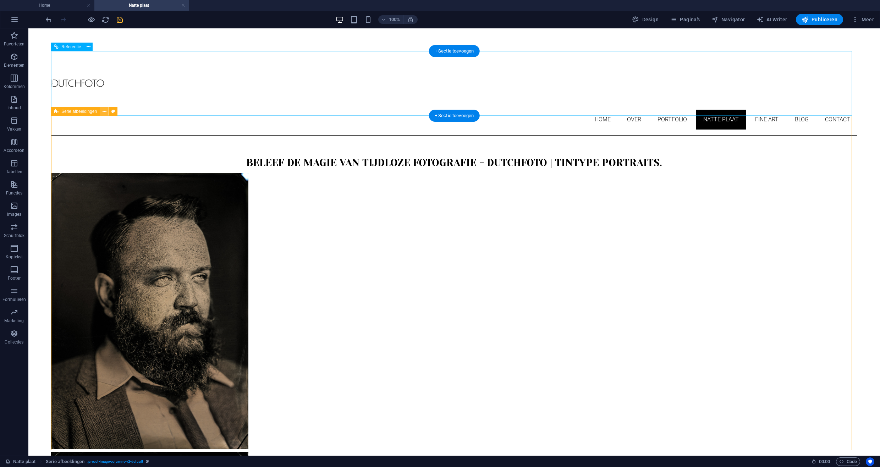
click at [105, 111] on icon at bounding box center [105, 111] width 4 height 7
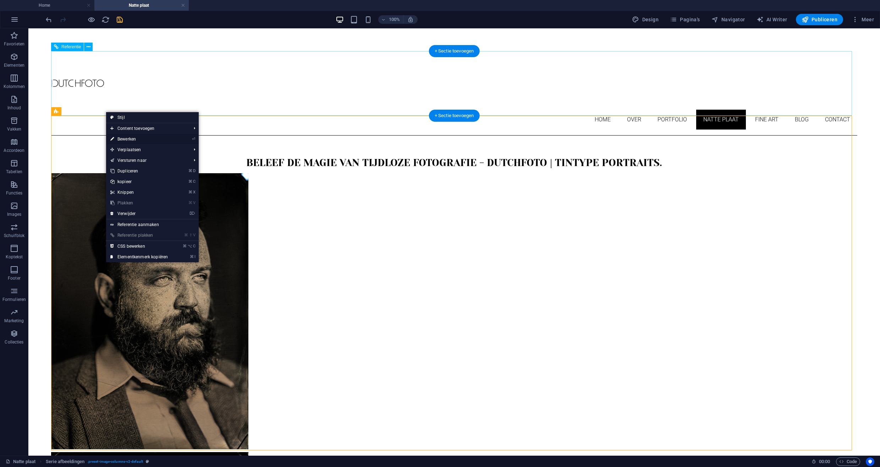
click at [132, 138] on link "⏎ Bewerken" at bounding box center [139, 139] width 66 height 11
select select "rem"
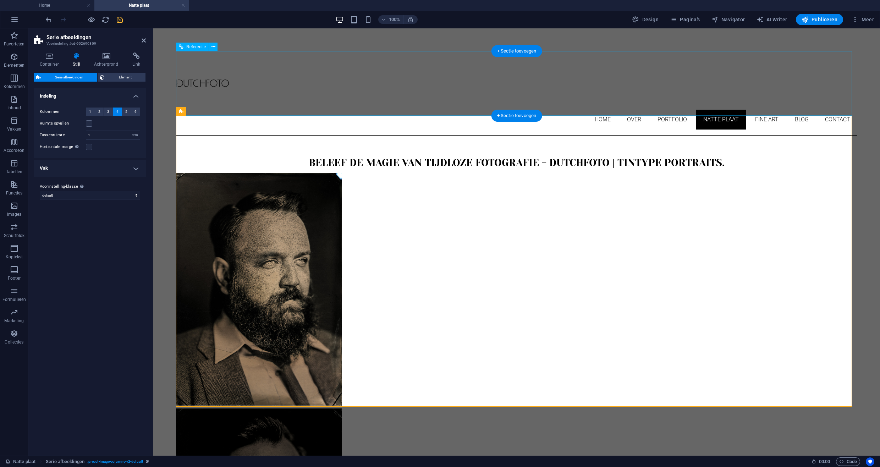
click at [136, 172] on h4 "Vak" at bounding box center [90, 168] width 112 height 17
click at [107, 184] on span at bounding box center [106, 183] width 5 height 5
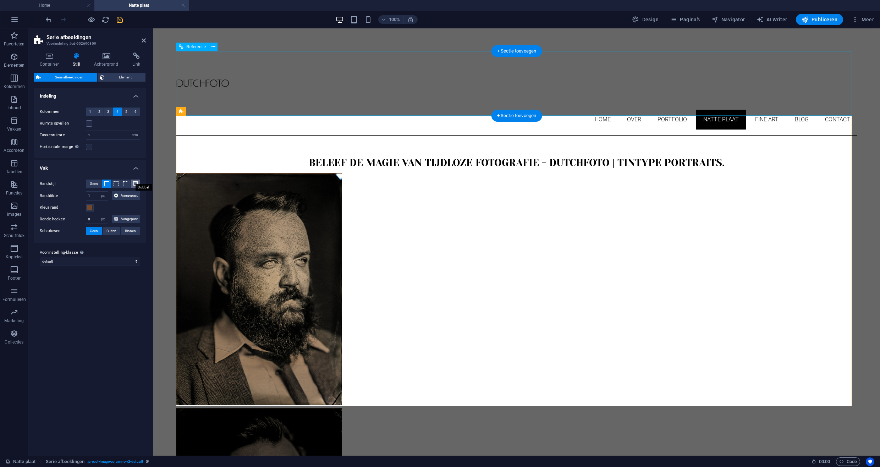
click at [135, 183] on span at bounding box center [135, 183] width 5 height 5
click at [98, 185] on button "Geen" at bounding box center [94, 184] width 16 height 9
click at [50, 60] on h4 "Container" at bounding box center [50, 60] width 33 height 15
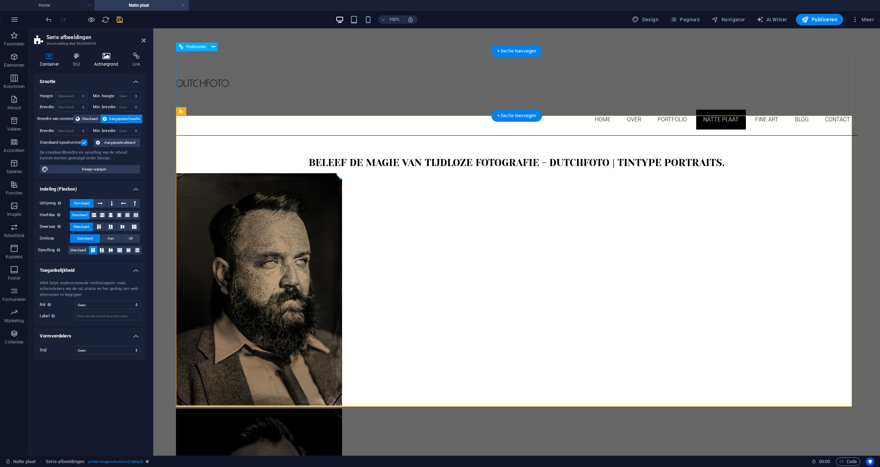
click at [106, 58] on icon at bounding box center [105, 56] width 35 height 7
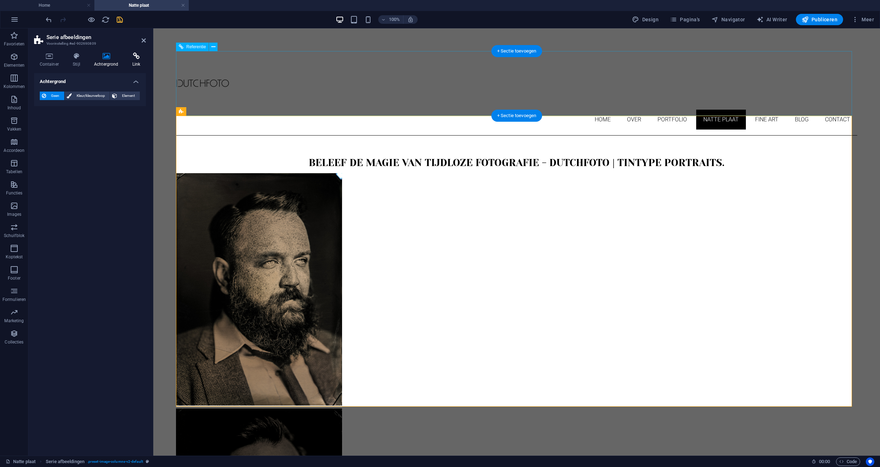
click at [132, 58] on icon at bounding box center [136, 56] width 19 height 7
click at [53, 59] on icon at bounding box center [49, 56] width 31 height 7
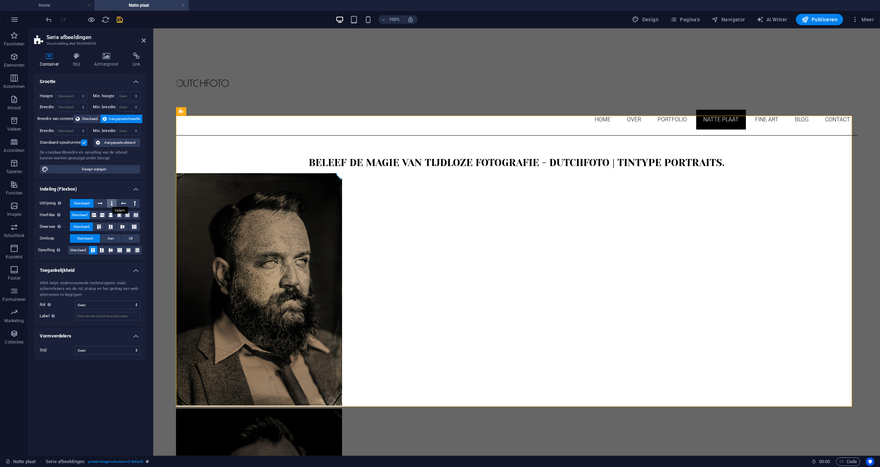
click at [113, 203] on icon at bounding box center [112, 203] width 2 height 9
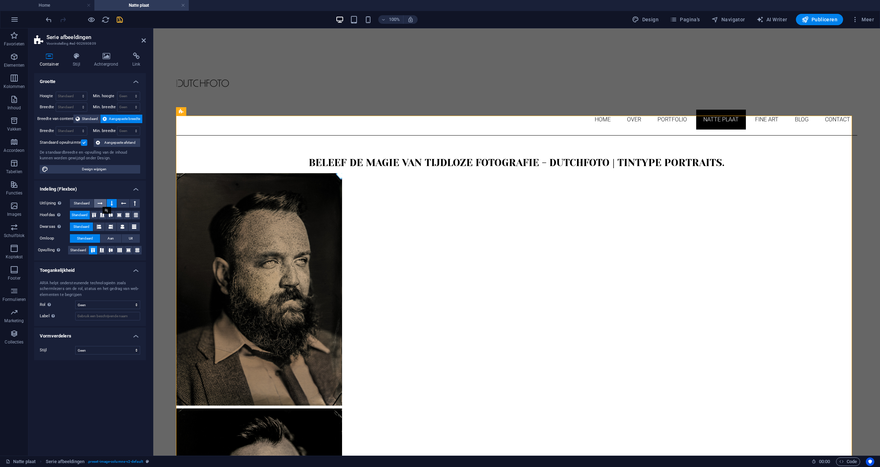
click at [103, 203] on icon at bounding box center [100, 203] width 5 height 9
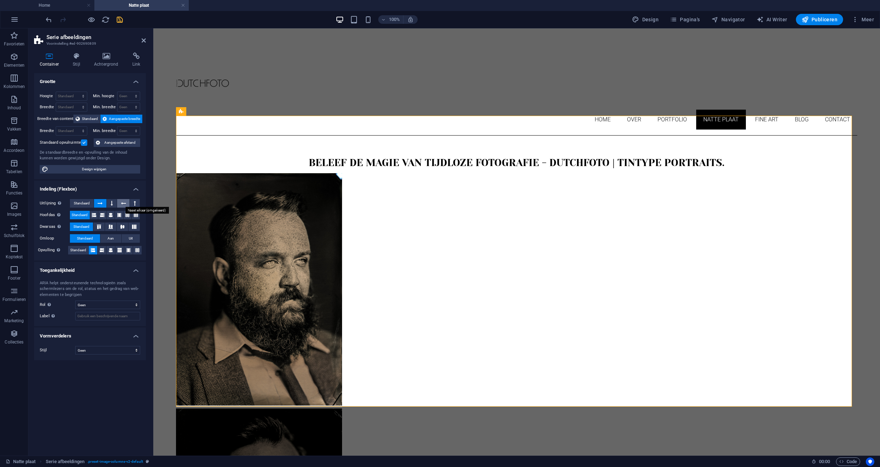
click at [121, 204] on icon at bounding box center [123, 203] width 5 height 9
click at [137, 205] on button at bounding box center [135, 203] width 10 height 9
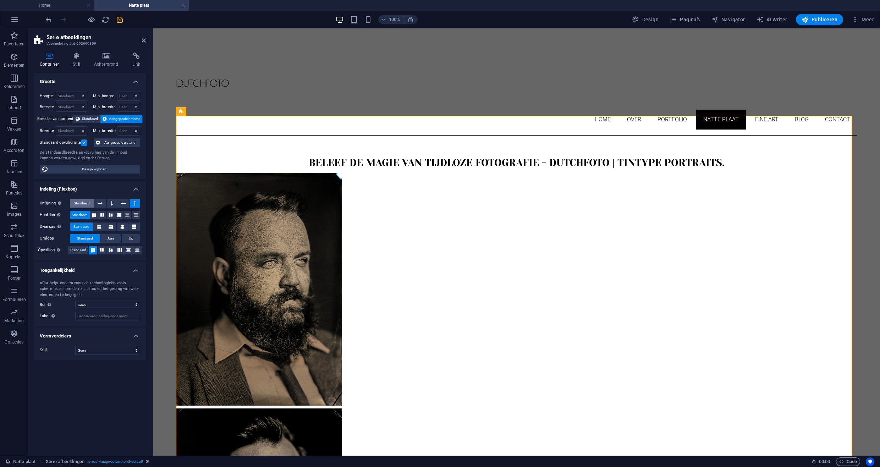
click at [84, 203] on span "Standaard" at bounding box center [82, 203] width 16 height 9
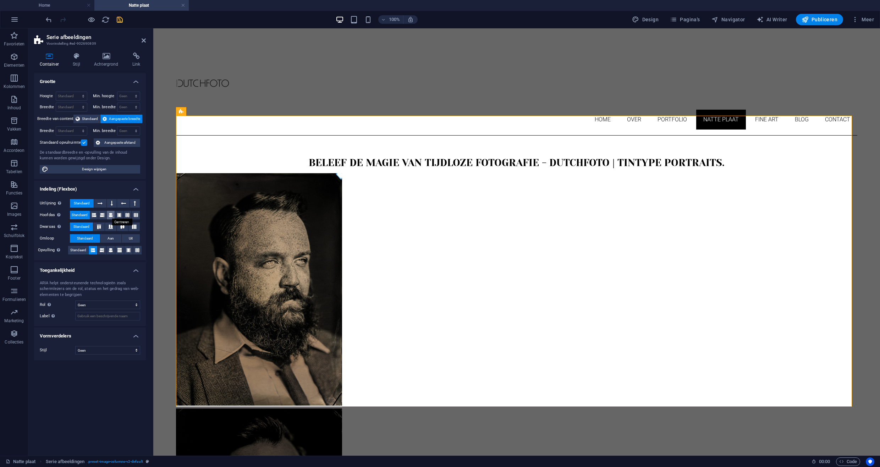
click at [110, 215] on icon at bounding box center [111, 215] width 4 height 9
click at [122, 20] on icon "save" at bounding box center [120, 20] width 8 height 8
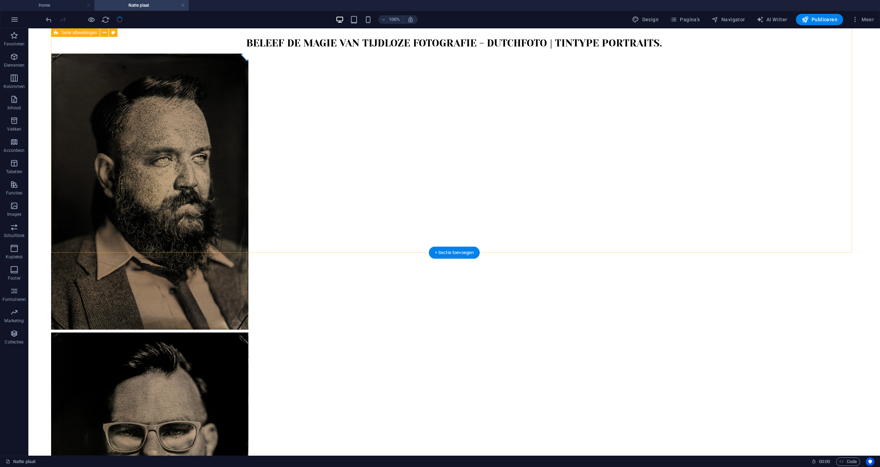
scroll to position [198, 0]
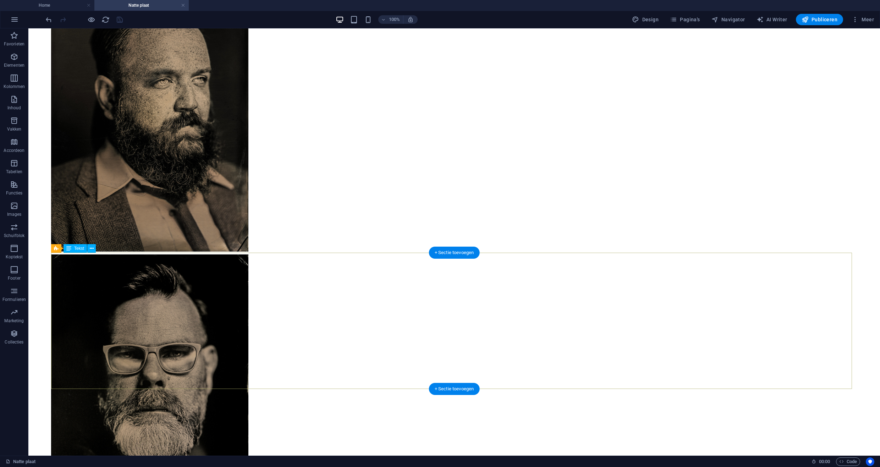
click at [76, 250] on span "Tekst" at bounding box center [79, 248] width 10 height 4
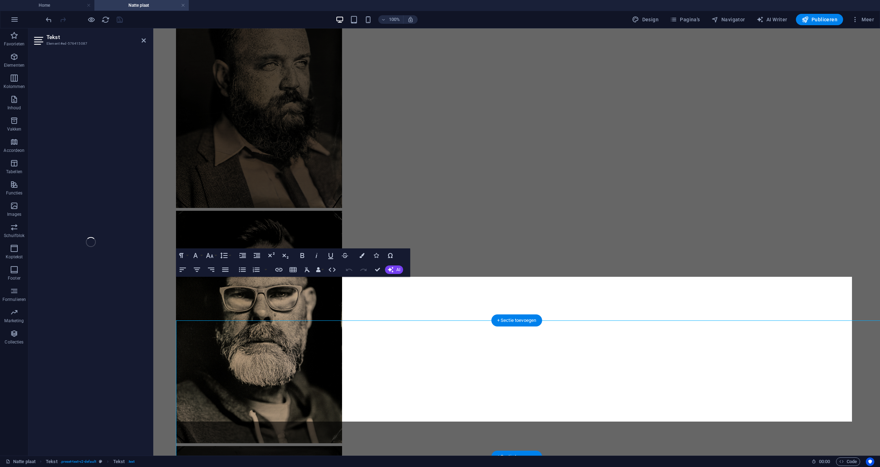
scroll to position [130, 0]
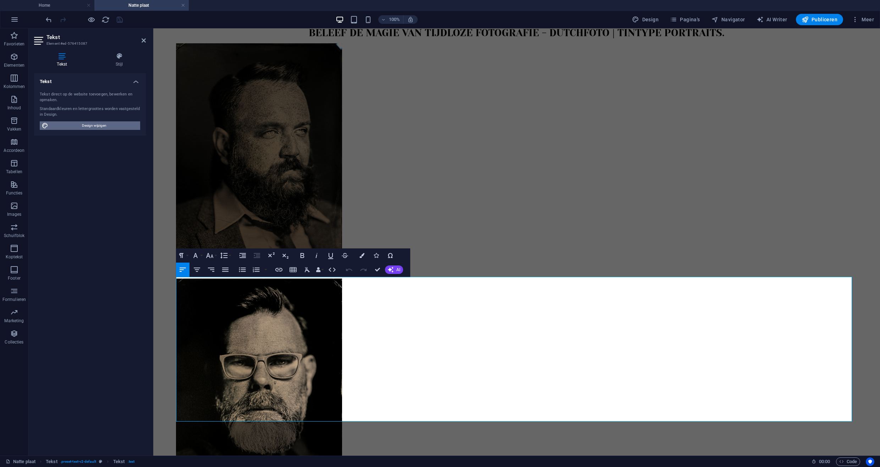
click at [95, 124] on span "Design wijzigen" at bounding box center [94, 125] width 88 height 9
select select "px"
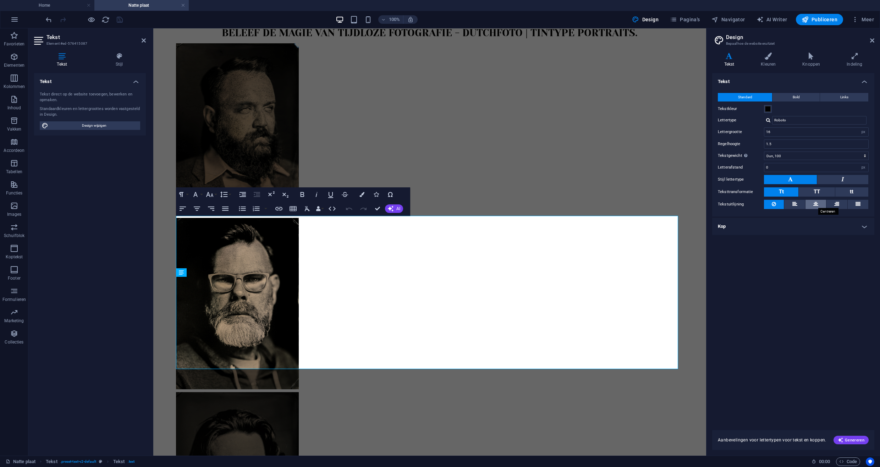
click at [815, 203] on icon at bounding box center [816, 204] width 5 height 9
click at [856, 205] on icon at bounding box center [858, 204] width 5 height 9
click at [871, 41] on icon at bounding box center [872, 41] width 4 height 6
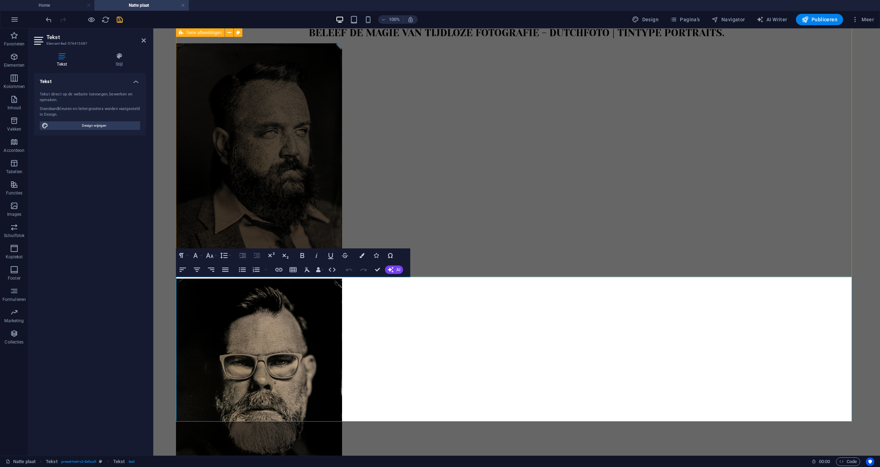
click at [242, 256] on icon "button" at bounding box center [243, 255] width 9 height 9
click at [350, 271] on icon "button" at bounding box center [349, 270] width 9 height 9
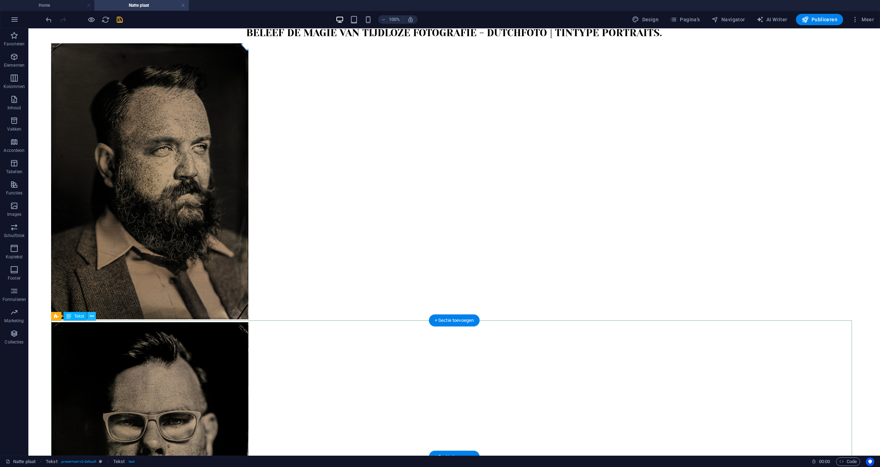
click at [91, 317] on icon at bounding box center [92, 316] width 4 height 7
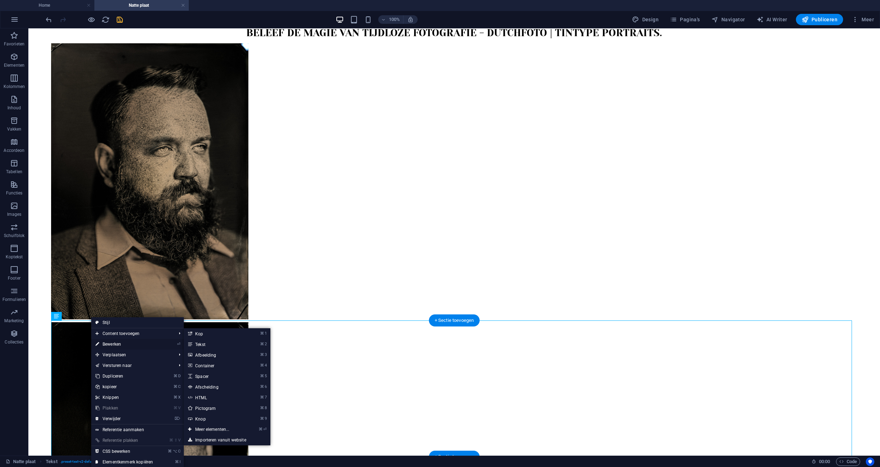
click at [113, 345] on link "⏎ Bewerken" at bounding box center [124, 344] width 66 height 11
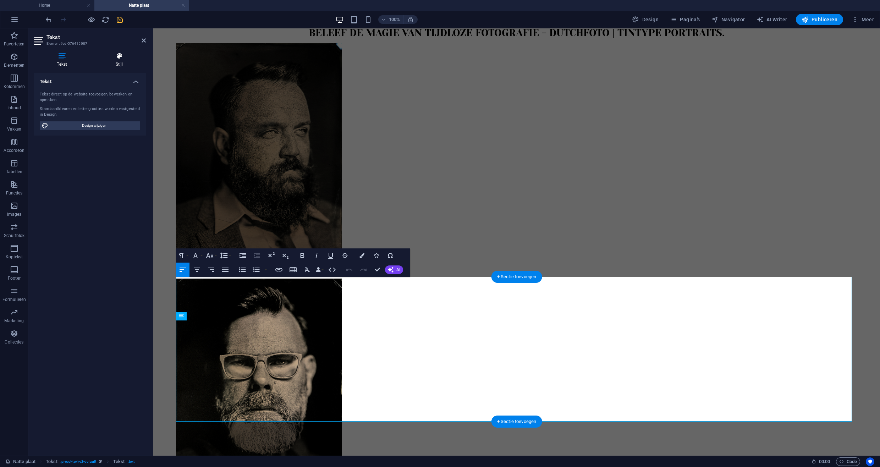
click at [124, 55] on icon at bounding box center [119, 56] width 53 height 7
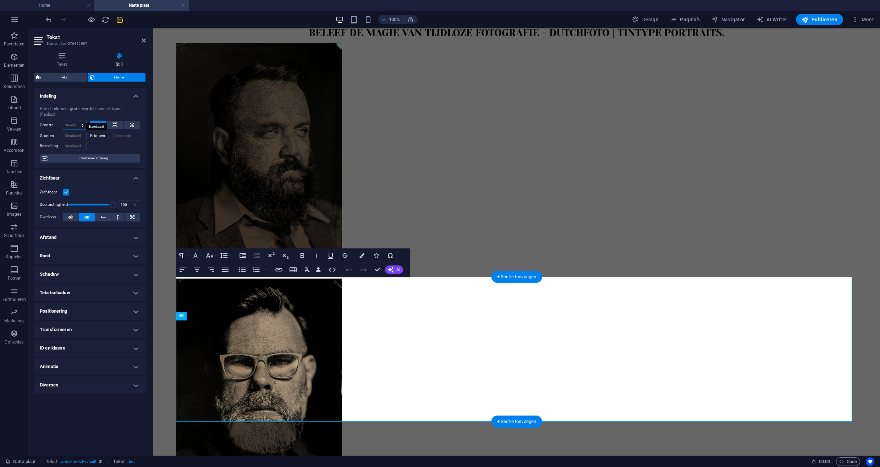
select select "1/2"
type input "50"
select select "%"
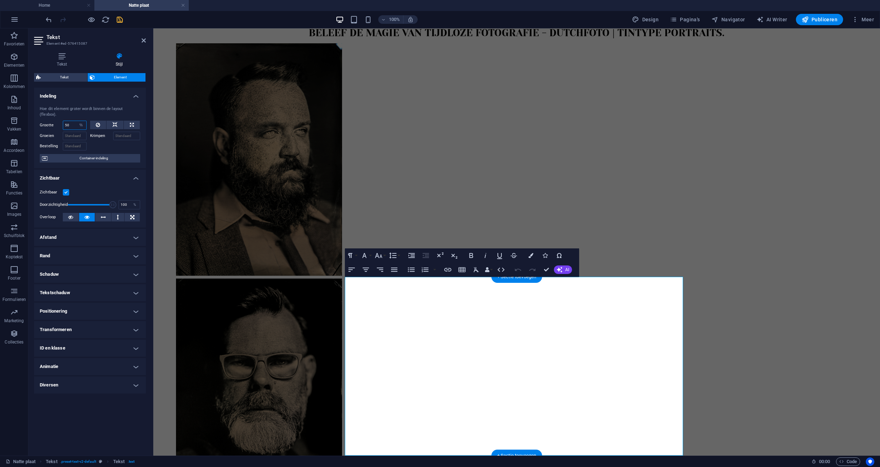
drag, startPoint x: 73, startPoint y: 119, endPoint x: 54, endPoint y: 116, distance: 19.4
click at [54, 121] on div "Grootte 50 Standaard auto px % 1/1 1/2 1/3 1/4 1/5 1/6 1/7 1/8 1/9 1/10" at bounding box center [63, 125] width 47 height 9
type input "75"
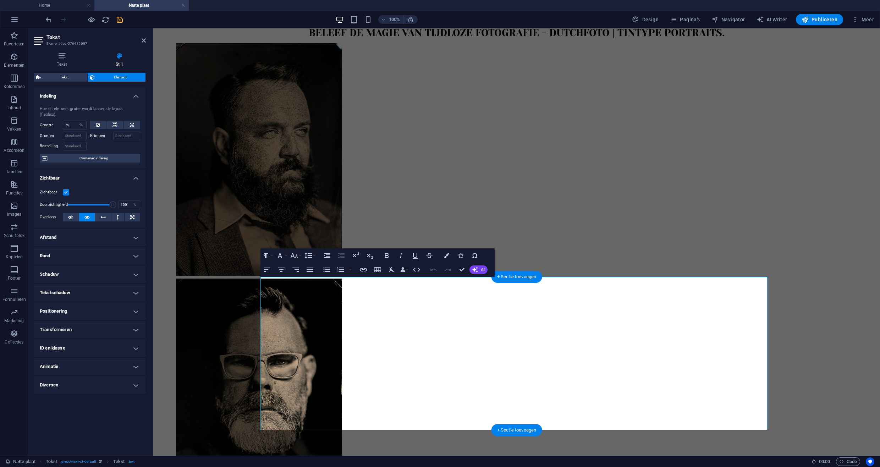
click at [136, 233] on h4 "Afstand" at bounding box center [90, 237] width 112 height 17
select select "DISABLED_OPTION_VALUE"
click at [135, 316] on h4 "Tekstschaduw" at bounding box center [90, 321] width 112 height 17
click at [120, 331] on span "Buiten" at bounding box center [124, 335] width 10 height 9
type input "2"
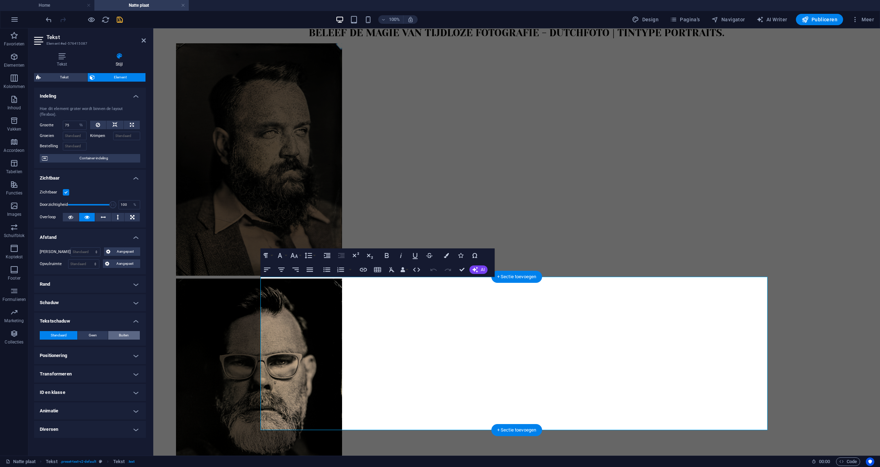
type input "2"
type input "4"
click at [61, 332] on span "Standaard" at bounding box center [59, 335] width 16 height 9
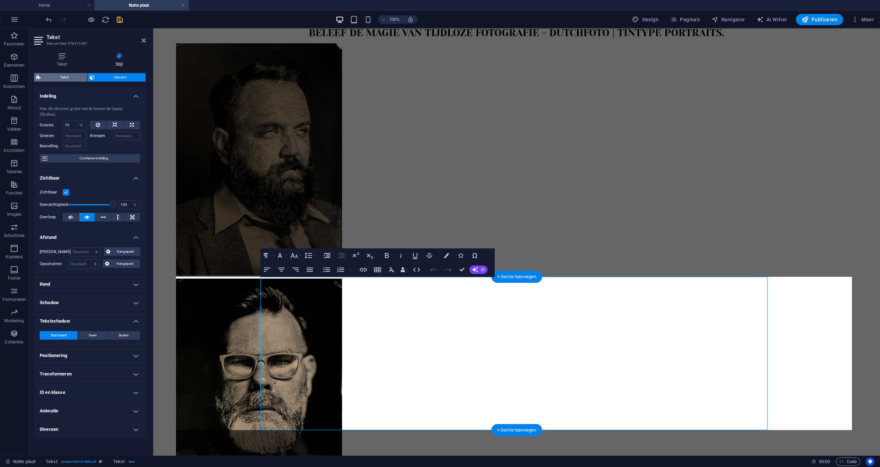
click at [65, 76] on span "Tekst" at bounding box center [64, 77] width 42 height 9
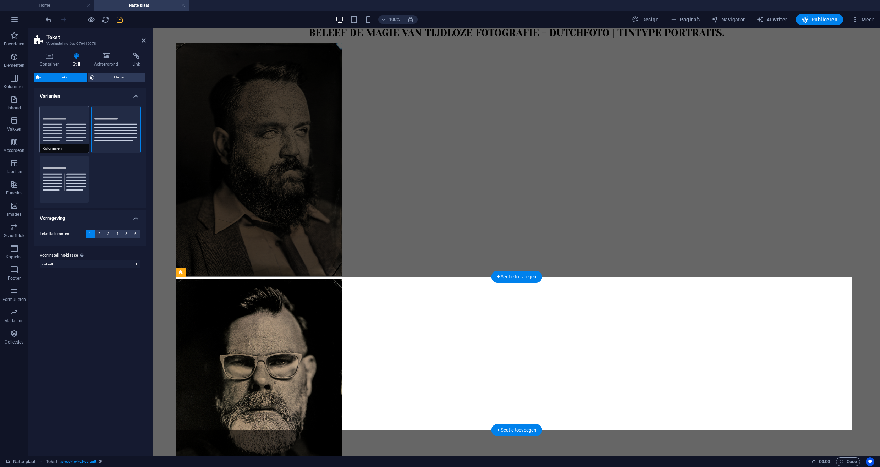
click at [56, 132] on button "Kolommen" at bounding box center [64, 129] width 49 height 47
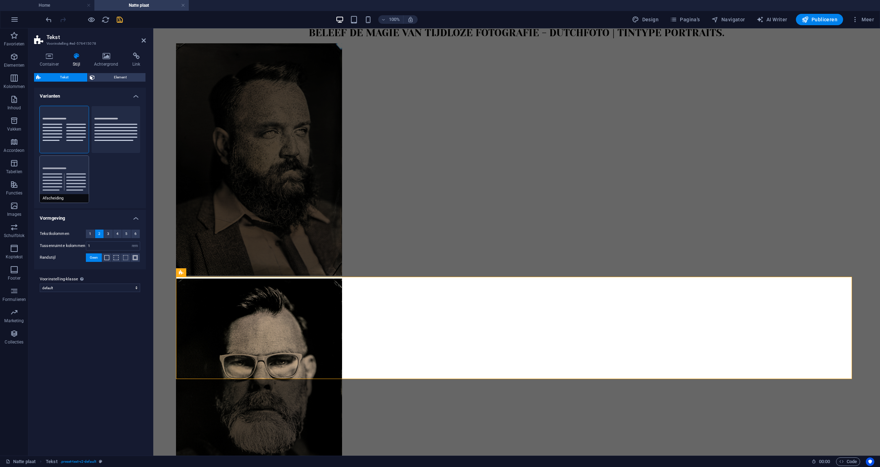
click at [65, 187] on button "Afscheiding" at bounding box center [64, 179] width 49 height 47
click at [60, 137] on button "Kolommen" at bounding box center [64, 129] width 49 height 47
type input "1"
click at [109, 258] on button at bounding box center [106, 257] width 9 height 9
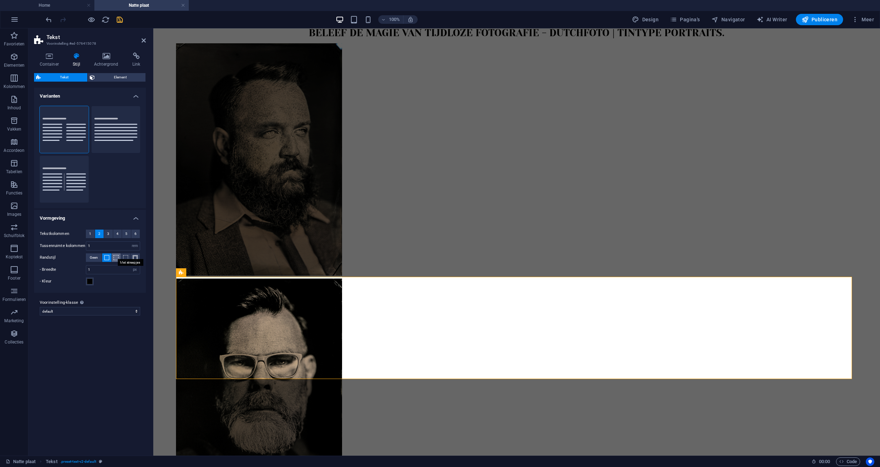
click at [117, 259] on span at bounding box center [116, 257] width 5 height 5
click at [133, 258] on span at bounding box center [135, 257] width 5 height 5
click at [95, 258] on span "Geen" at bounding box center [94, 257] width 8 height 9
click at [119, 20] on icon "save" at bounding box center [120, 20] width 8 height 8
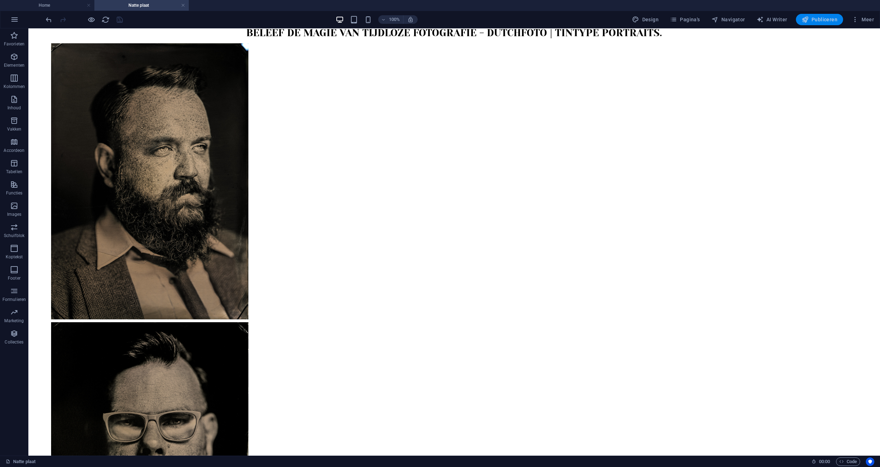
click at [816, 21] on span "Publiceren" at bounding box center [820, 19] width 36 height 7
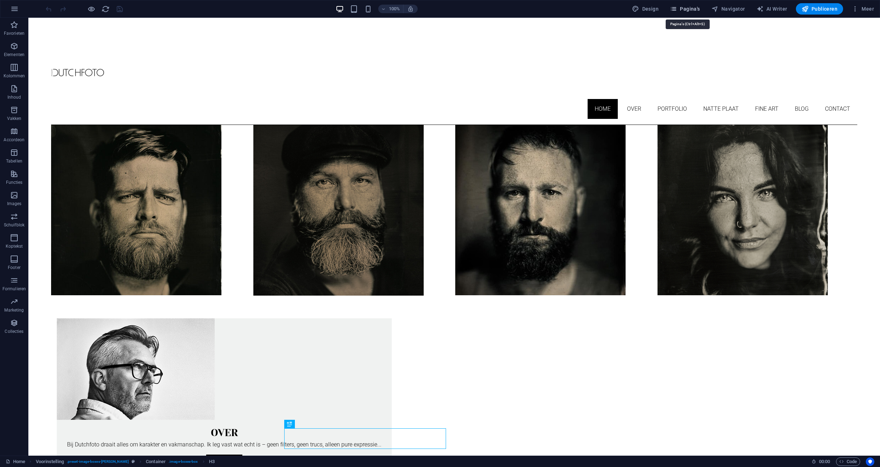
click at [690, 11] on span "Pagina's" at bounding box center [685, 8] width 30 height 7
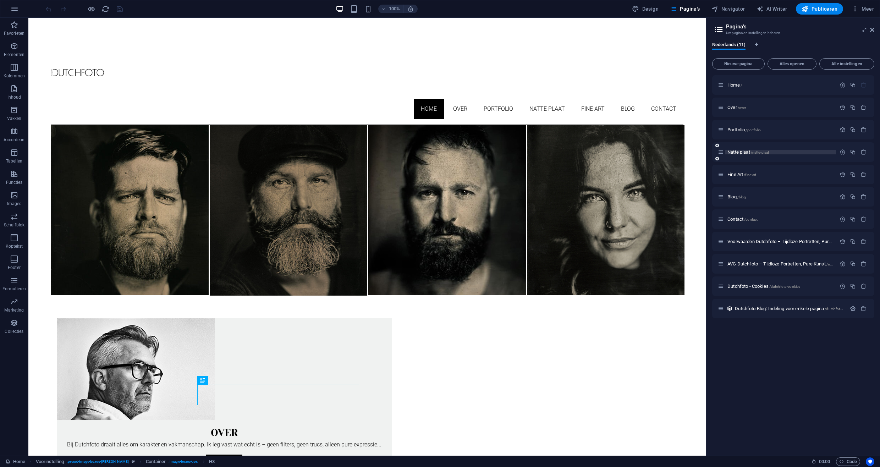
click at [791, 153] on p "Natte plaat /natte-plaat" at bounding box center [781, 152] width 106 height 5
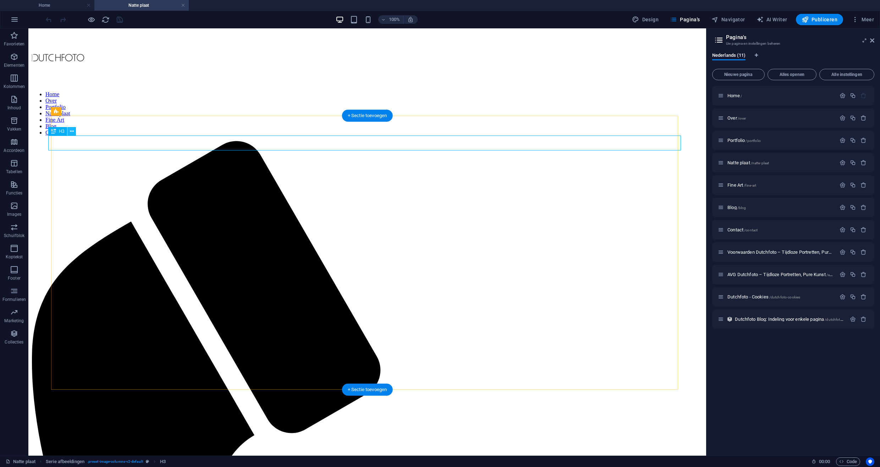
click at [72, 132] on icon at bounding box center [72, 131] width 4 height 7
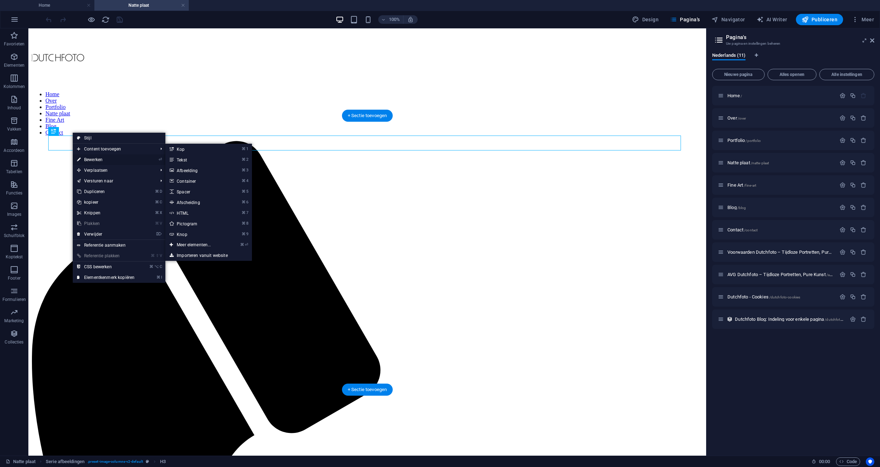
click at [93, 160] on link "⏎ Bewerken" at bounding box center [106, 159] width 66 height 11
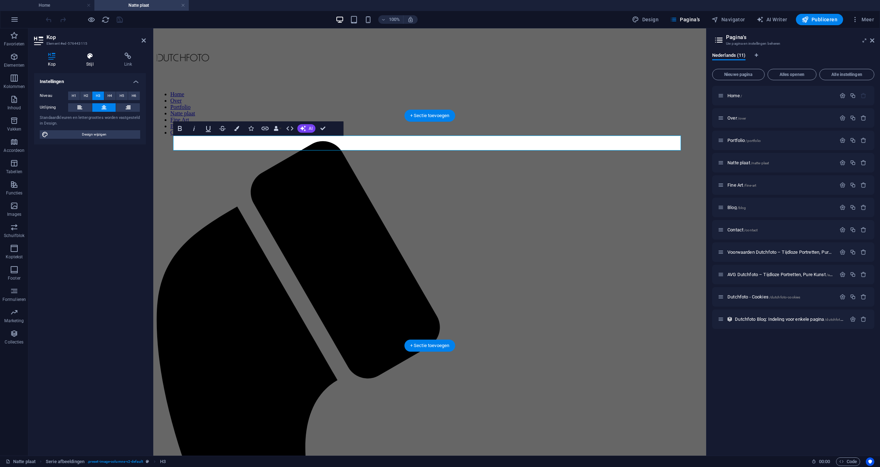
click at [87, 58] on icon at bounding box center [89, 56] width 35 height 7
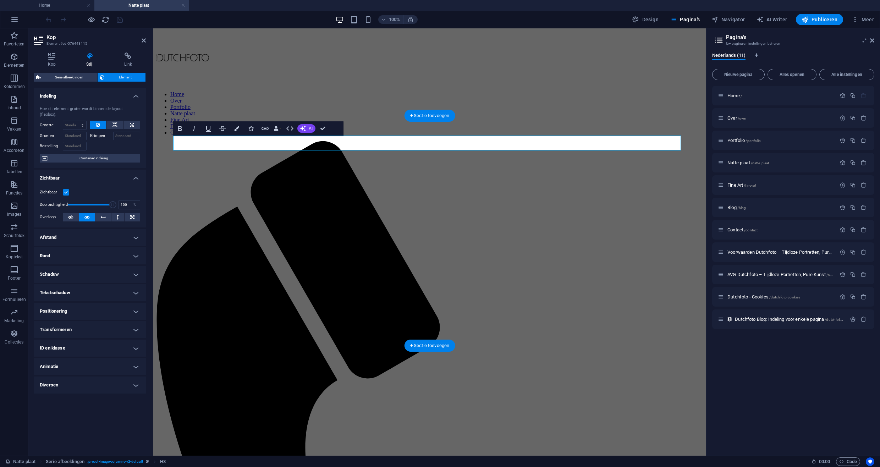
click at [135, 230] on h4 "Afstand" at bounding box center [90, 237] width 112 height 17
click at [135, 230] on h4 "Afstand" at bounding box center [90, 235] width 112 height 13
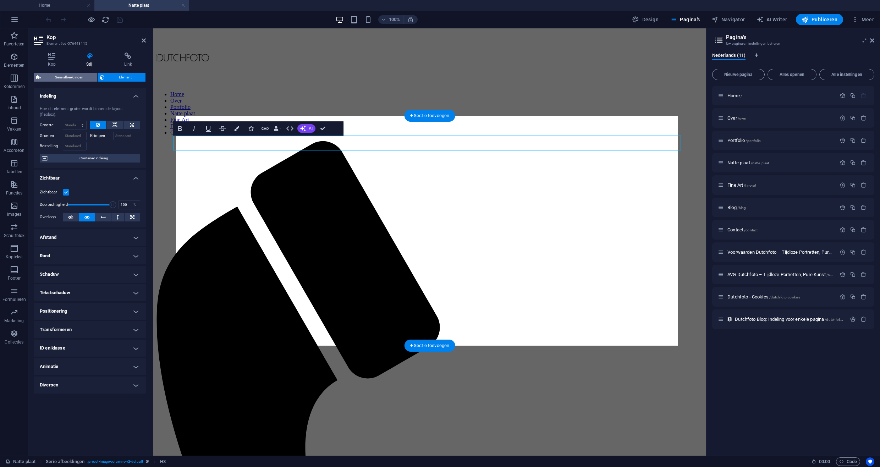
click at [67, 78] on span "Serie afbeeldingen" at bounding box center [69, 77] width 52 height 9
select select "rem"
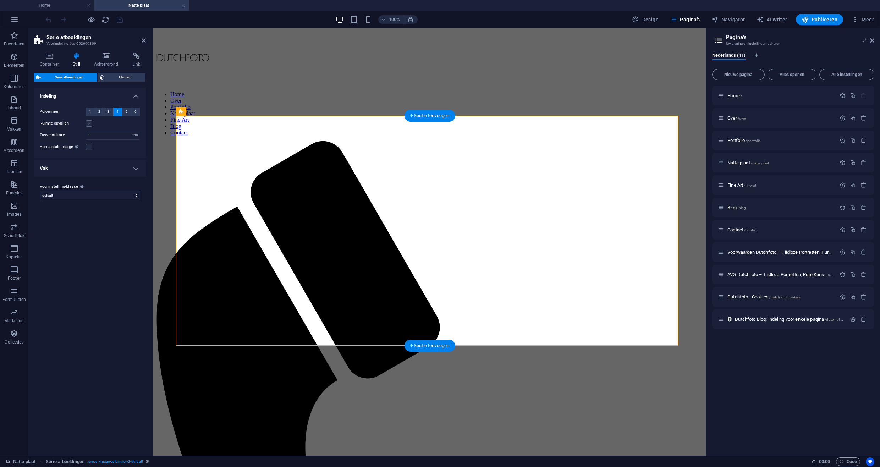
click at [90, 122] on label at bounding box center [89, 123] width 6 height 6
click at [0, 0] on input "Ruimte opvullen" at bounding box center [0, 0] width 0 height 0
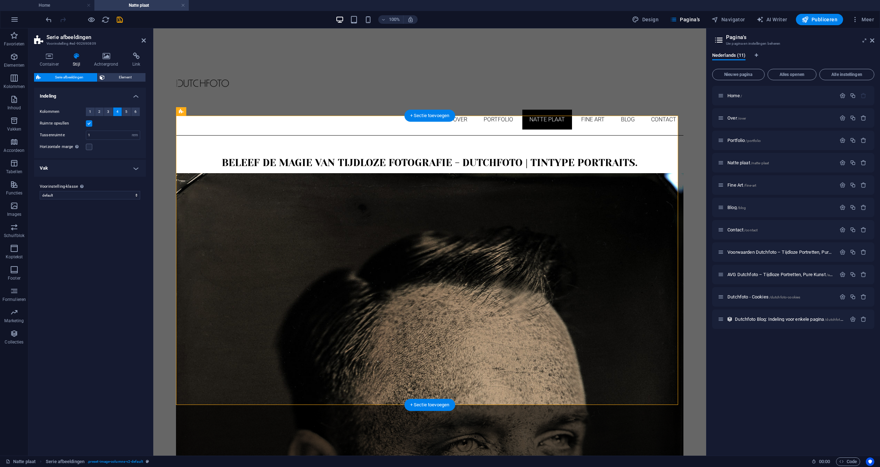
click at [90, 122] on label at bounding box center [89, 123] width 6 height 6
click at [0, 0] on input "Ruimte opvullen" at bounding box center [0, 0] width 0 height 0
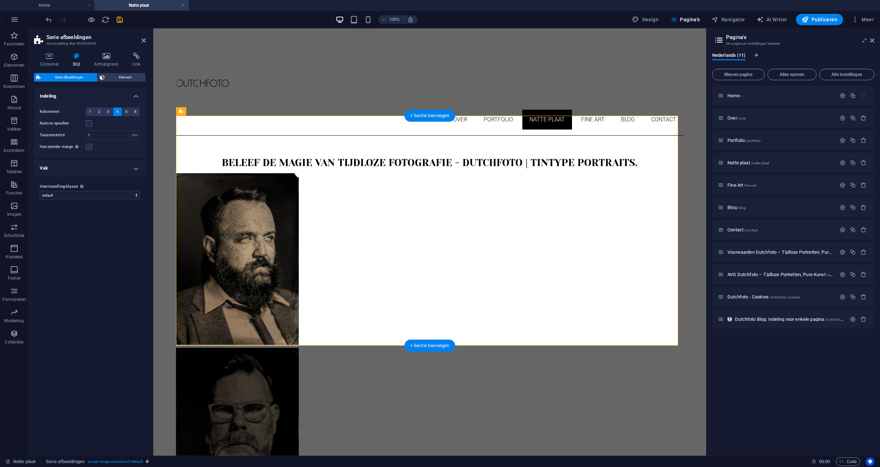
click at [88, 146] on label at bounding box center [89, 147] width 6 height 6
click at [0, 0] on input "Horizontale marge Alleen als de "breedte van inhoud" niet is ingesteld op "Stan…" at bounding box center [0, 0] width 0 height 0
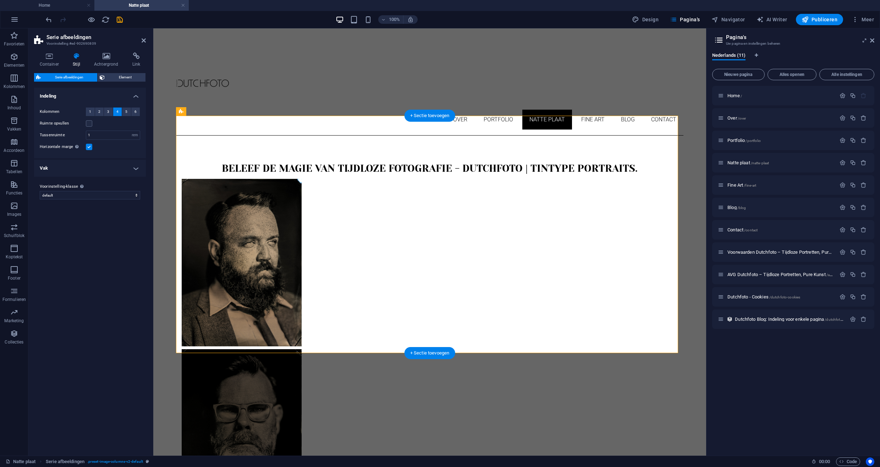
click at [88, 146] on label at bounding box center [89, 147] width 6 height 6
click at [0, 0] on input "Horizontale marge Alleen als de "breedte van inhoud" niet is ingesteld op "Stan…" at bounding box center [0, 0] width 0 height 0
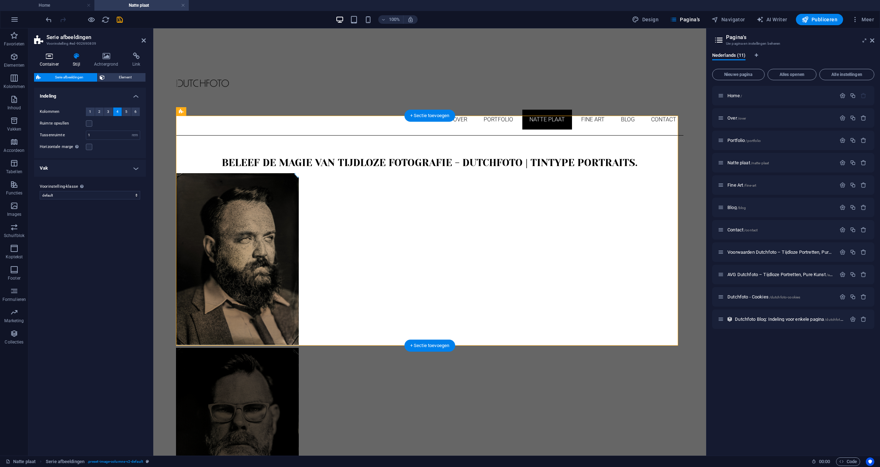
click at [54, 58] on icon at bounding box center [49, 56] width 31 height 7
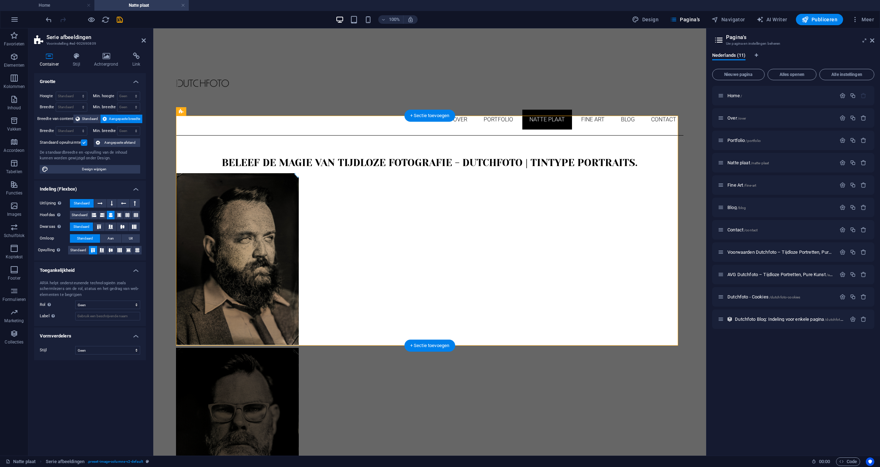
click at [85, 143] on label at bounding box center [84, 143] width 6 height 6
click at [0, 0] on input "Standaard opvulruimte" at bounding box center [0, 0] width 0 height 0
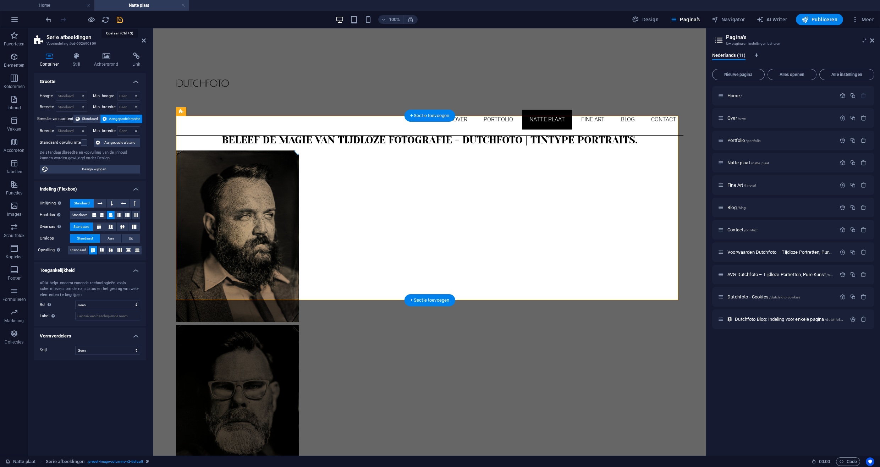
click at [119, 21] on icon "save" at bounding box center [120, 20] width 8 height 8
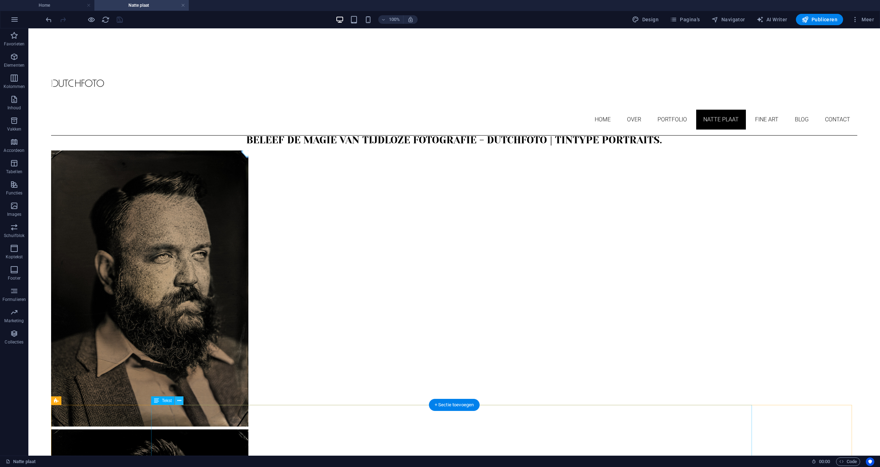
click at [178, 401] on icon at bounding box center [179, 400] width 4 height 7
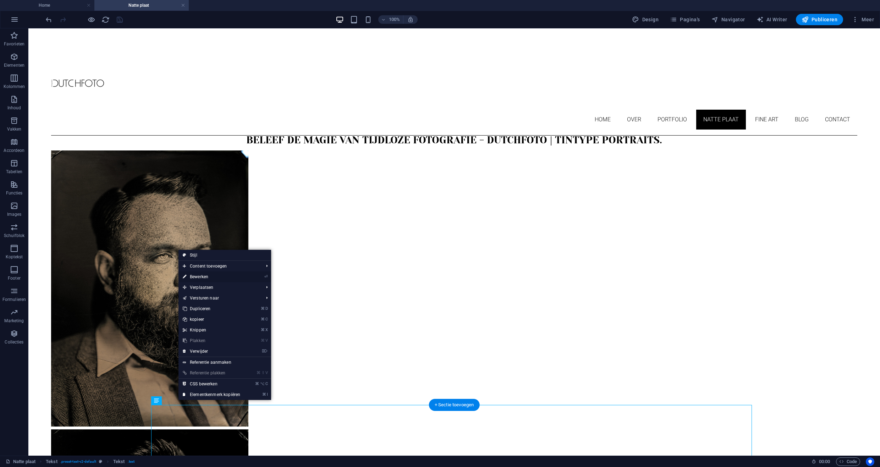
click at [203, 275] on link "⏎ Bewerken" at bounding box center [212, 277] width 66 height 11
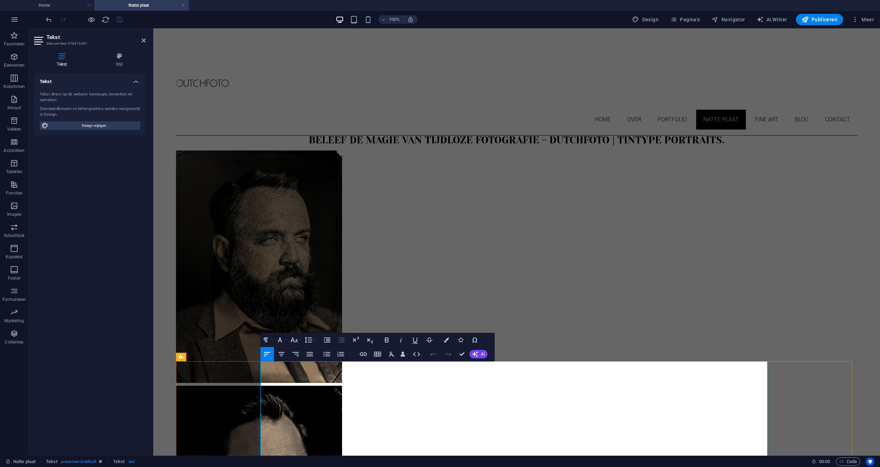
click at [136, 22] on div "100% Design Pagina's Navigator AI Writer Publiceren Meer" at bounding box center [460, 19] width 833 height 11
click at [103, 21] on icon "reload" at bounding box center [106, 20] width 8 height 8
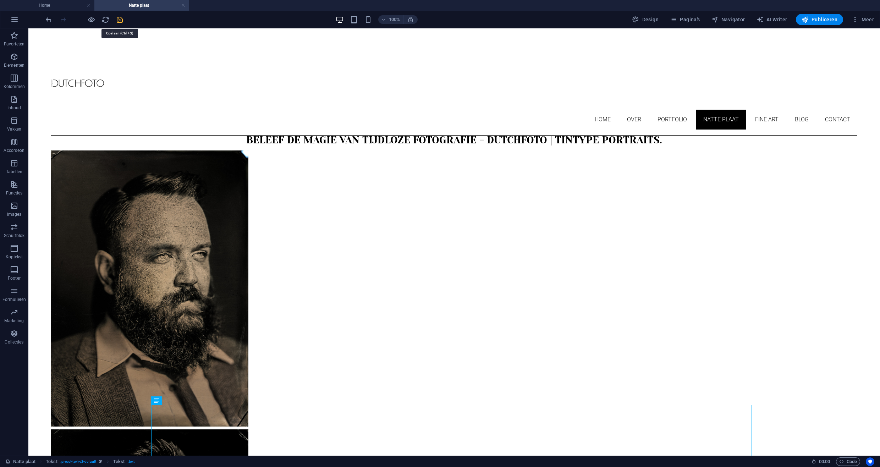
click at [120, 21] on icon "save" at bounding box center [120, 20] width 8 height 8
click at [167, 400] on span "Tekst" at bounding box center [167, 401] width 10 height 4
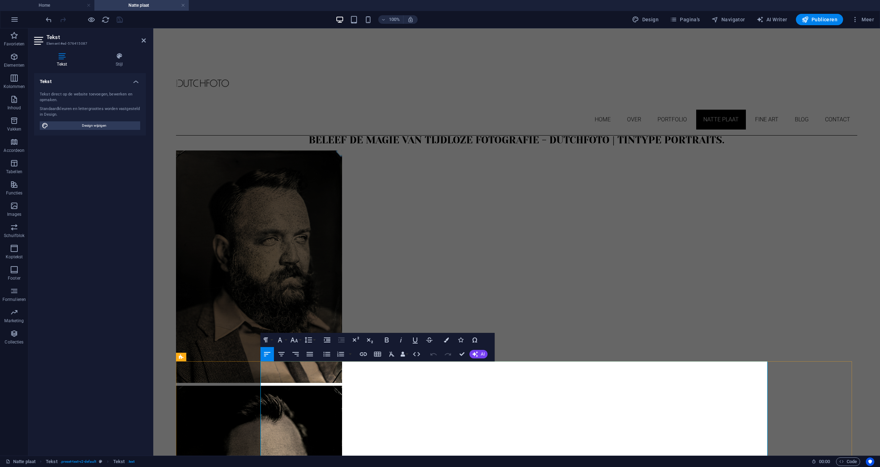
click at [108, 268] on div "Tekst Tekst direct op de website toevoegen, bewerken en opmaken. Standaardkleur…" at bounding box center [90, 261] width 112 height 377
click at [143, 22] on div "100% Design Pagina's Navigator AI Writer Publiceren Meer" at bounding box center [460, 19] width 833 height 11
click at [216, 51] on div "Referentie" at bounding box center [199, 47] width 46 height 9
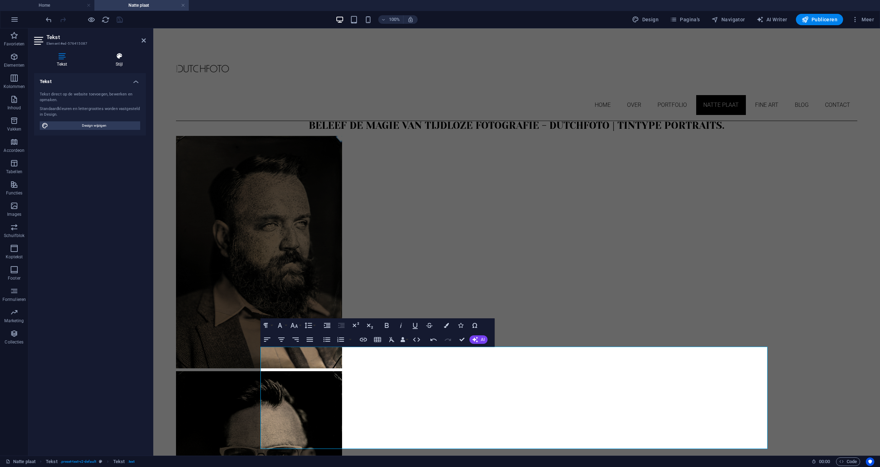
click at [120, 58] on icon at bounding box center [119, 56] width 53 height 7
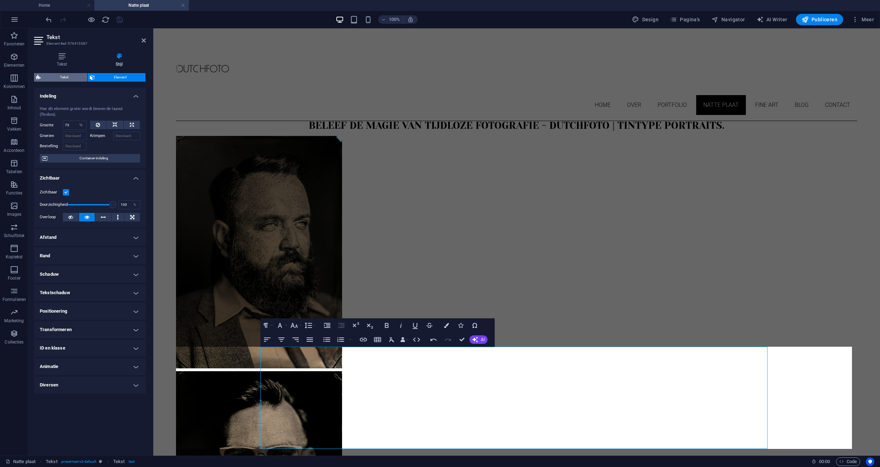
click at [65, 79] on span "Tekst" at bounding box center [64, 77] width 42 height 9
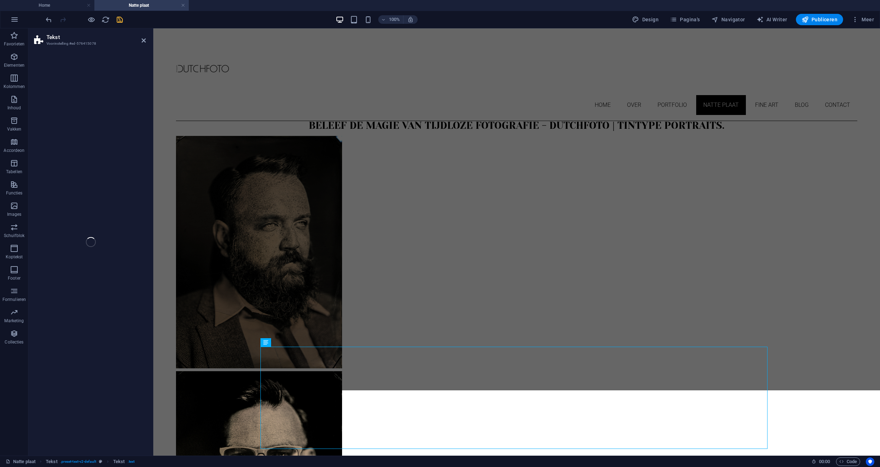
select select "rem"
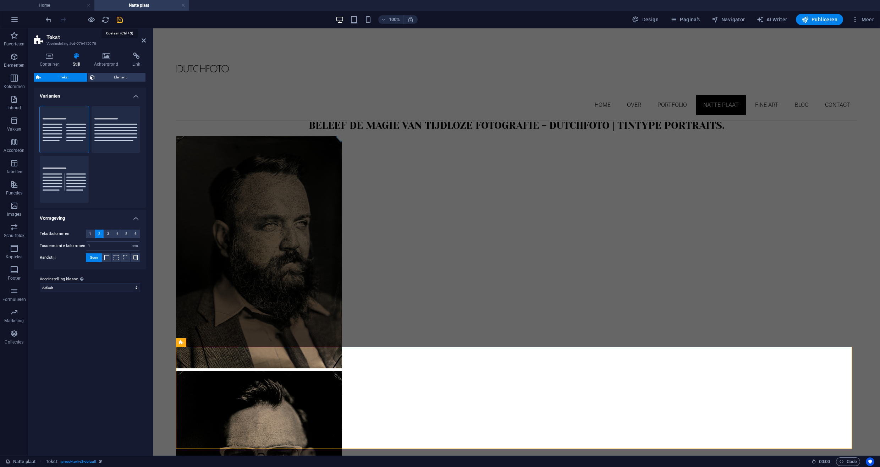
click at [119, 20] on icon "save" at bounding box center [120, 20] width 8 height 8
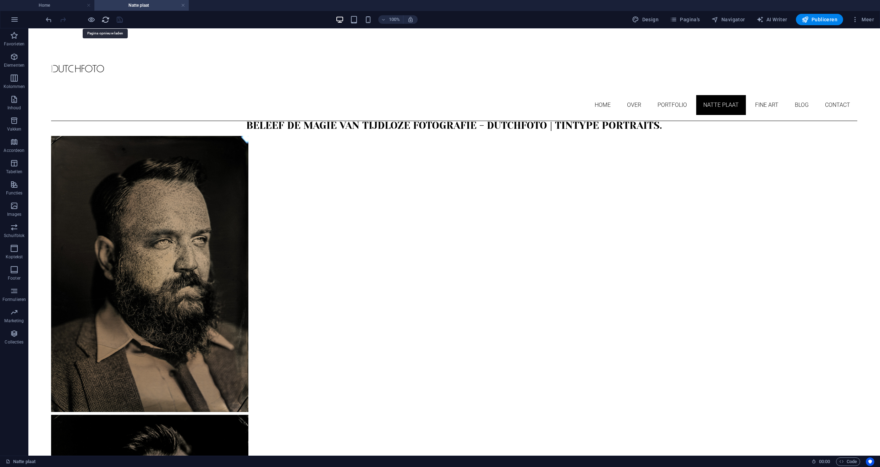
click at [105, 19] on icon "reload" at bounding box center [106, 20] width 8 height 8
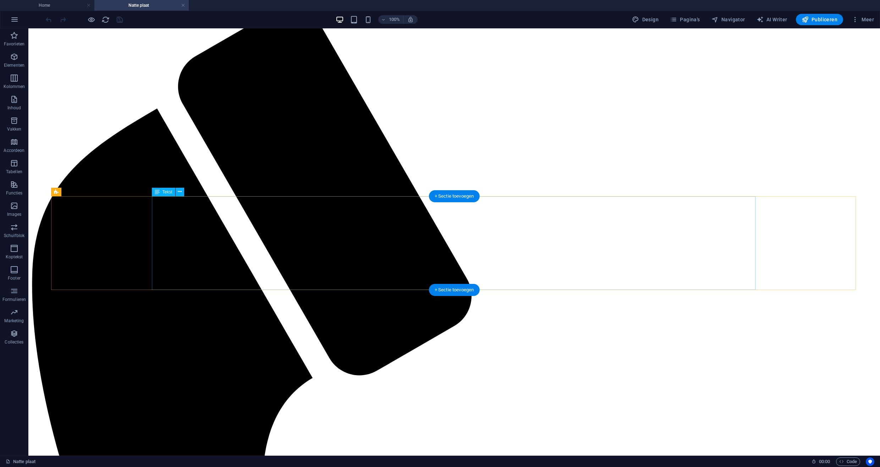
scroll to position [223, 0]
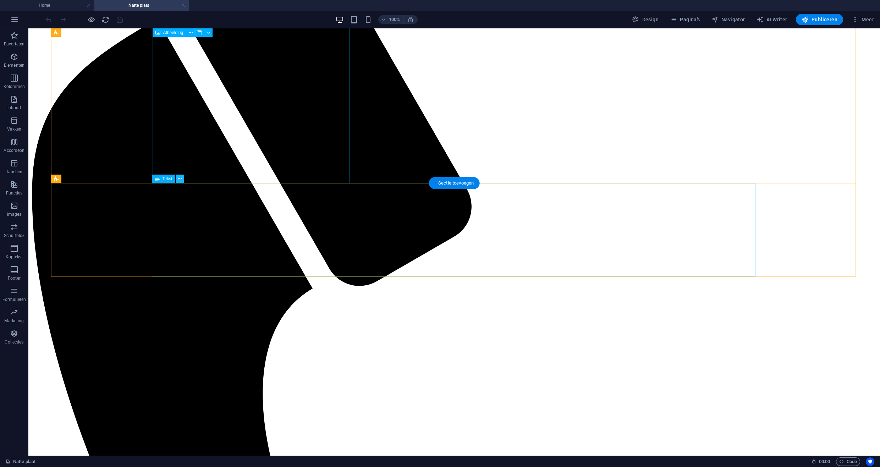
click at [181, 179] on icon at bounding box center [180, 178] width 4 height 7
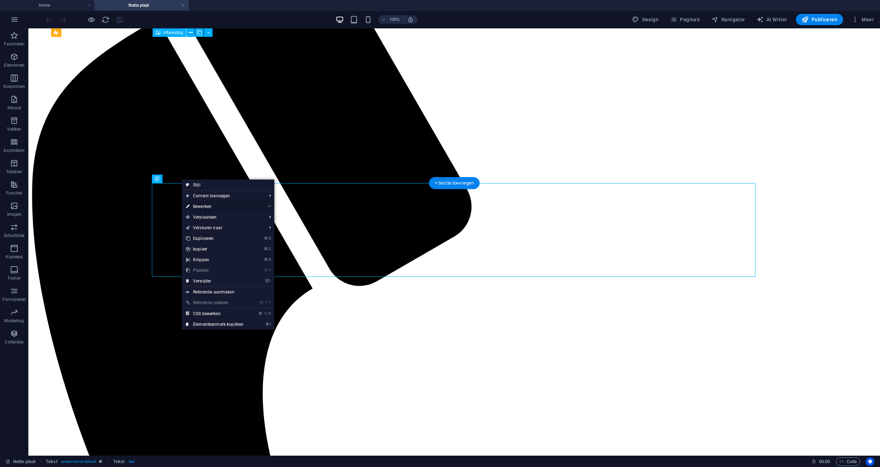
click at [201, 207] on link "⏎ Bewerken" at bounding box center [215, 206] width 66 height 11
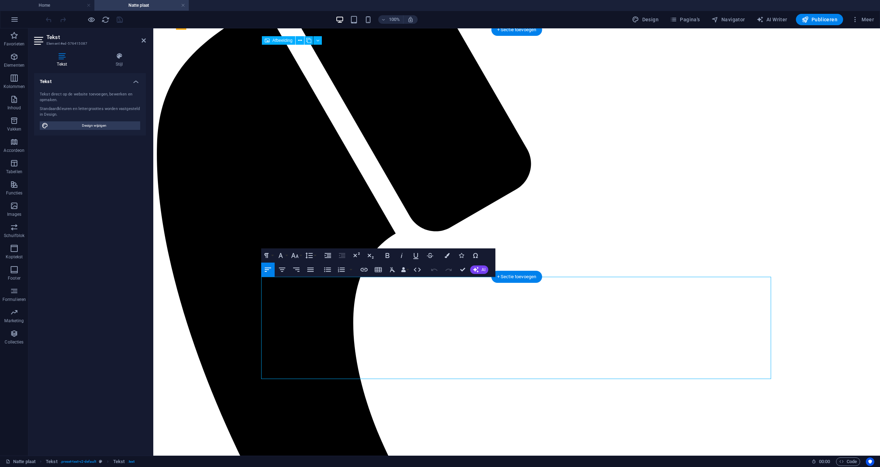
scroll to position [86, 0]
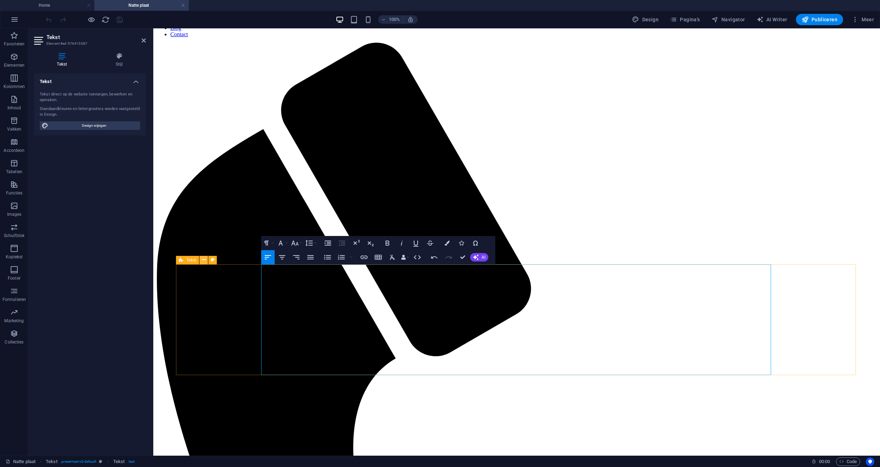
click at [202, 260] on icon at bounding box center [204, 259] width 4 height 7
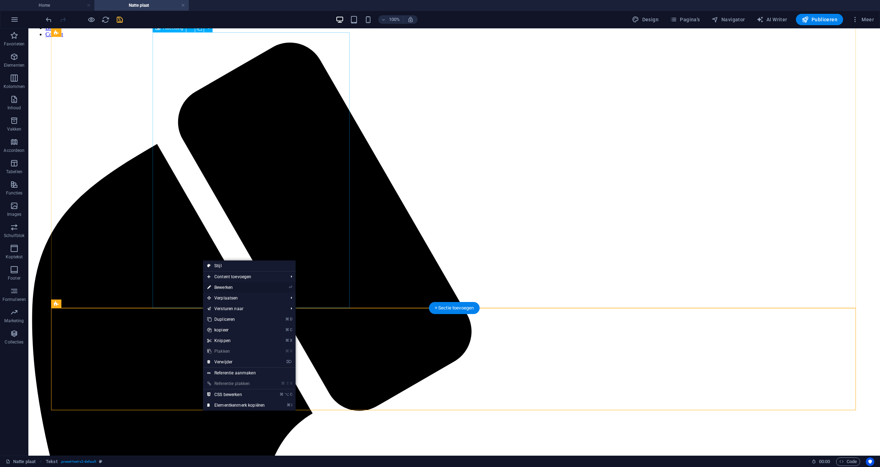
click at [226, 287] on link "⏎ Bewerken" at bounding box center [236, 287] width 66 height 11
select select "%"
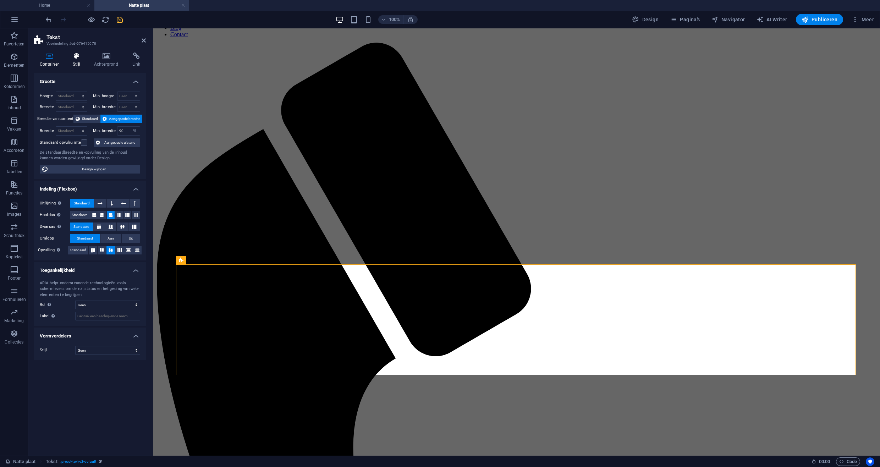
click at [81, 57] on icon at bounding box center [76, 56] width 18 height 7
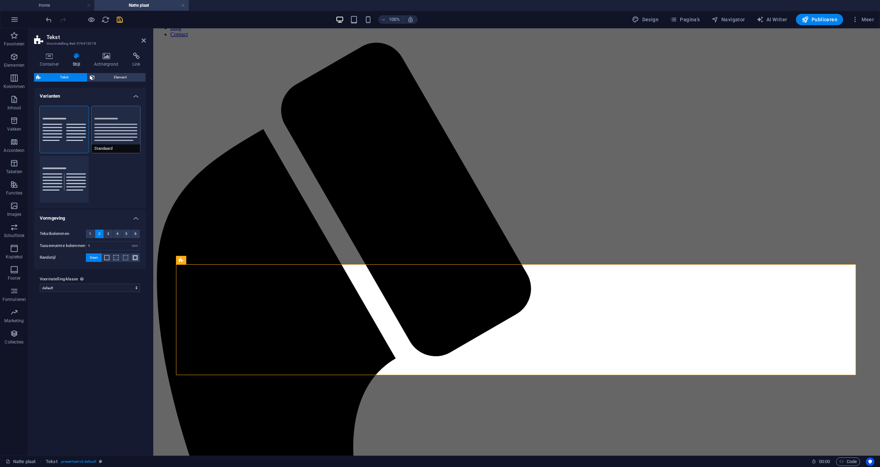
click at [114, 124] on button "Standaard" at bounding box center [116, 129] width 49 height 47
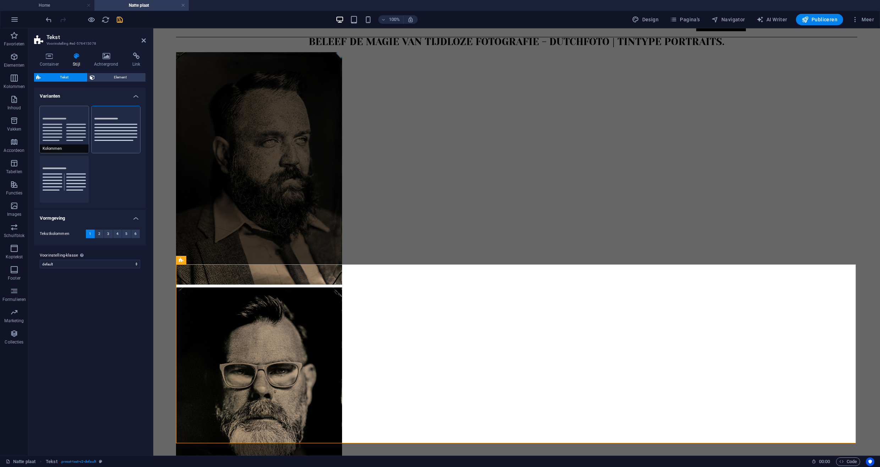
click at [72, 127] on button "Kolommen" at bounding box center [64, 129] width 49 height 47
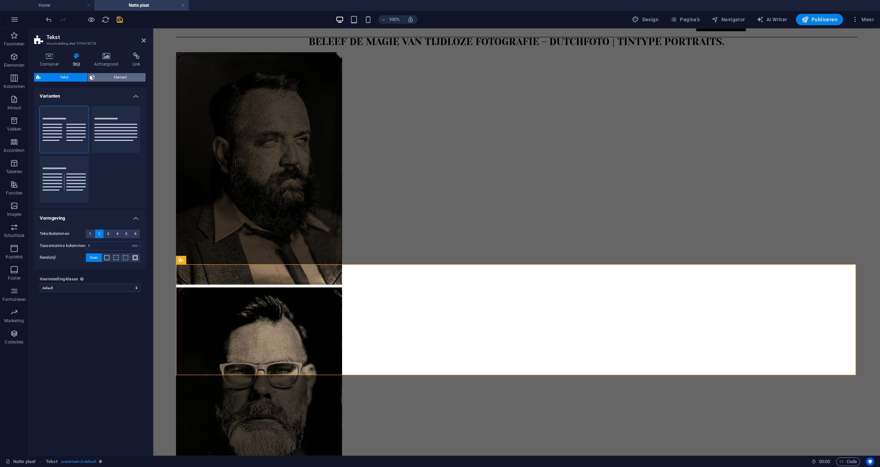
click at [118, 75] on span "Element" at bounding box center [120, 77] width 47 height 9
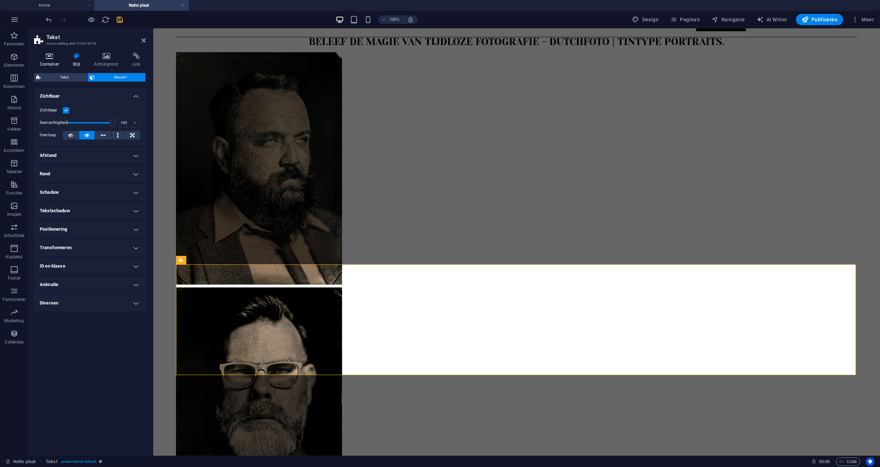
click at [54, 58] on icon at bounding box center [49, 56] width 31 height 7
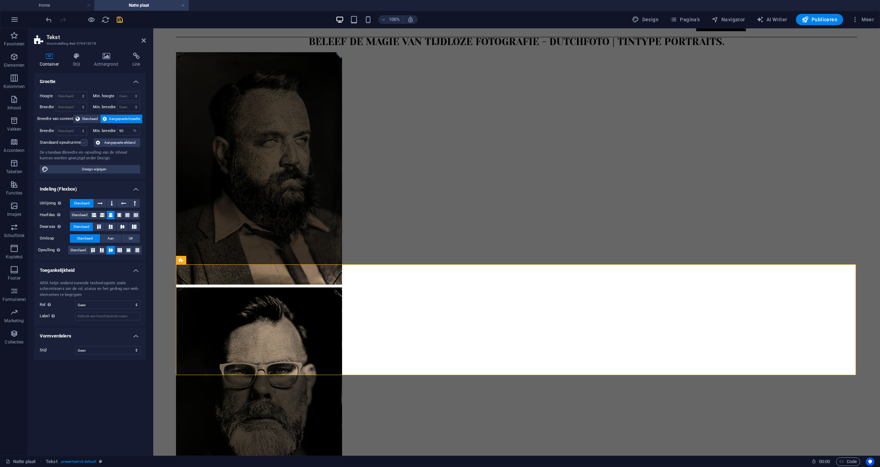
click at [83, 143] on label at bounding box center [84, 143] width 6 height 6
click at [0, 0] on input "Standaard opvulruimte" at bounding box center [0, 0] width 0 height 0
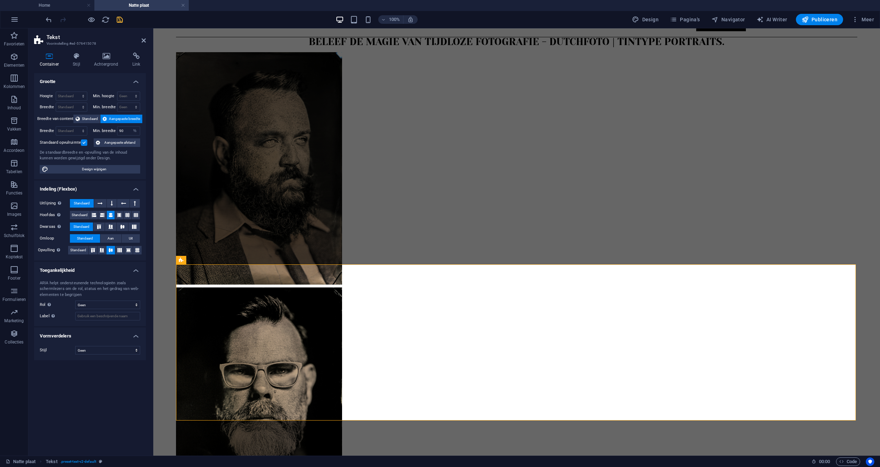
click at [83, 143] on label at bounding box center [84, 143] width 6 height 6
click at [0, 0] on input "Standaard opvulruimte" at bounding box center [0, 0] width 0 height 0
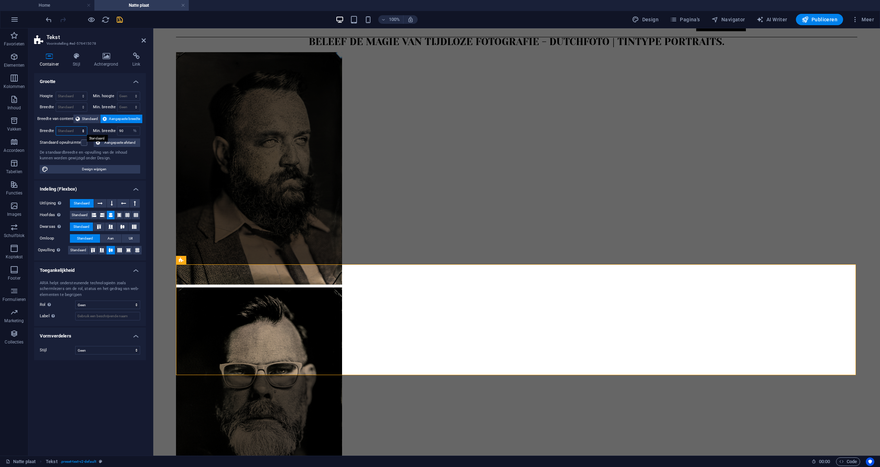
select select "%"
type input "75"
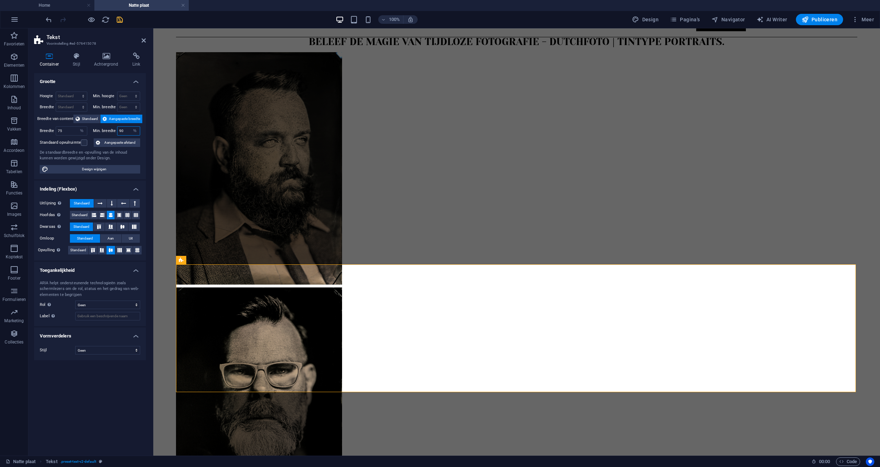
drag, startPoint x: 129, startPoint y: 130, endPoint x: 105, endPoint y: 130, distance: 23.4
click at [105, 130] on div "Min. breedte 90 Geen px rem % vh vw" at bounding box center [117, 130] width 48 height 9
drag, startPoint x: 126, startPoint y: 133, endPoint x: 108, endPoint y: 132, distance: 17.4
click at [108, 132] on div "Min. breedte 75 Geen px rem % vh vw" at bounding box center [117, 130] width 48 height 9
type input "100"
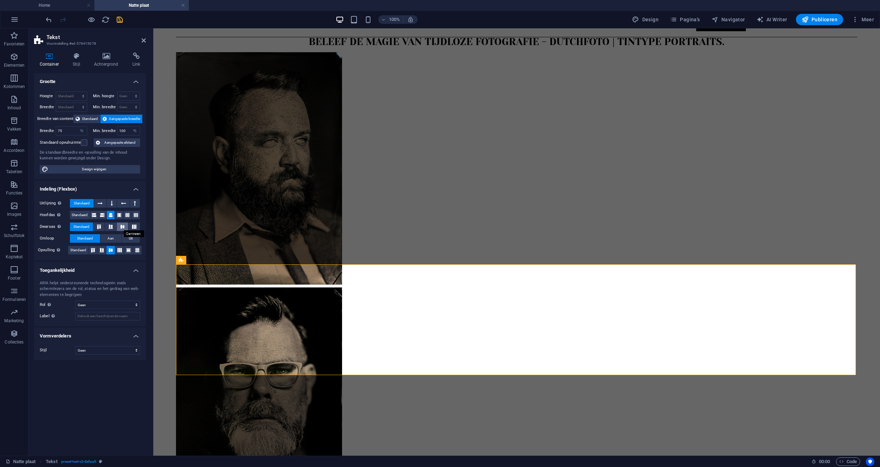
click at [123, 227] on icon at bounding box center [122, 227] width 9 height 4
click at [84, 228] on span "Standaard" at bounding box center [81, 227] width 16 height 9
click at [115, 238] on button "Aan" at bounding box center [110, 238] width 21 height 9
click at [92, 237] on span "Standaard" at bounding box center [85, 238] width 16 height 9
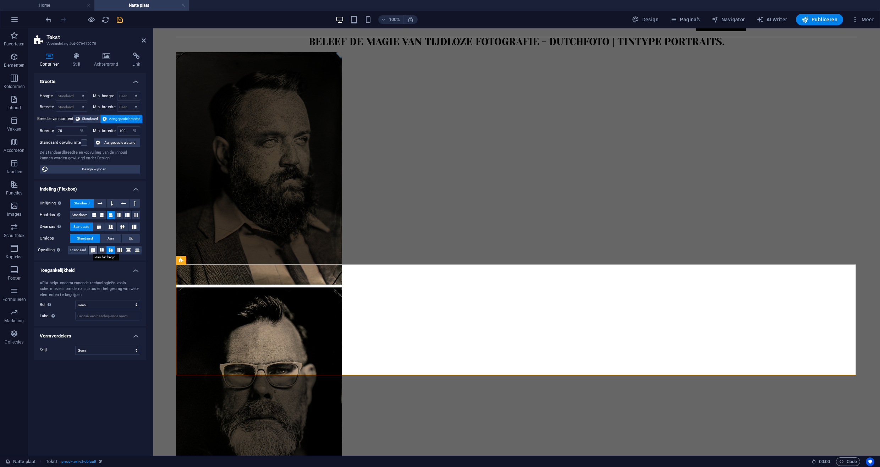
click at [94, 249] on icon at bounding box center [93, 250] width 9 height 4
click at [128, 250] on icon at bounding box center [128, 250] width 9 height 4
click at [77, 250] on span "Standaard" at bounding box center [78, 250] width 16 height 9
click at [121, 18] on icon "save" at bounding box center [120, 20] width 8 height 8
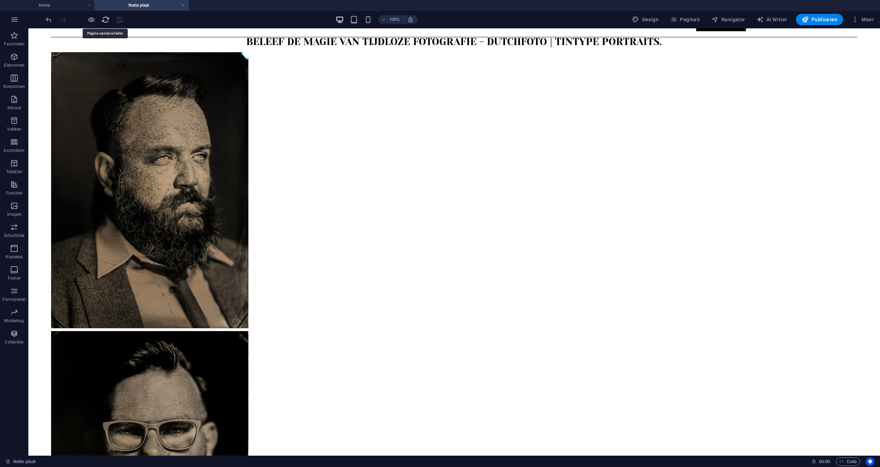
click at [103, 20] on icon "reload" at bounding box center [106, 20] width 8 height 8
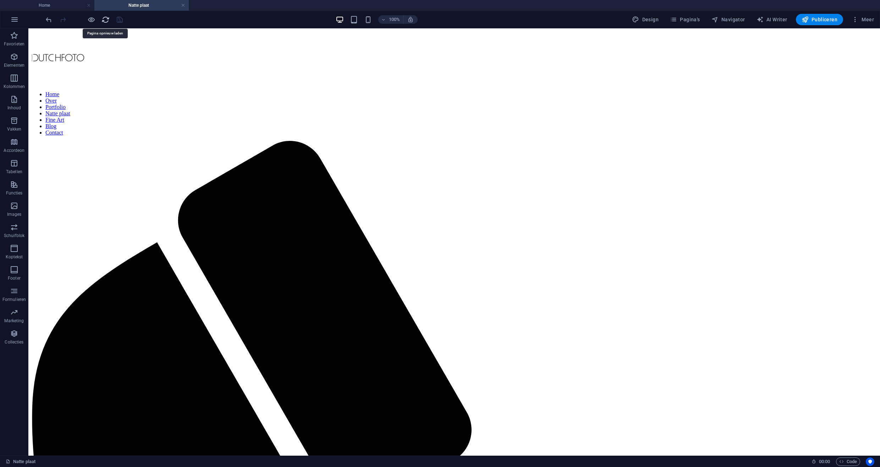
scroll to position [0, 0]
click at [813, 20] on span "Publiceren" at bounding box center [820, 19] width 36 height 7
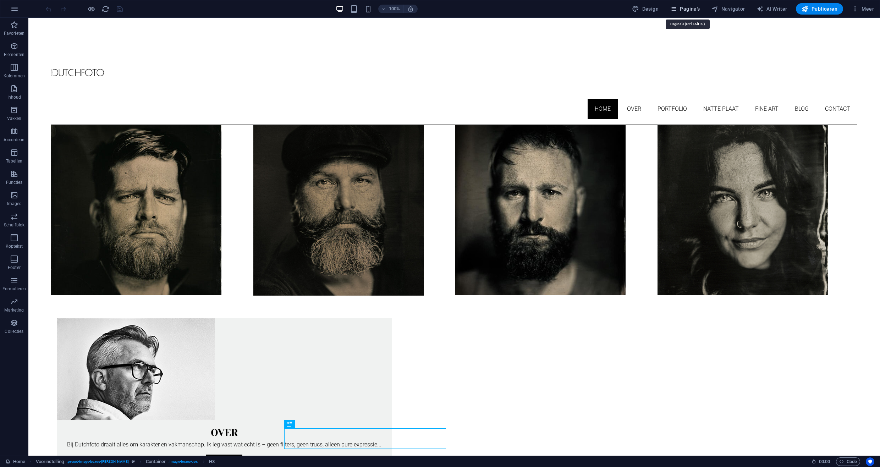
click at [695, 9] on span "Pagina's" at bounding box center [685, 8] width 30 height 7
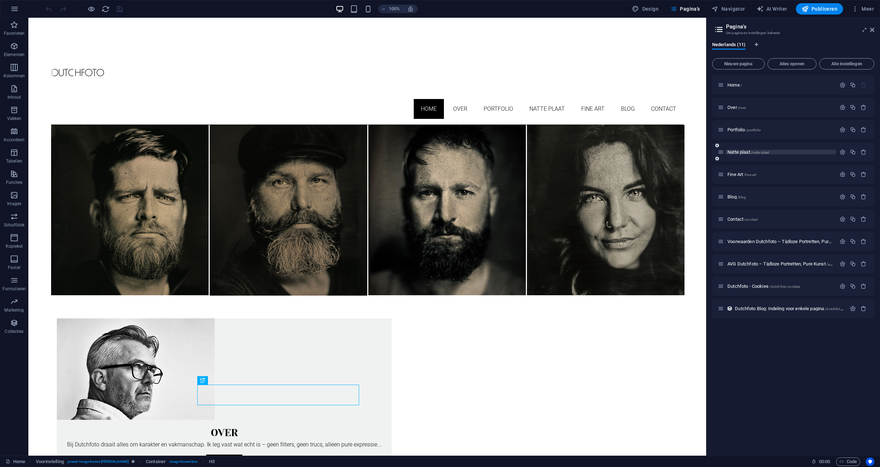
click at [803, 153] on p "Natte plaat /natte-plaat" at bounding box center [781, 152] width 106 height 5
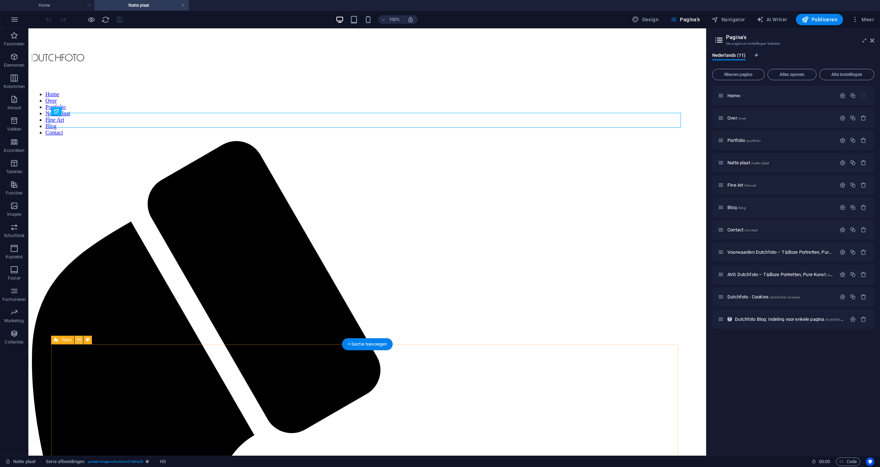
click at [77, 340] on icon at bounding box center [79, 339] width 4 height 7
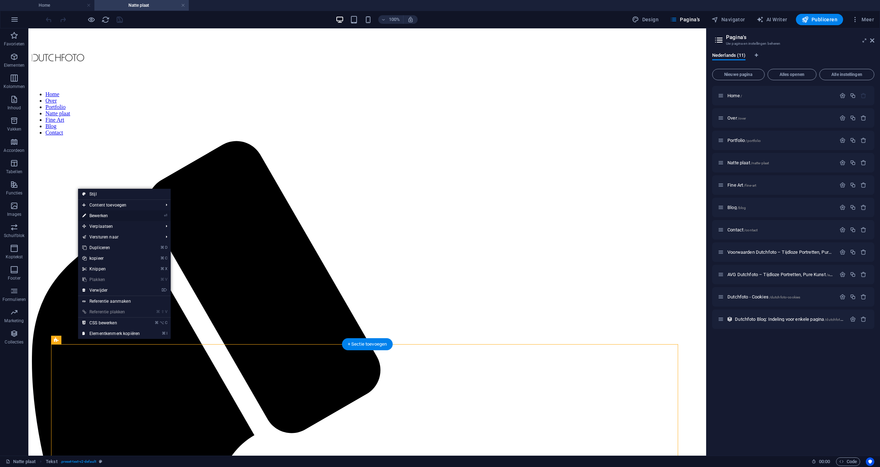
click at [102, 217] on link "⏎ Bewerken" at bounding box center [111, 216] width 66 height 11
select select "%"
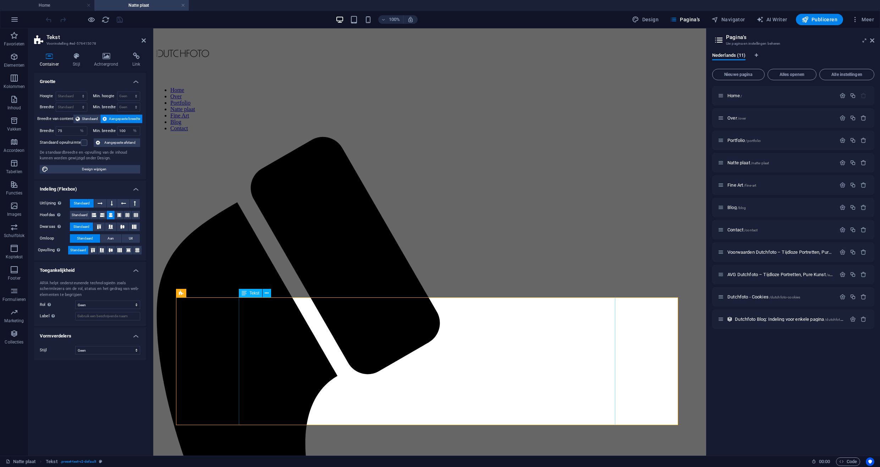
scroll to position [12, 0]
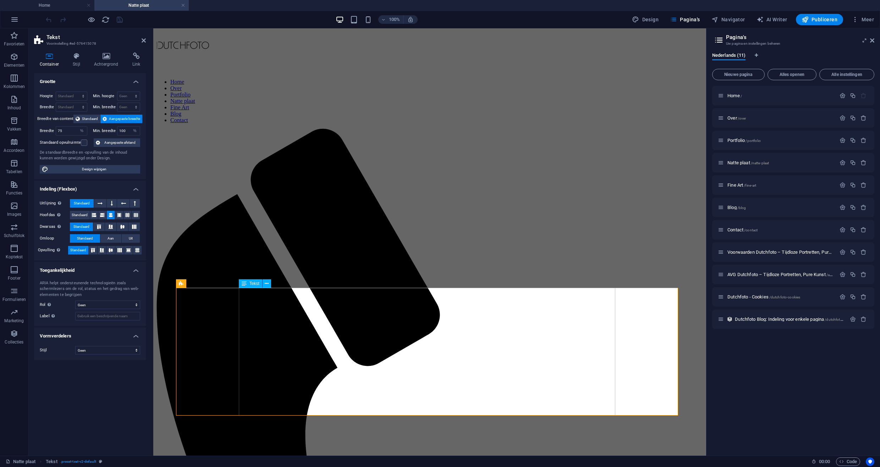
click at [83, 144] on label at bounding box center [84, 143] width 6 height 6
click at [0, 0] on input "Standaard opvulruimte" at bounding box center [0, 0] width 0 height 0
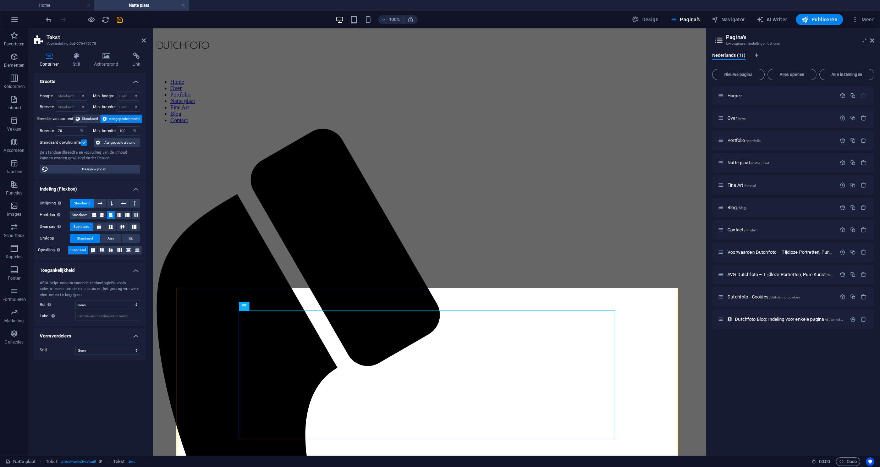
click at [83, 144] on label at bounding box center [84, 143] width 6 height 6
click at [0, 0] on input "Standaard opvulruimte" at bounding box center [0, 0] width 0 height 0
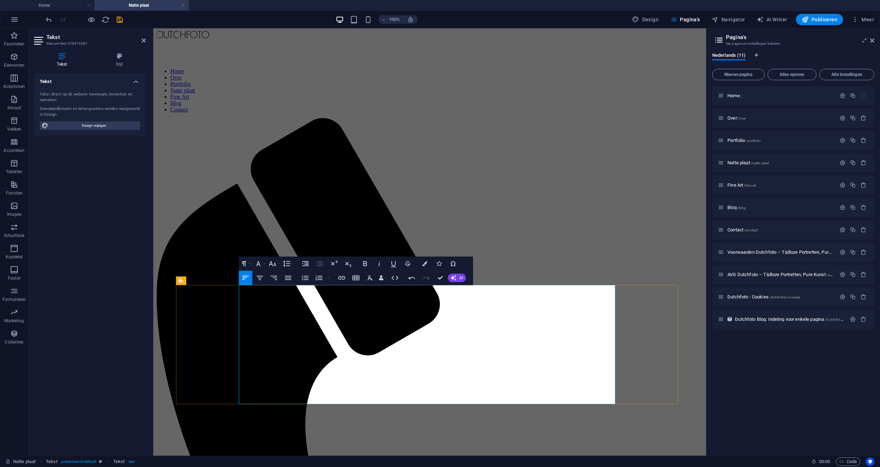
scroll to position [122, 0]
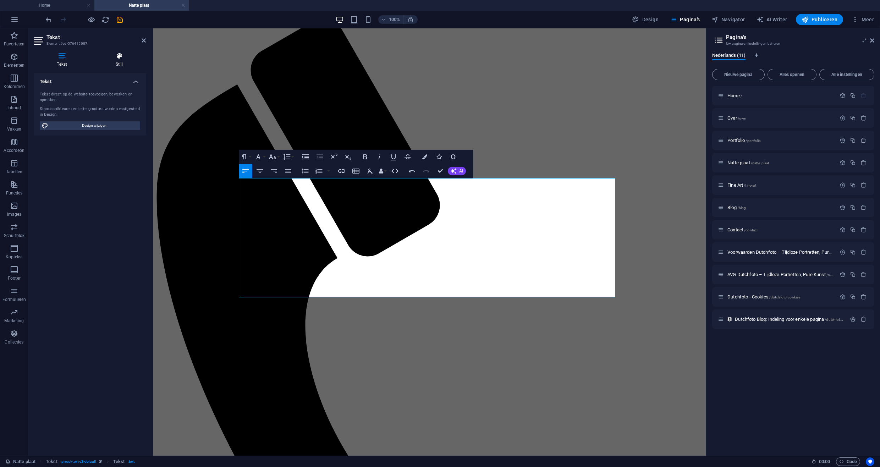
click at [113, 59] on icon at bounding box center [119, 56] width 53 height 7
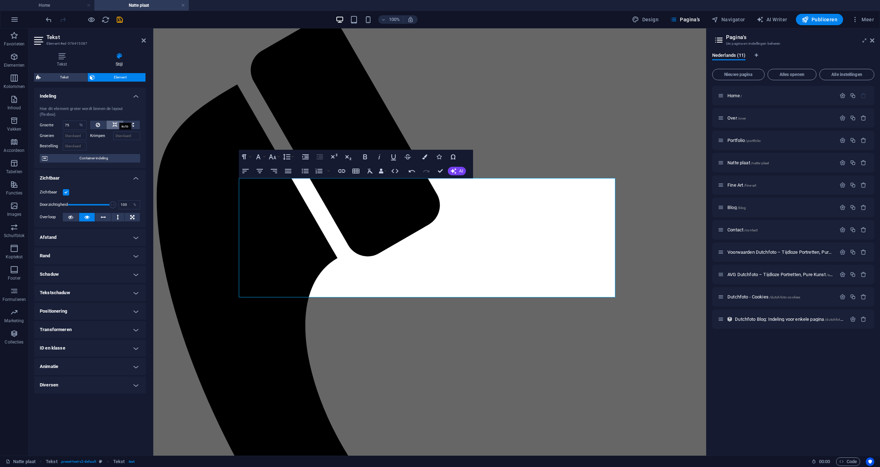
click at [119, 121] on button at bounding box center [114, 125] width 17 height 9
select select "DISABLED_OPTION_VALUE"
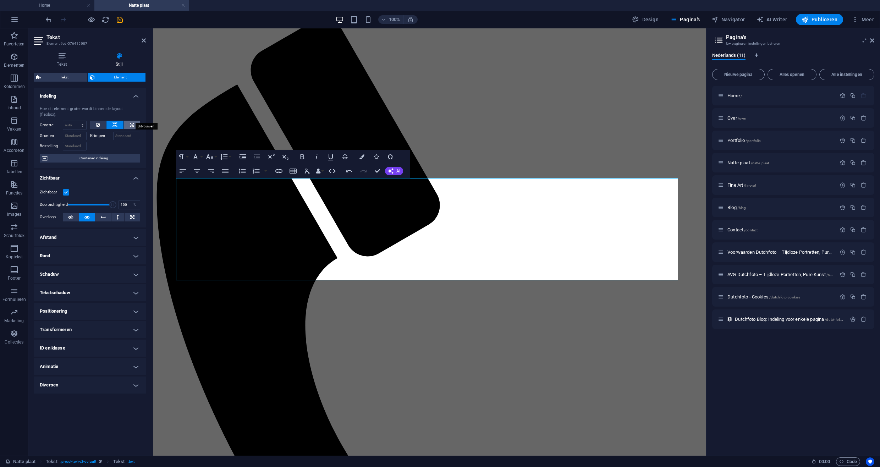
click at [129, 121] on button at bounding box center [132, 125] width 16 height 9
type input "100"
select select "%"
click at [114, 121] on icon at bounding box center [115, 125] width 5 height 9
click at [98, 121] on icon at bounding box center [98, 125] width 4 height 9
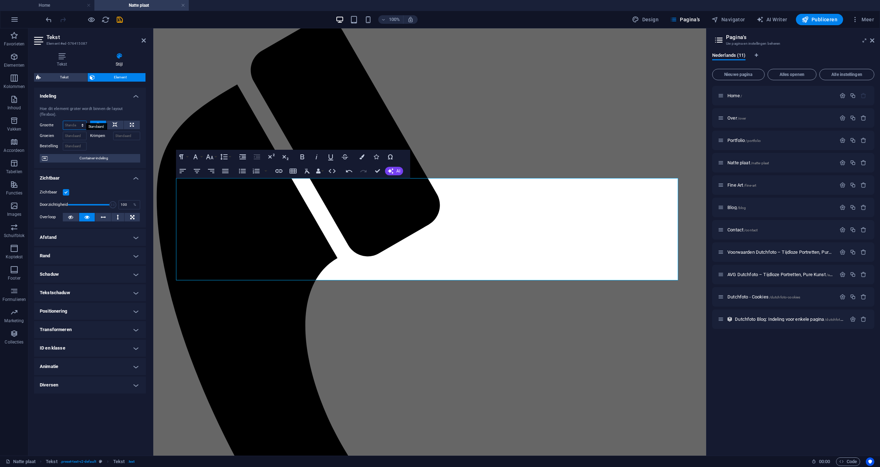
select select "%"
type input "75"
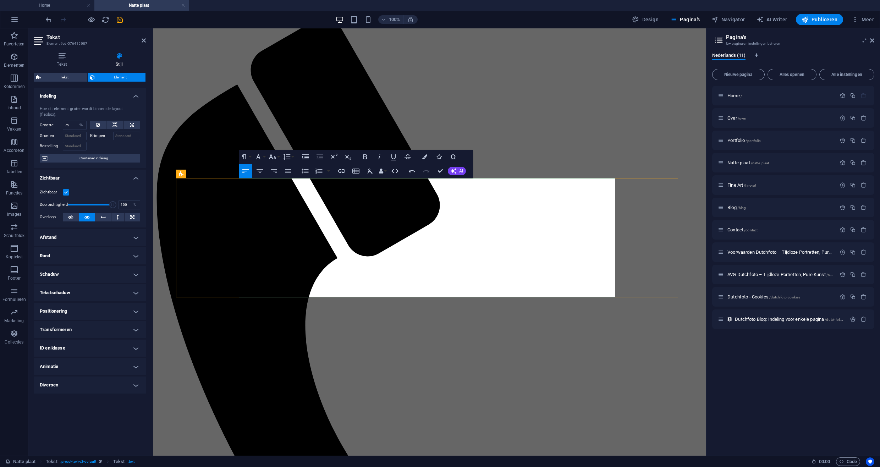
drag, startPoint x: 265, startPoint y: 200, endPoint x: 226, endPoint y: 188, distance: 40.9
copy p "Welkom bij Dutchfoto – waar fotografie terugkeert naar haar pure essentie."
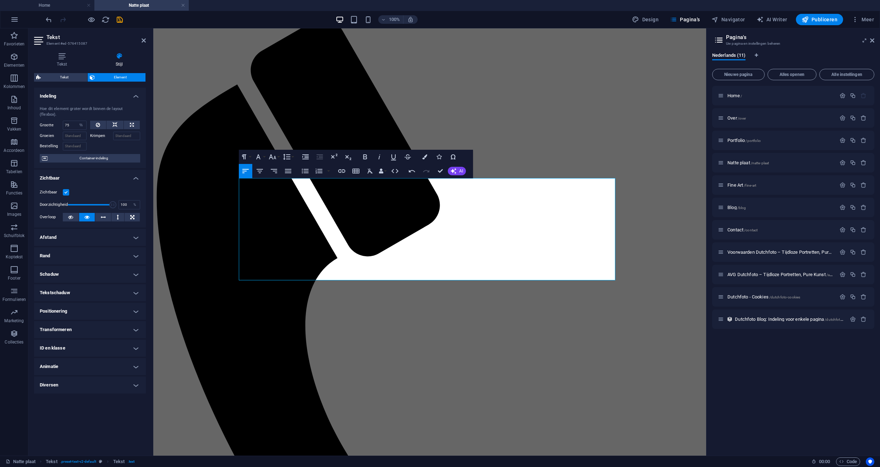
click at [119, 20] on icon "save" at bounding box center [120, 20] width 8 height 8
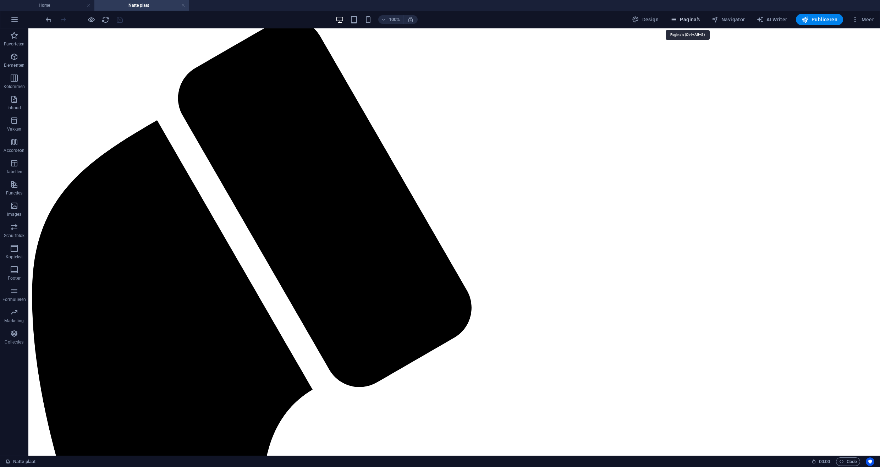
click at [690, 20] on span "Pagina's" at bounding box center [685, 19] width 30 height 7
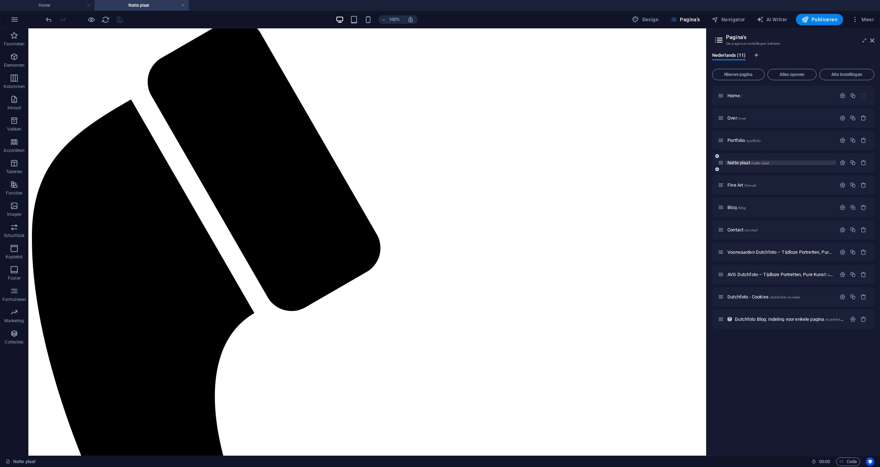
click at [794, 163] on p "Natte plaat /natte-plaat" at bounding box center [781, 162] width 106 height 5
click at [806, 163] on p "Natte plaat /natte-plaat" at bounding box center [781, 162] width 106 height 5
click at [769, 163] on span "/natte-plaat" at bounding box center [760, 163] width 18 height 4
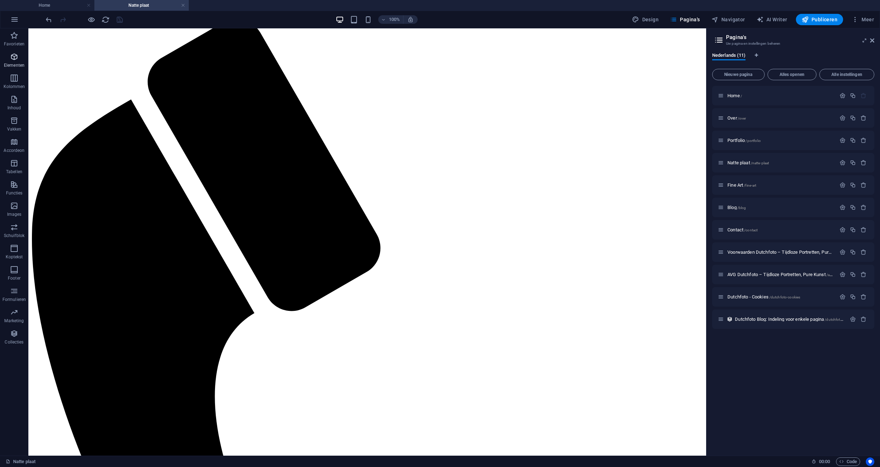
click at [11, 56] on icon "button" at bounding box center [14, 57] width 9 height 9
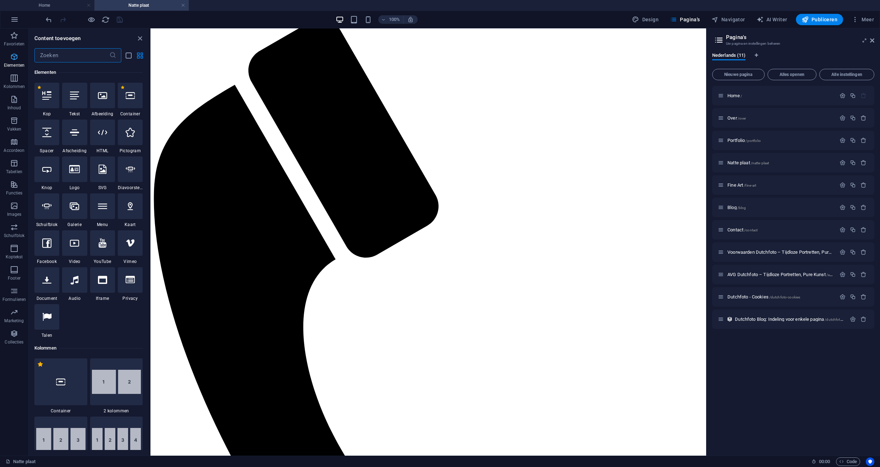
scroll to position [76, 0]
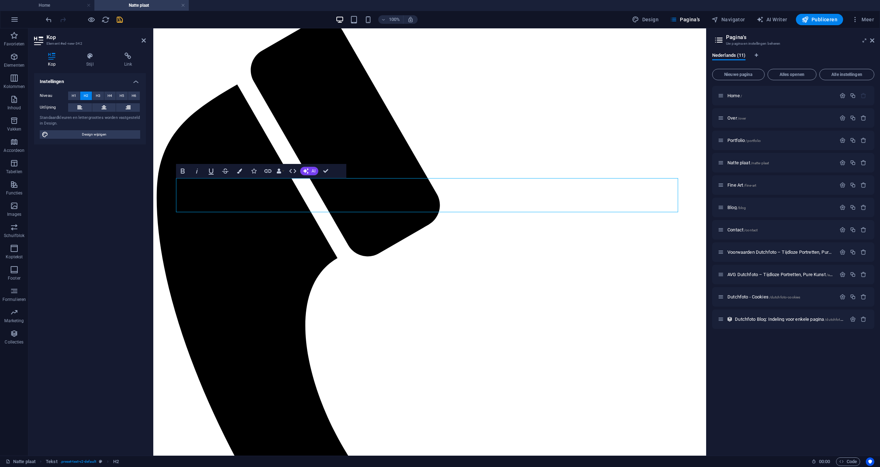
drag, startPoint x: 260, startPoint y: 200, endPoint x: 158, endPoint y: 185, distance: 102.9
click at [101, 95] on button "H3" at bounding box center [98, 96] width 12 height 9
click at [109, 94] on span "H4" at bounding box center [110, 96] width 5 height 9
click at [105, 105] on icon at bounding box center [104, 107] width 5 height 9
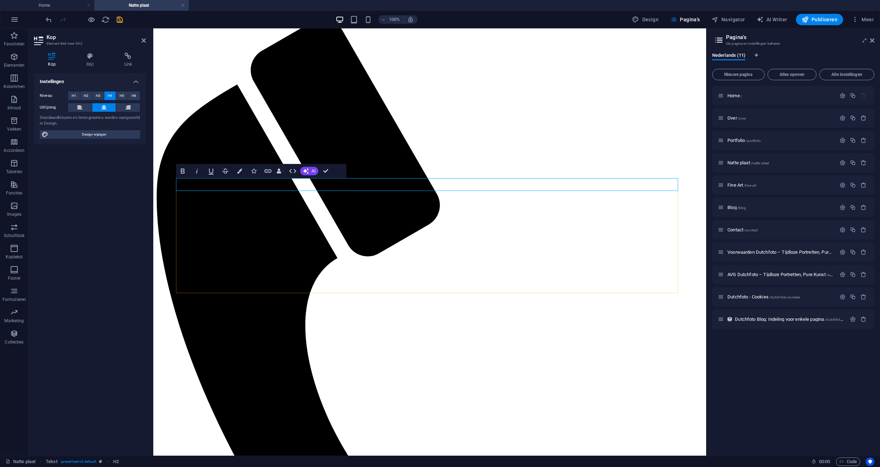
click at [91, 55] on icon at bounding box center [89, 56] width 35 height 7
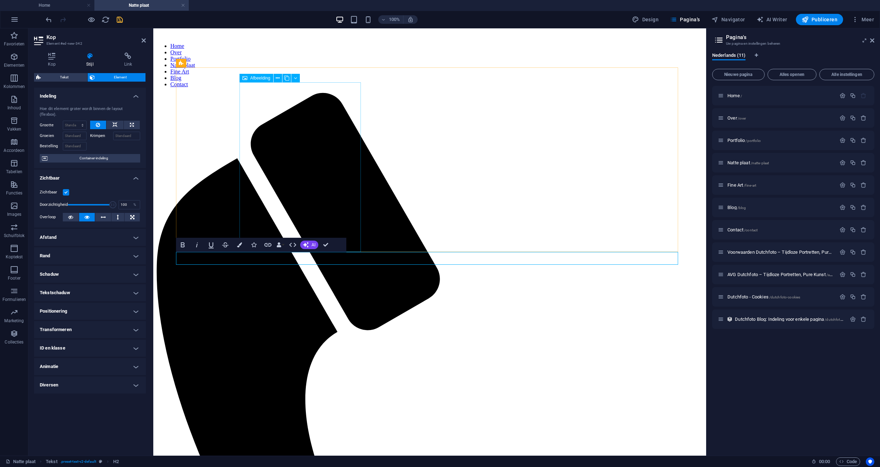
scroll to position [56, 0]
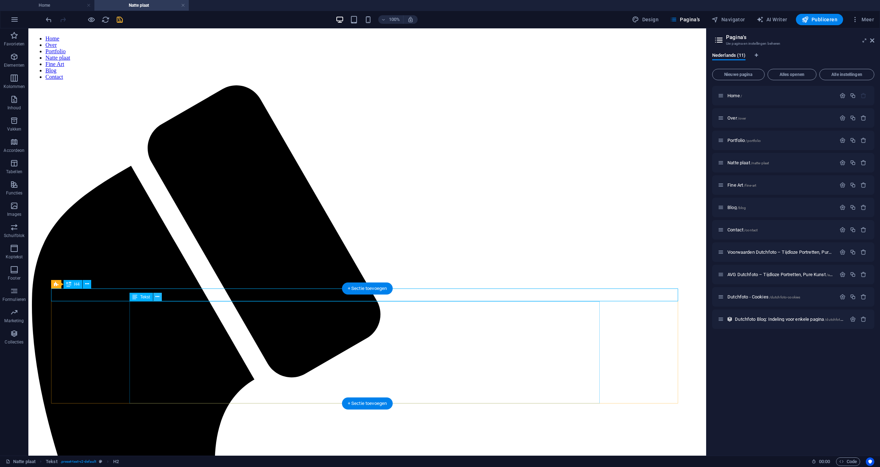
click at [158, 300] on icon at bounding box center [157, 296] width 4 height 7
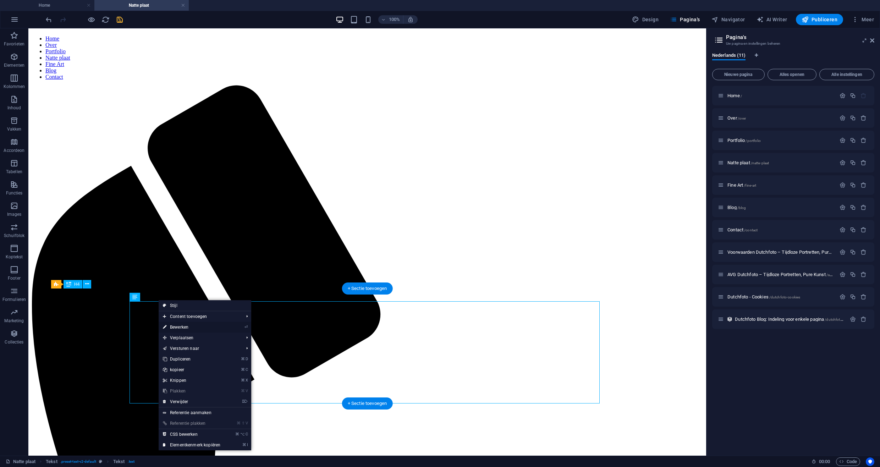
click at [185, 326] on link "⏎ Bewerken" at bounding box center [192, 327] width 66 height 11
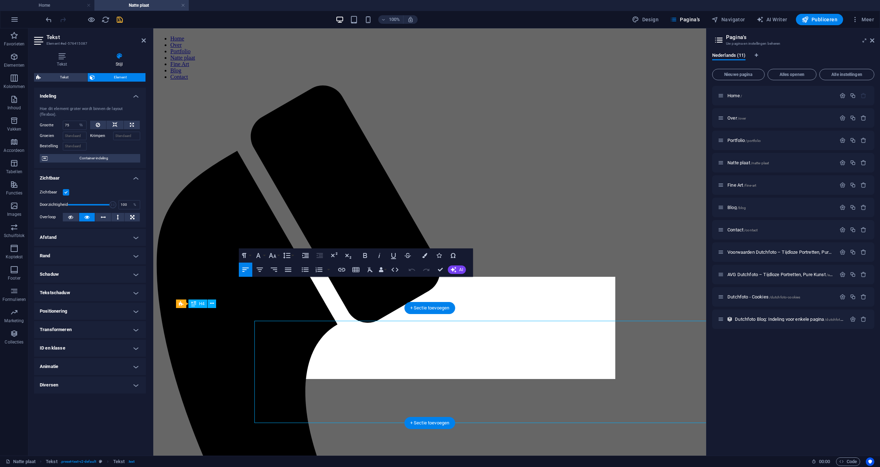
scroll to position [36, 0]
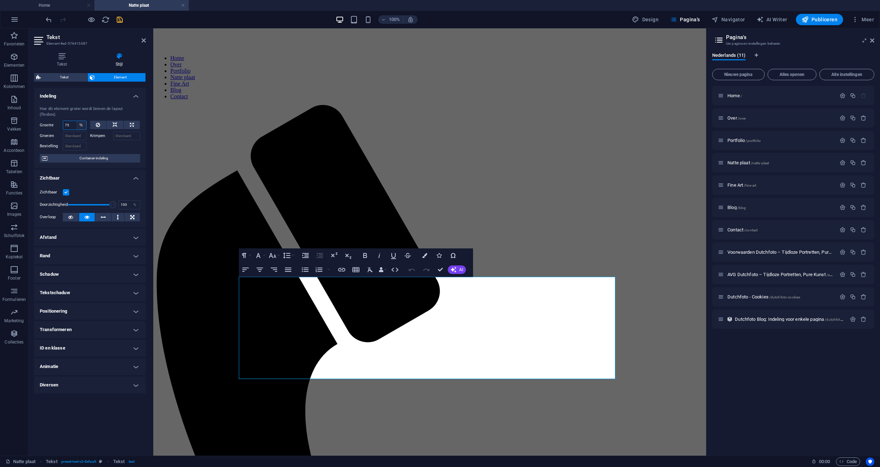
select select "auto"
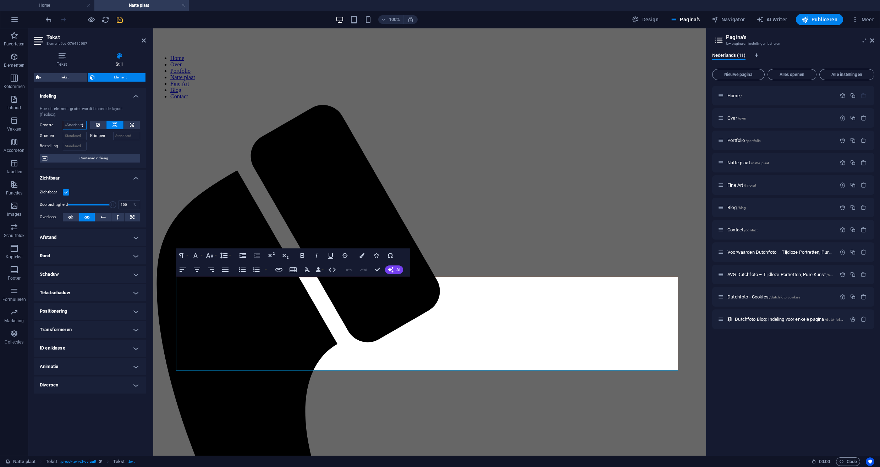
select select "DISABLED_OPTION_VALUE"
click at [117, 121] on icon at bounding box center [115, 125] width 5 height 9
click at [135, 121] on button at bounding box center [132, 125] width 16 height 9
type input "100"
select select "%"
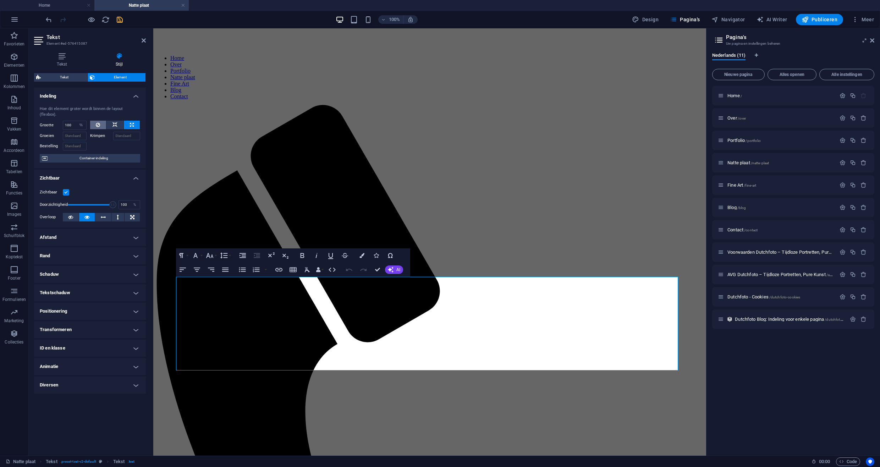
click at [98, 121] on icon at bounding box center [98, 125] width 4 height 9
select select "DISABLED_OPTION_VALUE"
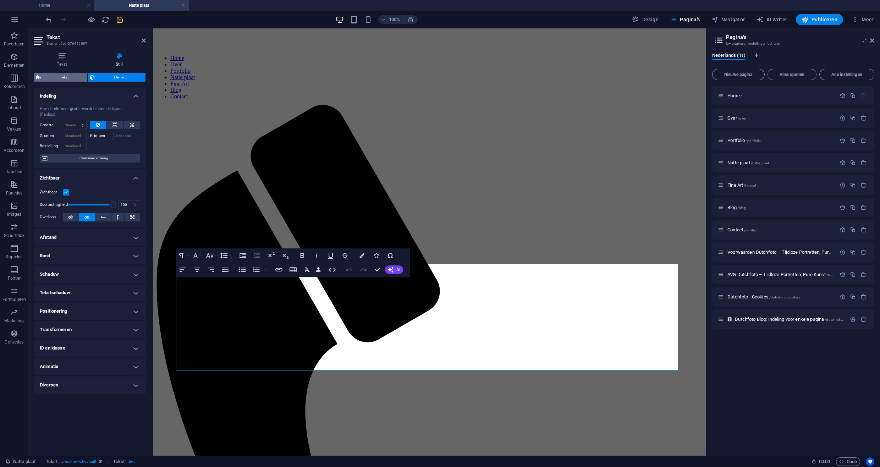
click at [70, 78] on span "Tekst" at bounding box center [64, 77] width 42 height 9
select select "rem"
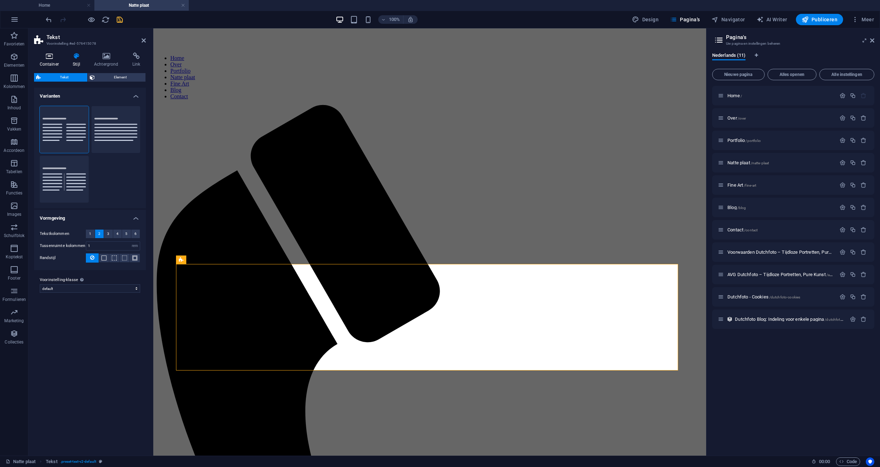
click at [52, 55] on icon at bounding box center [49, 56] width 31 height 7
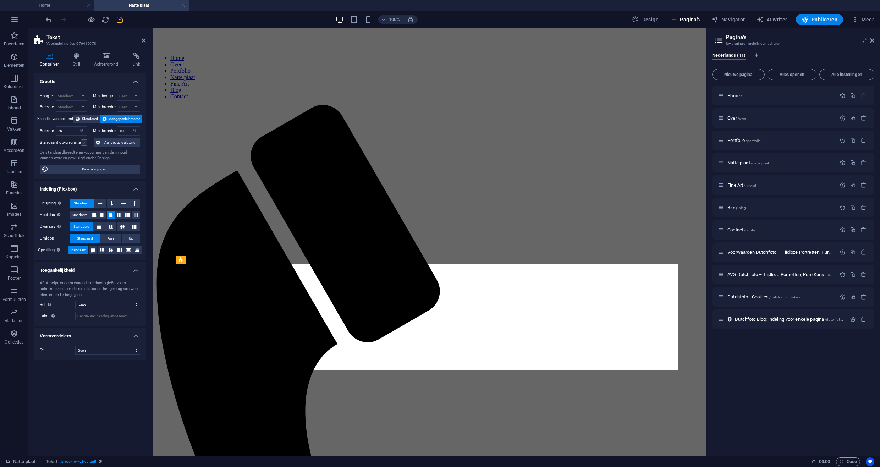
click at [84, 142] on label at bounding box center [84, 143] width 6 height 6
click at [0, 0] on input "Standaard opvulruimte" at bounding box center [0, 0] width 0 height 0
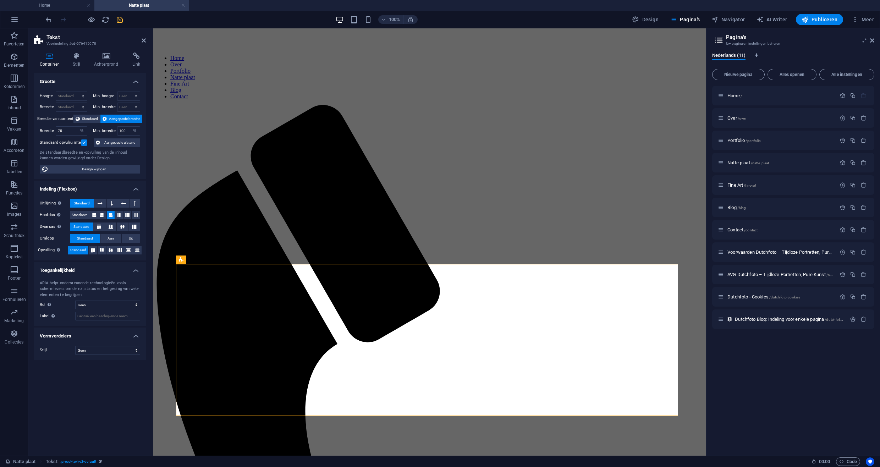
click at [84, 142] on label at bounding box center [84, 143] width 6 height 6
click at [0, 0] on input "Standaard opvulruimte" at bounding box center [0, 0] width 0 height 0
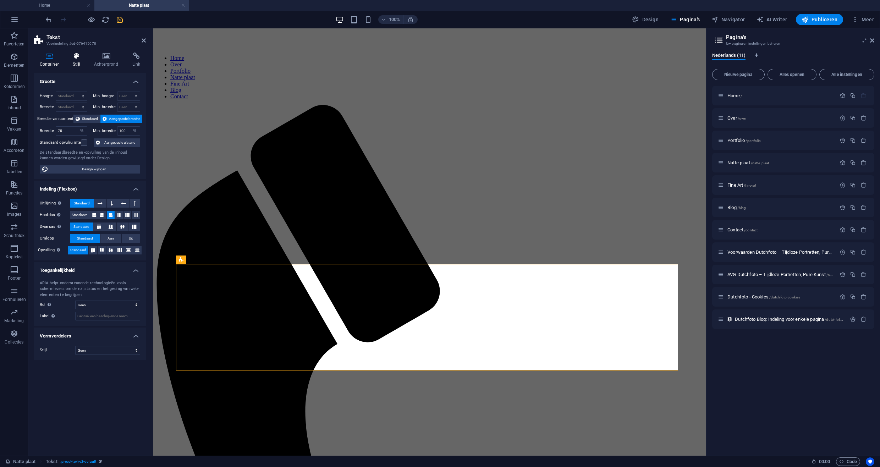
click at [77, 62] on h4 "Stijl" at bounding box center [77, 60] width 21 height 15
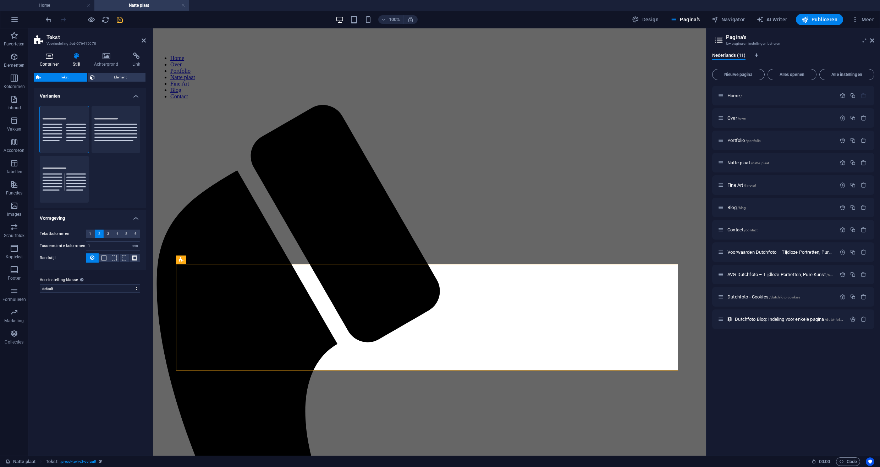
click at [53, 61] on h4 "Container" at bounding box center [50, 60] width 33 height 15
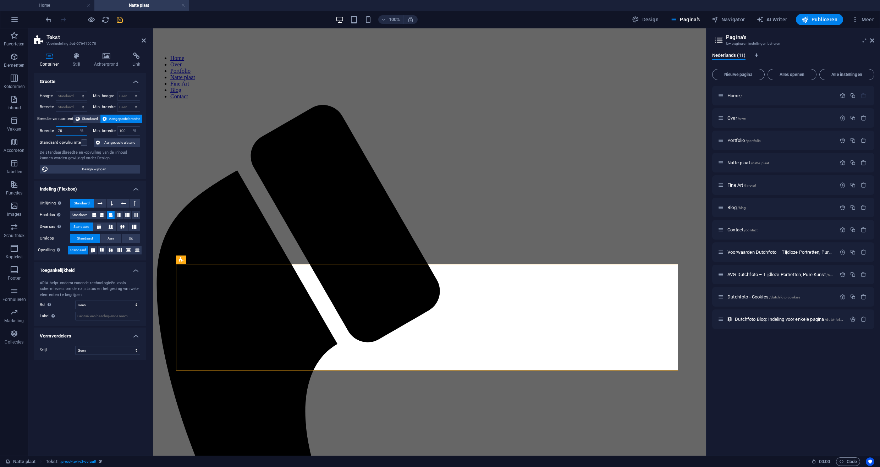
drag, startPoint x: 69, startPoint y: 131, endPoint x: 51, endPoint y: 131, distance: 17.4
click at [51, 131] on div "Breedte 75 Standaard px rem % em vh vw" at bounding box center [64, 130] width 48 height 9
type input "60"
drag, startPoint x: 128, startPoint y: 131, endPoint x: 112, endPoint y: 131, distance: 16.0
click at [112, 131] on div "Min. breedte 100 Geen px rem % vh vw" at bounding box center [117, 130] width 48 height 9
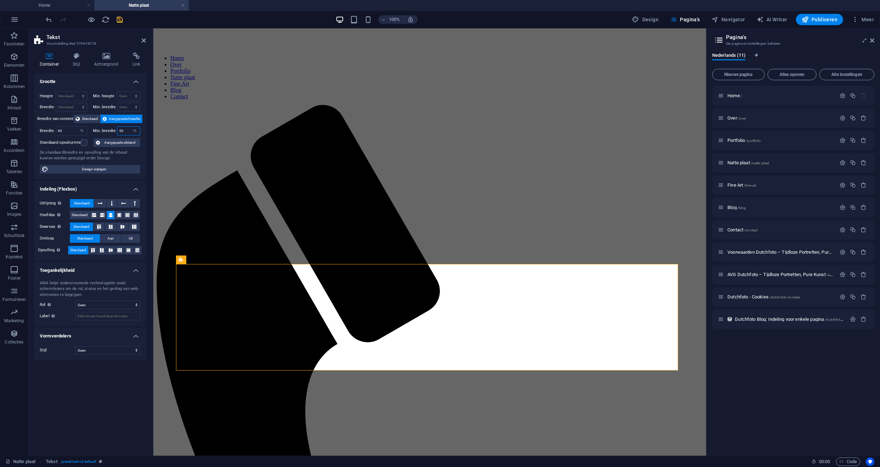
type input "50"
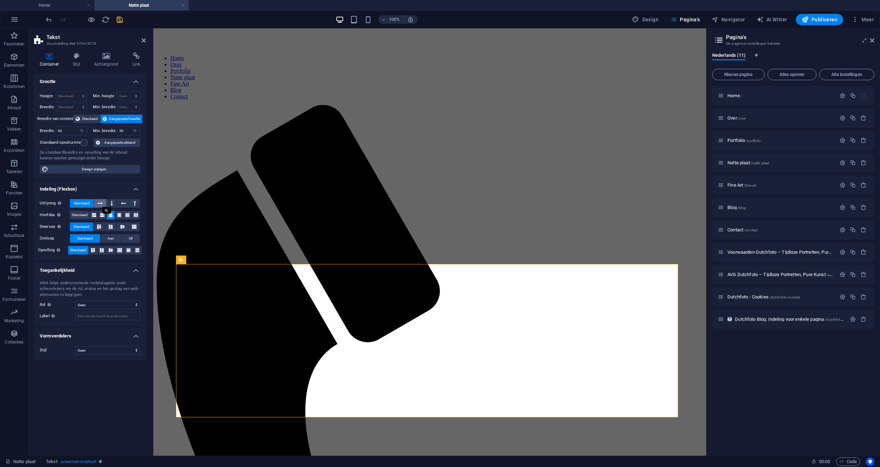
click at [102, 202] on icon at bounding box center [100, 203] width 5 height 9
click at [112, 203] on icon at bounding box center [112, 203] width 2 height 9
click at [123, 202] on icon at bounding box center [123, 203] width 5 height 9
click at [104, 203] on button at bounding box center [100, 203] width 13 height 9
click at [81, 203] on span "Standaard" at bounding box center [82, 203] width 16 height 9
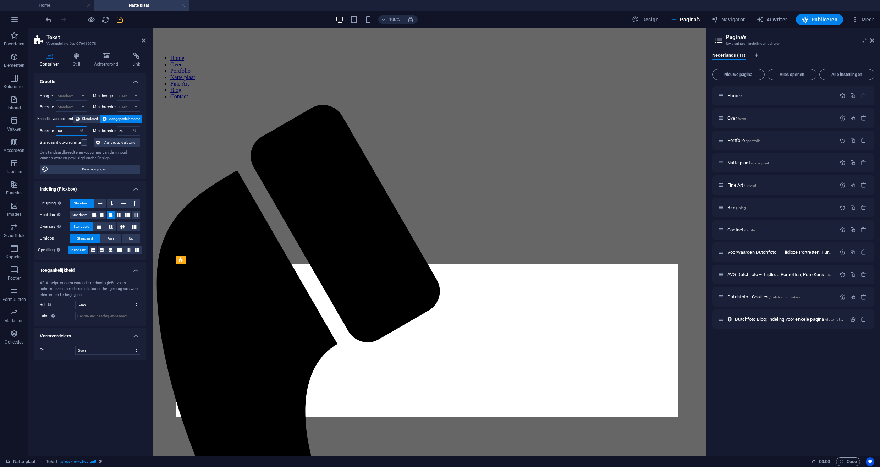
drag, startPoint x: 69, startPoint y: 130, endPoint x: 54, endPoint y: 129, distance: 15.3
click at [54, 129] on div "Breedte 60 Standaard px rem % em vh vw" at bounding box center [64, 130] width 48 height 9
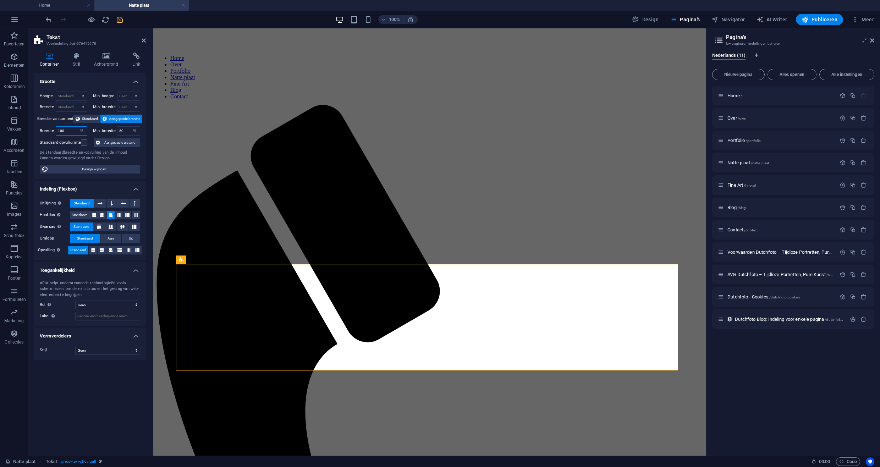
drag, startPoint x: 72, startPoint y: 131, endPoint x: 49, endPoint y: 128, distance: 23.3
click at [49, 128] on div "Breedte 100 Standaard px rem % em vh vw" at bounding box center [64, 130] width 48 height 9
type input "60"
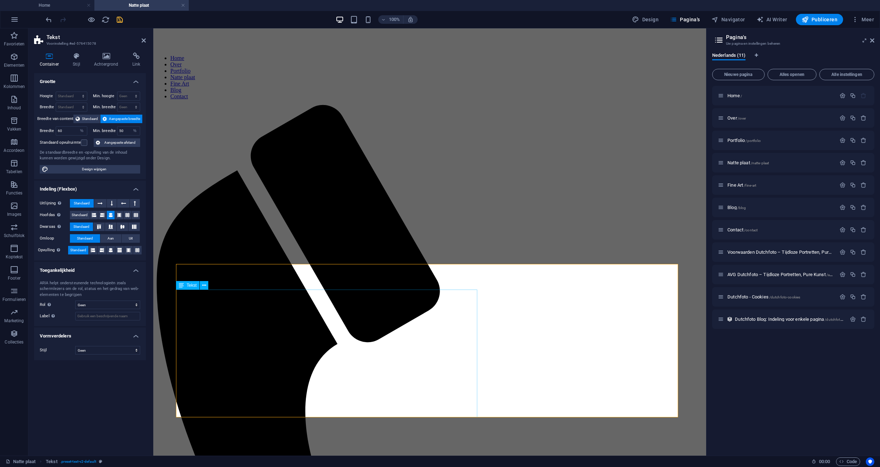
click at [192, 287] on span "Tekst" at bounding box center [192, 285] width 10 height 4
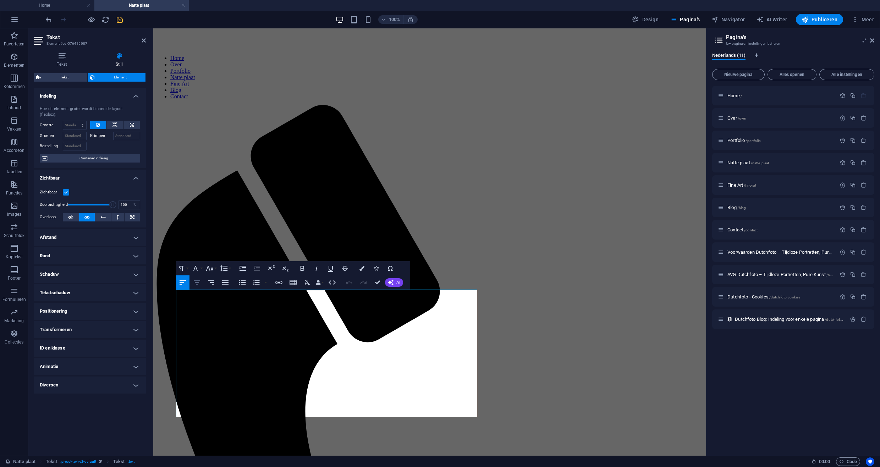
click at [194, 284] on icon "button" at bounding box center [197, 282] width 9 height 9
click at [184, 282] on icon "button" at bounding box center [183, 282] width 9 height 9
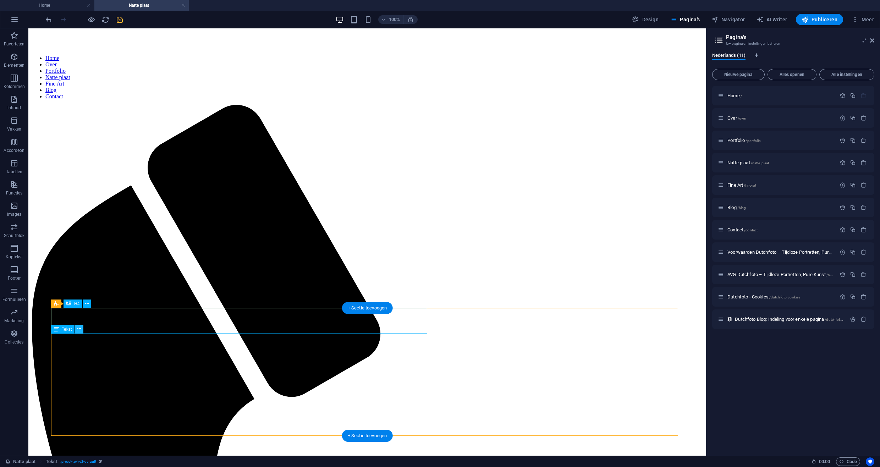
click at [78, 329] on icon at bounding box center [79, 329] width 4 height 7
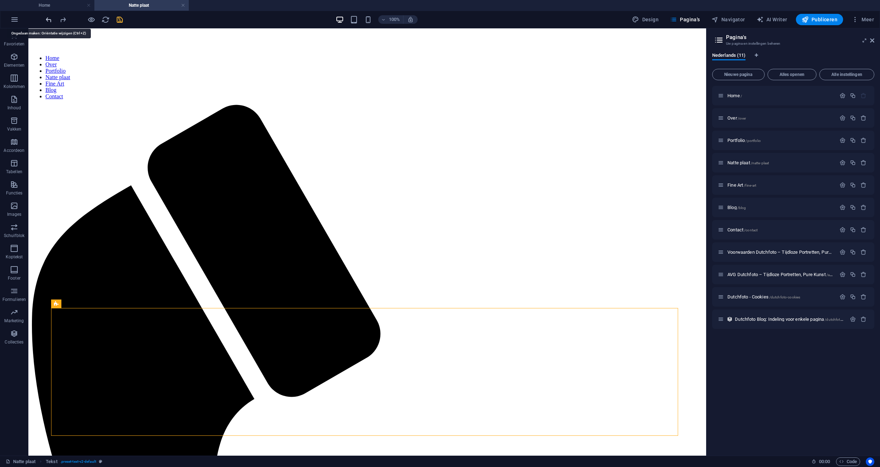
click at [49, 21] on icon "undo" at bounding box center [49, 20] width 8 height 8
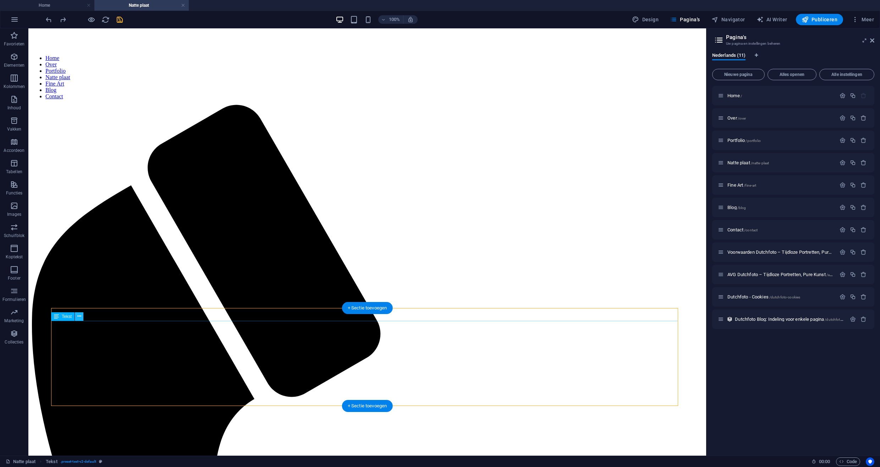
click at [80, 317] on icon at bounding box center [79, 316] width 4 height 7
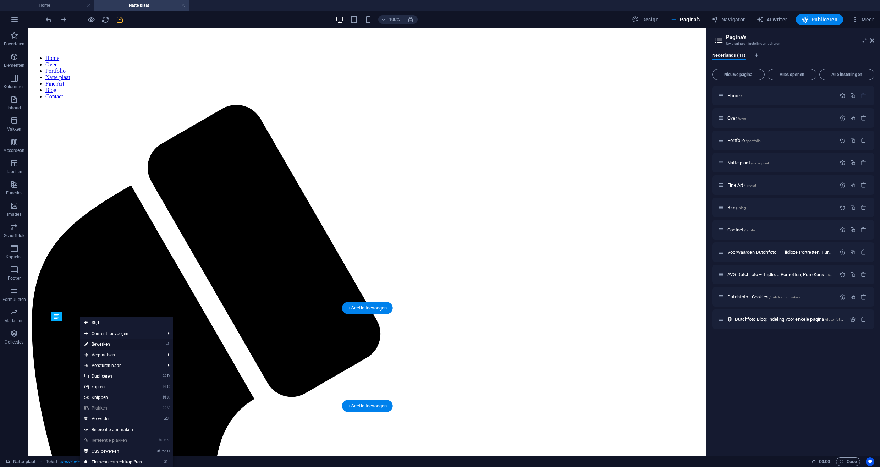
click at [105, 343] on link "⏎ Bewerken" at bounding box center [113, 344] width 66 height 11
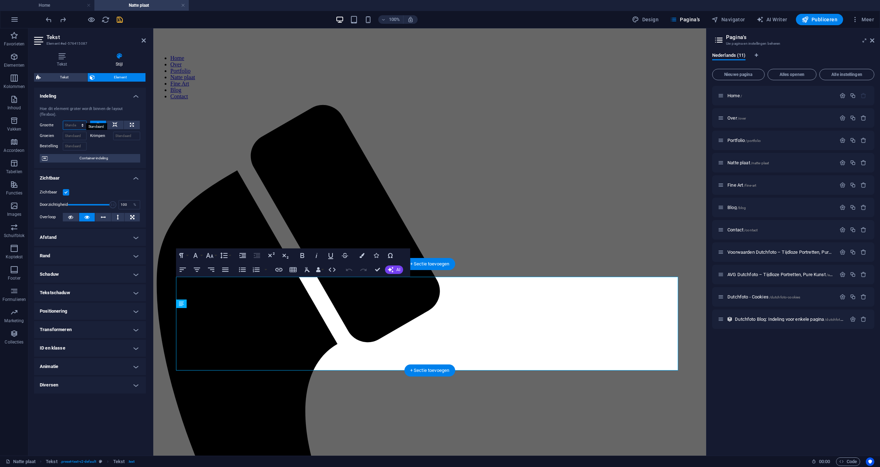
select select "%"
type input "85"
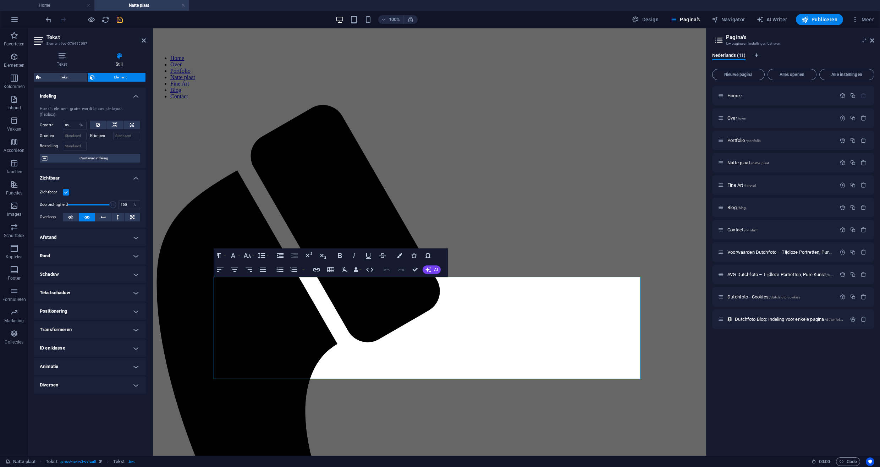
click at [146, 40] on aside "Tekst Element #ed-576415087 Tekst Stijl Tekst Tekst direct op de website toevoe…" at bounding box center [90, 241] width 125 height 427
click at [141, 40] on h2 "Tekst" at bounding box center [96, 37] width 99 height 6
click at [144, 42] on icon at bounding box center [144, 41] width 4 height 6
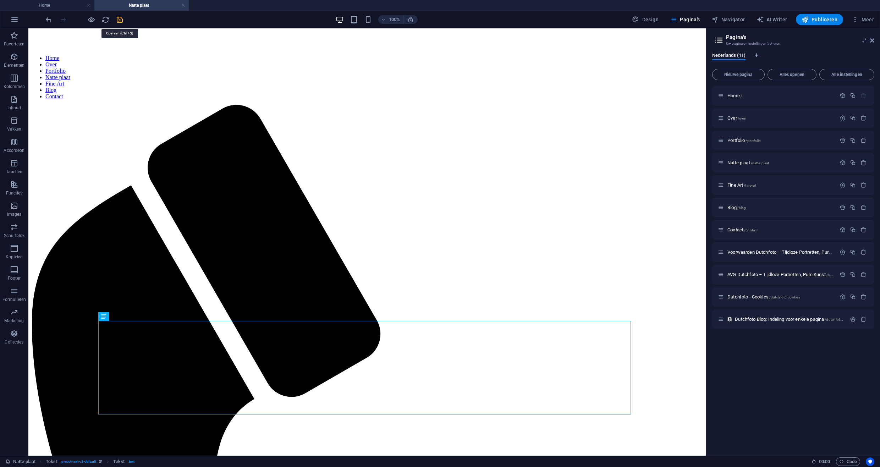
click at [119, 20] on icon "save" at bounding box center [120, 20] width 8 height 8
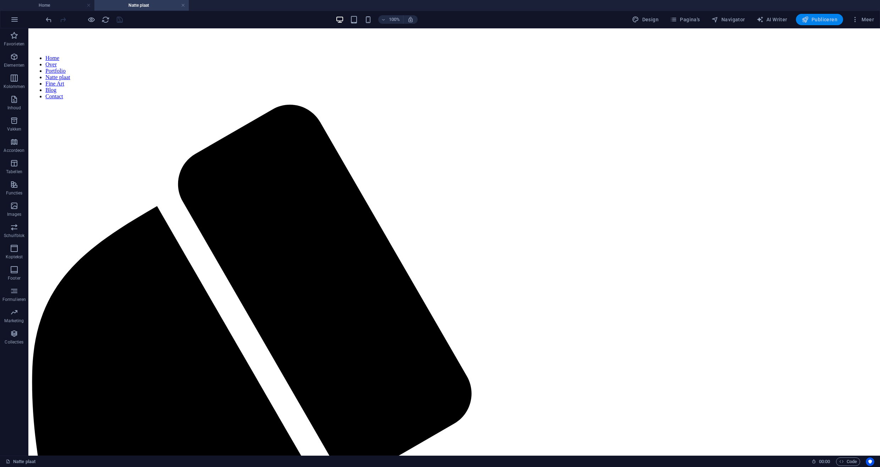
click at [813, 18] on span "Publiceren" at bounding box center [820, 19] width 36 height 7
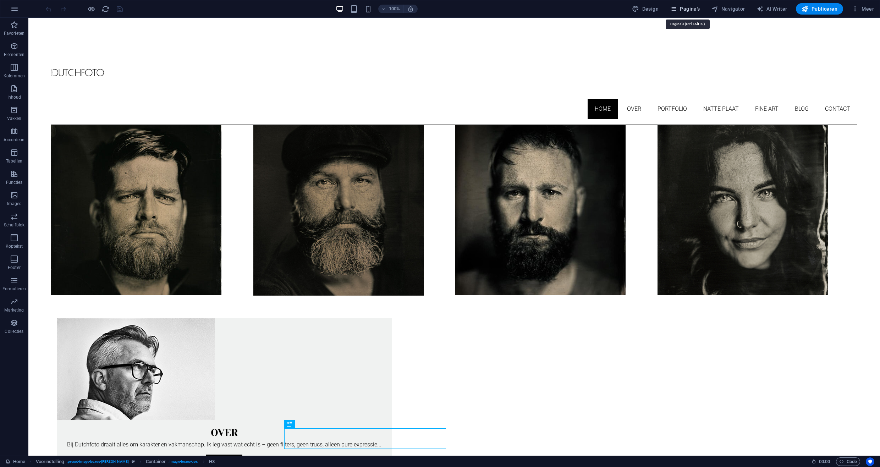
click at [691, 11] on span "Pagina's" at bounding box center [685, 8] width 30 height 7
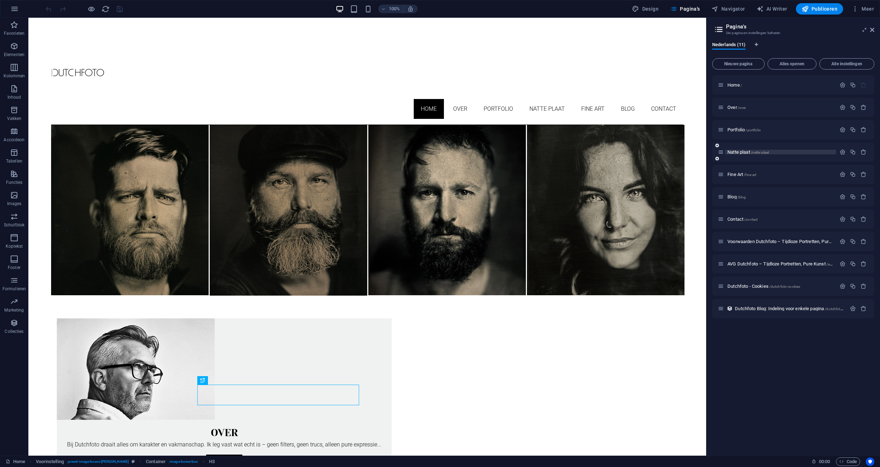
click at [803, 152] on p "Natte plaat /natte-plaat" at bounding box center [781, 152] width 106 height 5
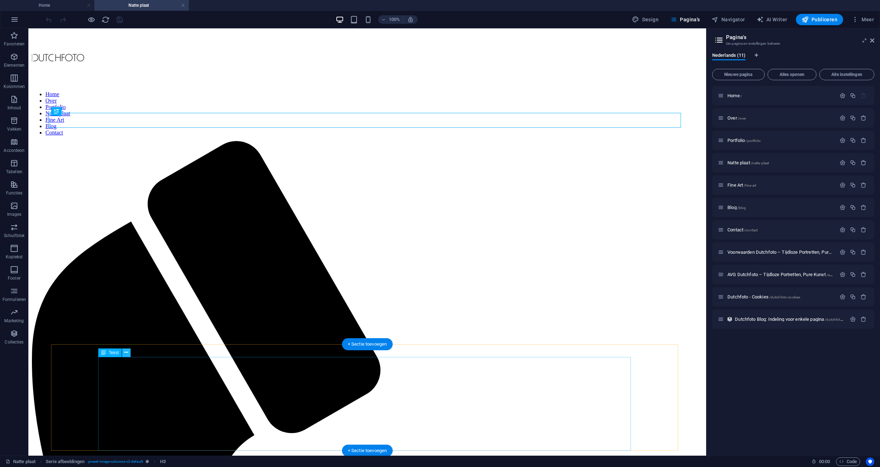
click at [125, 354] on icon at bounding box center [126, 352] width 4 height 7
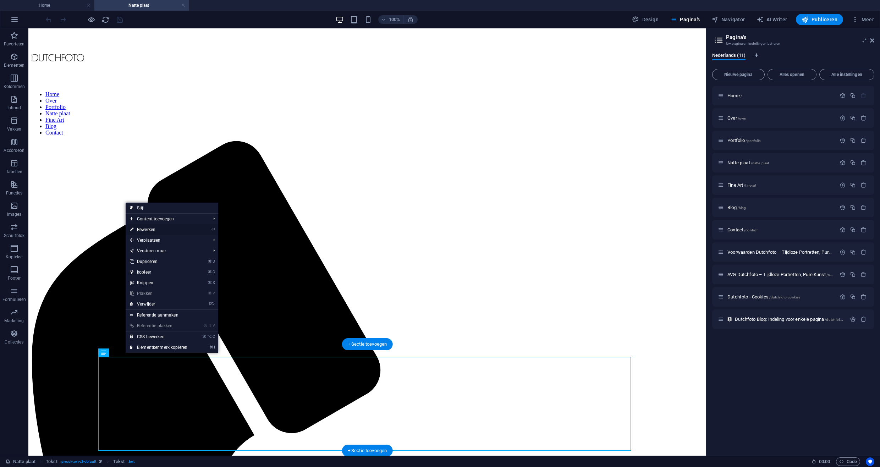
click at [152, 231] on link "⏎ Bewerken" at bounding box center [159, 229] width 66 height 11
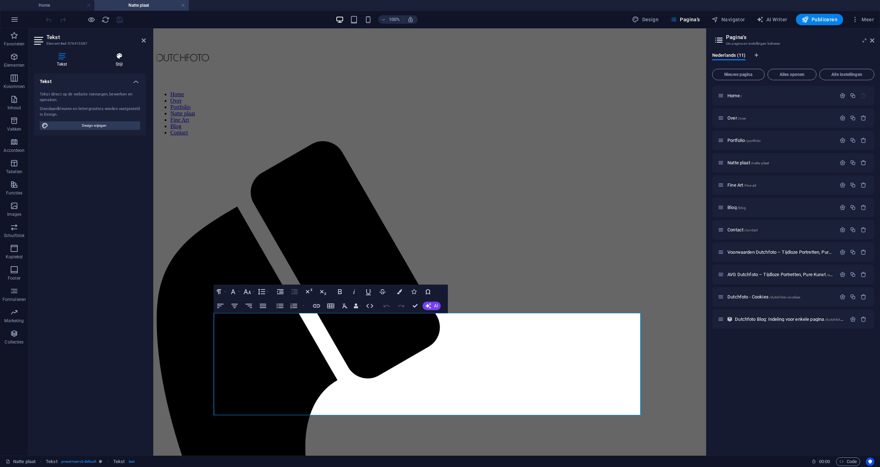
click at [116, 59] on icon at bounding box center [119, 56] width 53 height 7
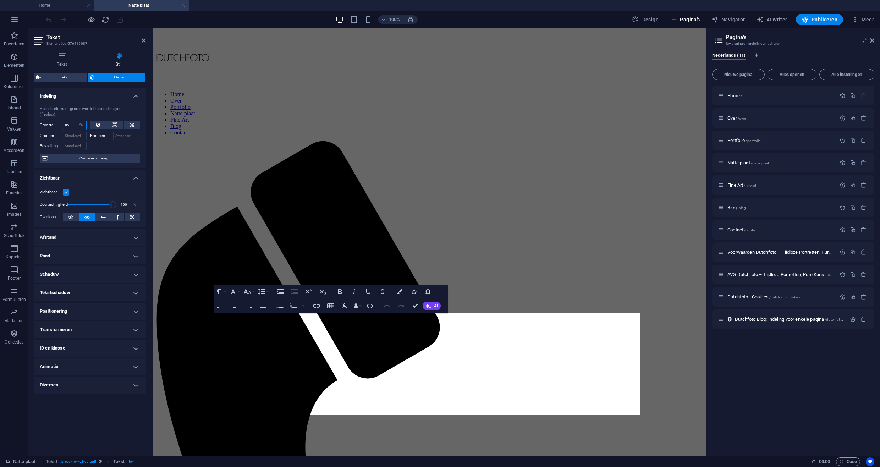
drag, startPoint x: 75, startPoint y: 119, endPoint x: 59, endPoint y: 119, distance: 15.3
click at [58, 121] on div "Grootte 85 Standaard auto px % 1/1 1/2 1/3 1/4 1/5 1/6 1/7 1/8 1/9 1/10" at bounding box center [63, 125] width 47 height 9
type input "75"
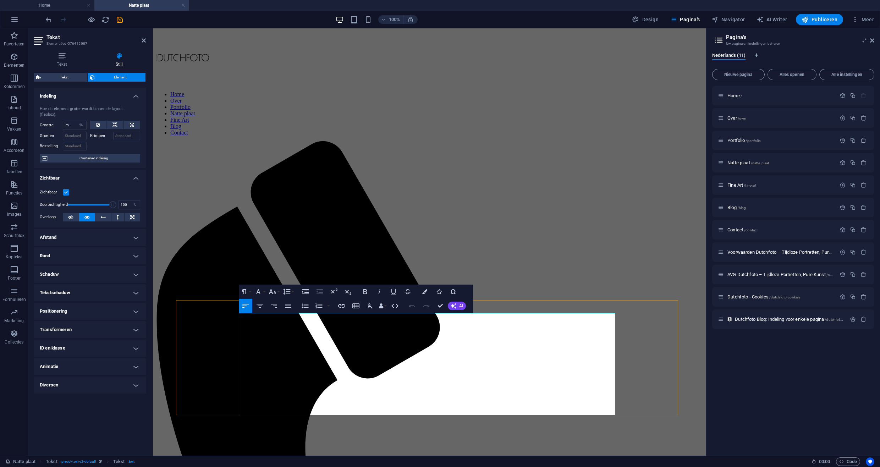
drag, startPoint x: 431, startPoint y: 383, endPoint x: 432, endPoint y: 390, distance: 7.2
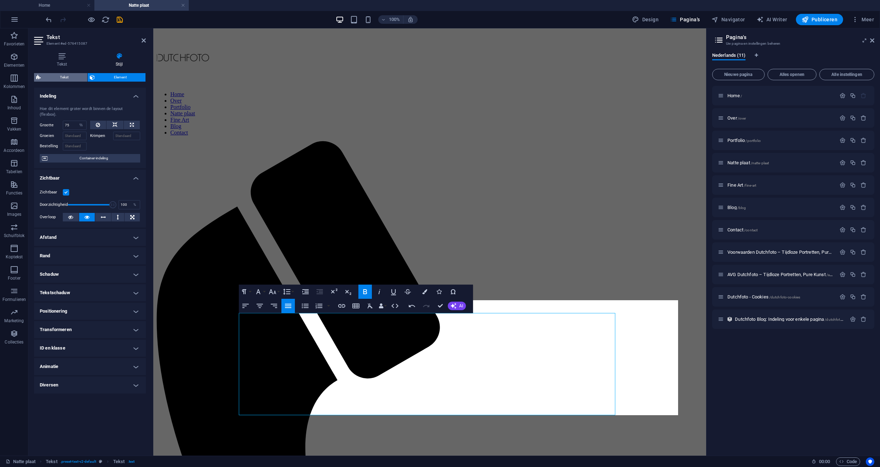
click at [61, 80] on span "Tekst" at bounding box center [64, 77] width 42 height 9
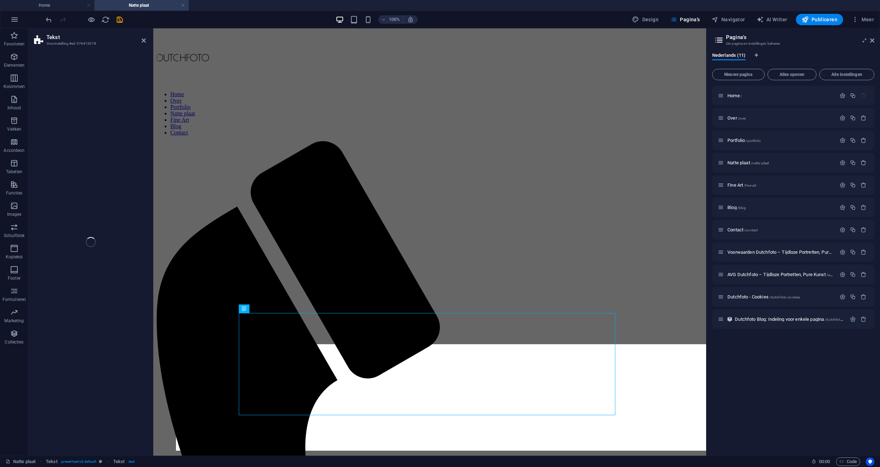
select select "rem"
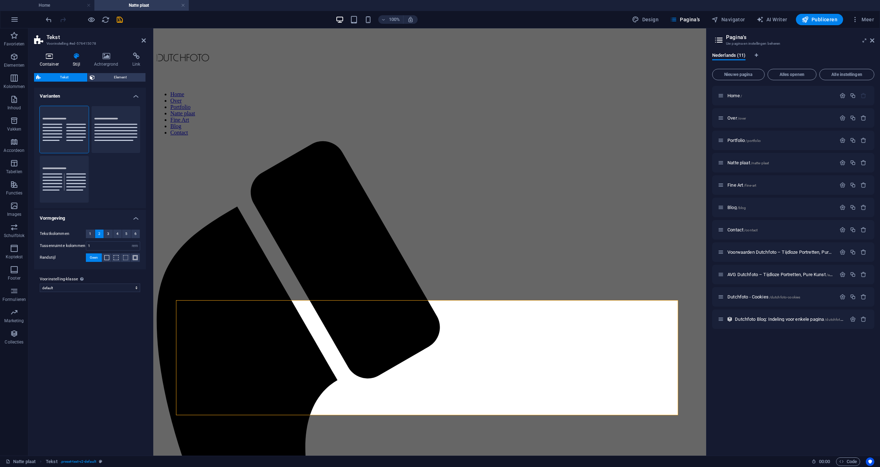
click at [46, 58] on icon at bounding box center [49, 56] width 31 height 7
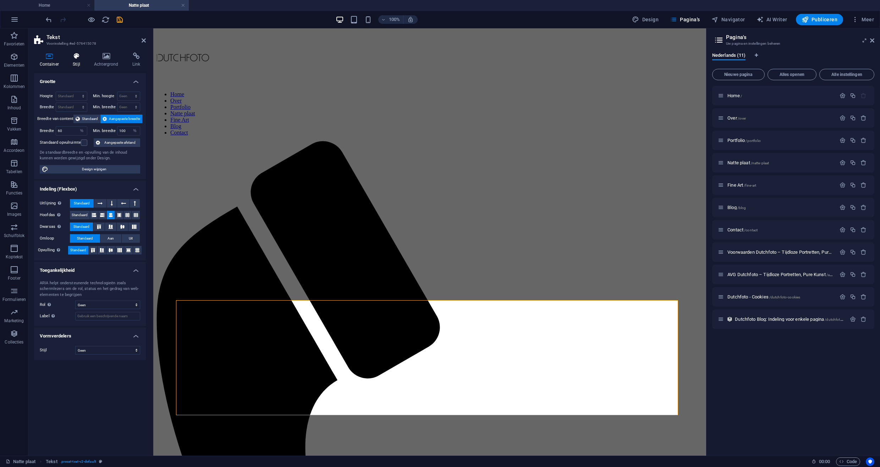
click at [77, 58] on icon at bounding box center [76, 56] width 18 height 7
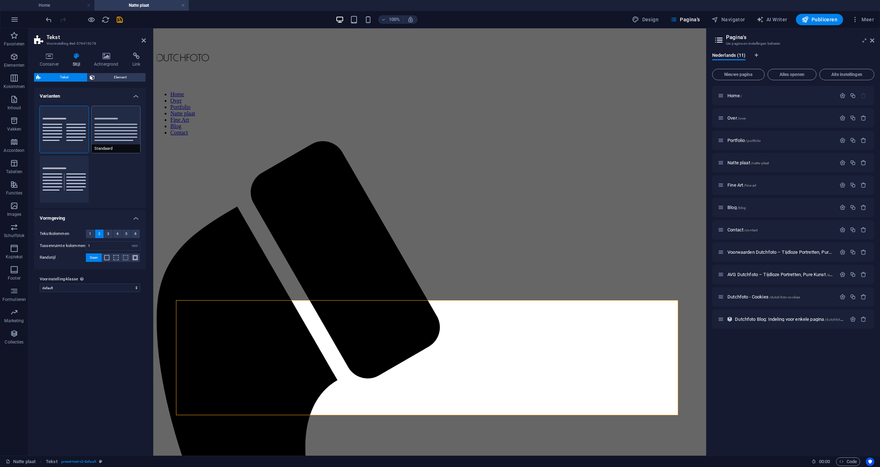
click at [120, 135] on button "Standaard" at bounding box center [116, 129] width 49 height 47
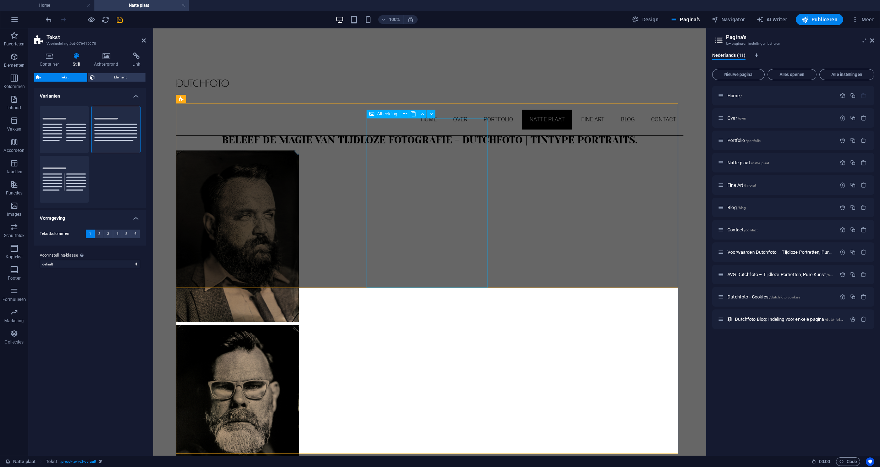
scroll to position [12, 0]
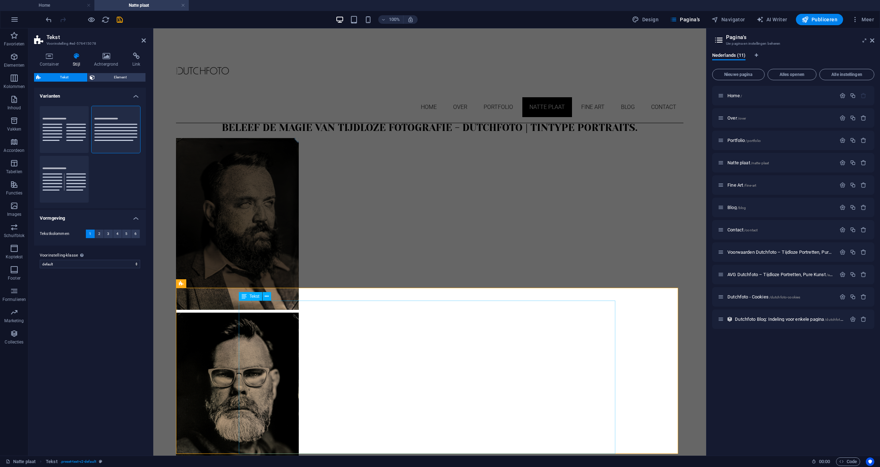
select select "%"
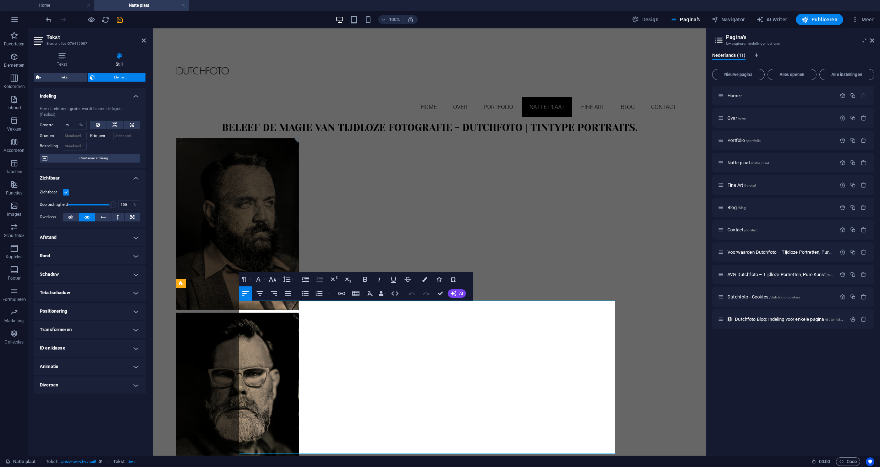
click at [119, 20] on icon "save" at bounding box center [120, 20] width 8 height 8
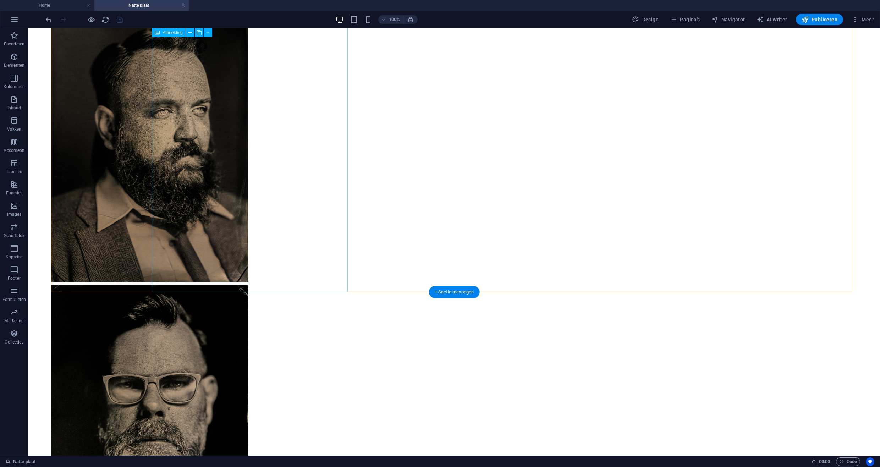
scroll to position [197, 0]
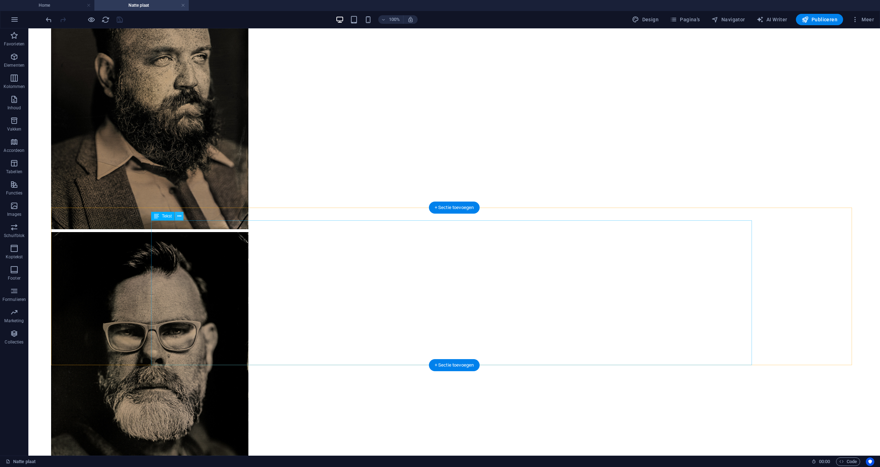
click at [180, 217] on icon at bounding box center [179, 216] width 4 height 7
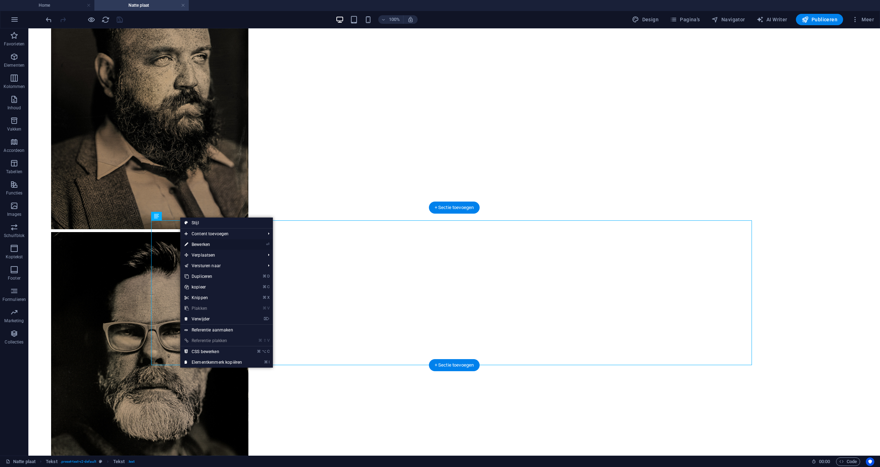
click at [206, 245] on link "⏎ Bewerken" at bounding box center [213, 244] width 66 height 11
select select "%"
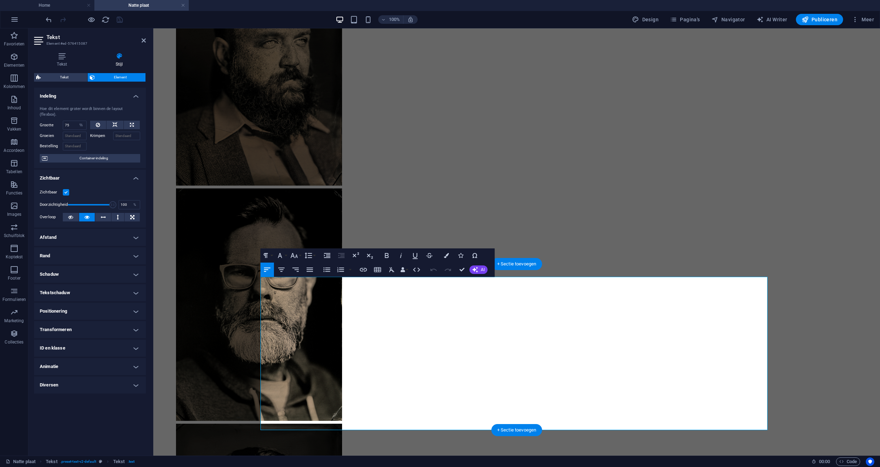
scroll to position [97, 0]
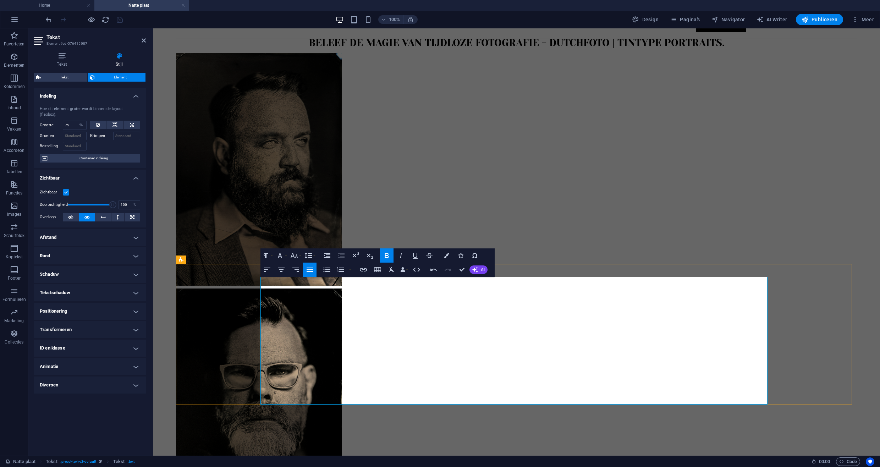
drag, startPoint x: 332, startPoint y: 398, endPoint x: 250, endPoint y: 289, distance: 136.2
click at [392, 271] on icon "button" at bounding box center [392, 270] width 9 height 9
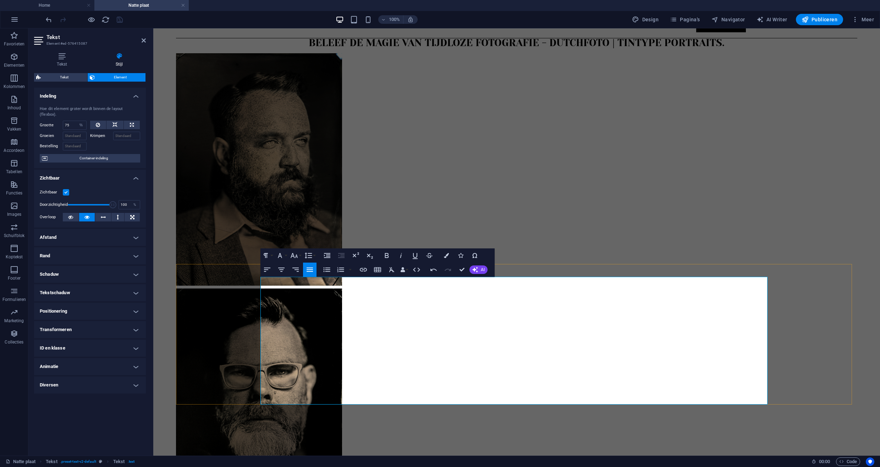
drag, startPoint x: 628, startPoint y: 324, endPoint x: 610, endPoint y: 283, distance: 45.3
click at [394, 270] on icon "button" at bounding box center [392, 270] width 9 height 9
drag, startPoint x: 267, startPoint y: 282, endPoint x: 404, endPoint y: 402, distance: 181.9
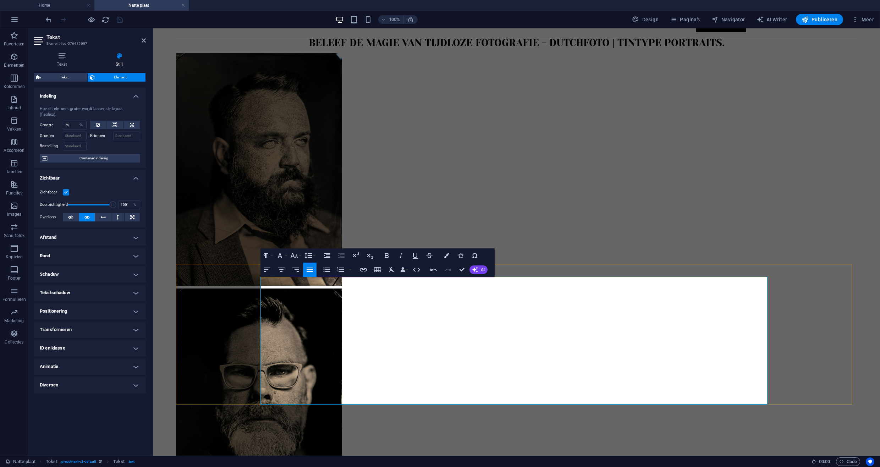
drag, startPoint x: 319, startPoint y: 393, endPoint x: 296, endPoint y: 285, distance: 109.6
click at [393, 269] on icon "button" at bounding box center [392, 270] width 9 height 9
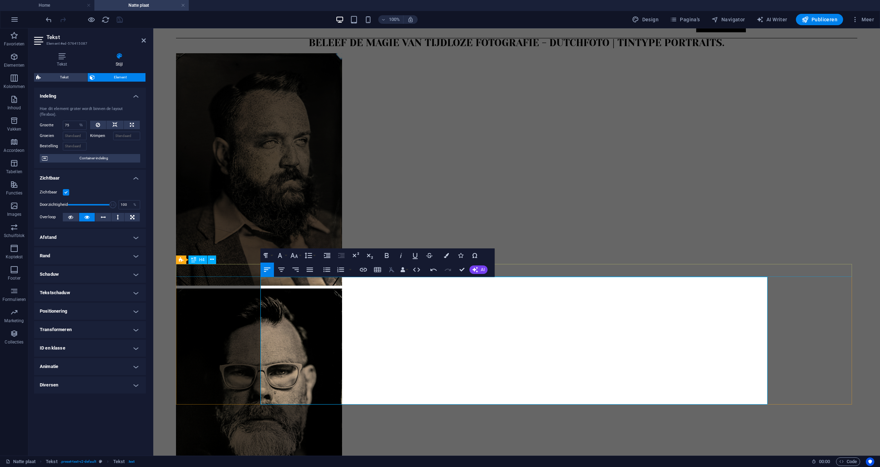
click at [393, 269] on icon "button" at bounding box center [392, 270] width 9 height 9
drag, startPoint x: 456, startPoint y: 383, endPoint x: 258, endPoint y: 328, distance: 205.9
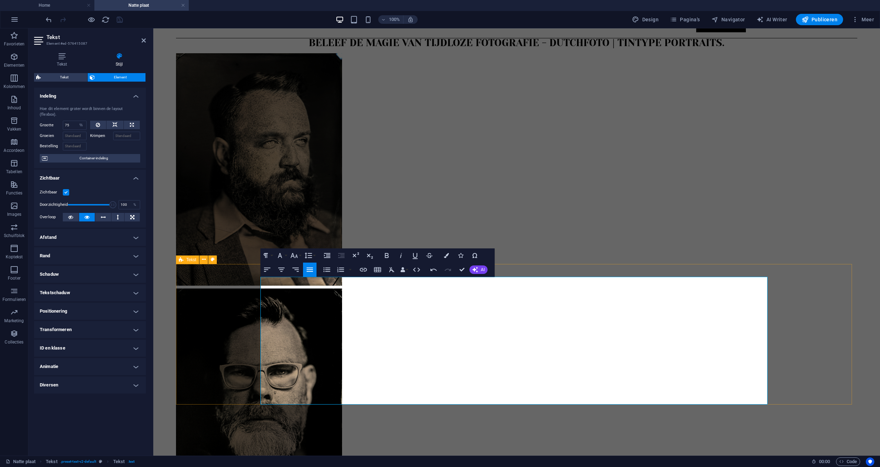
click at [386, 254] on icon "button" at bounding box center [387, 255] width 9 height 9
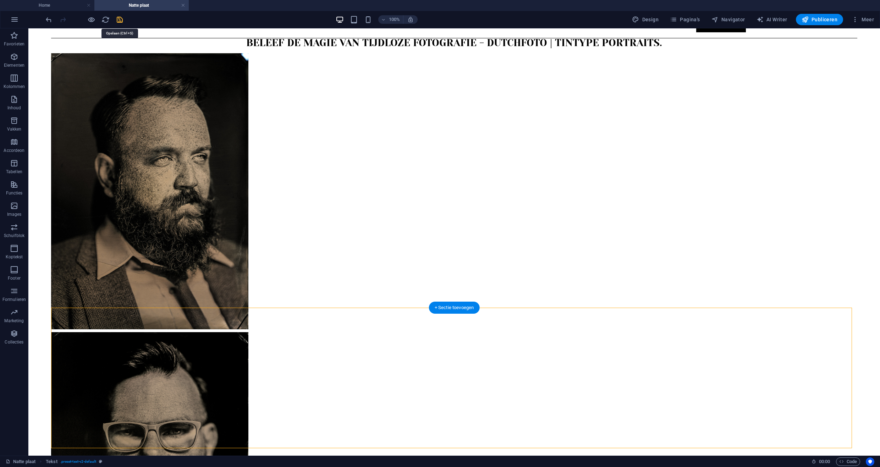
click at [122, 20] on icon "save" at bounding box center [120, 20] width 8 height 8
click at [831, 23] on button "Publiceren" at bounding box center [819, 19] width 47 height 11
